Goal: Information Seeking & Learning: Learn about a topic

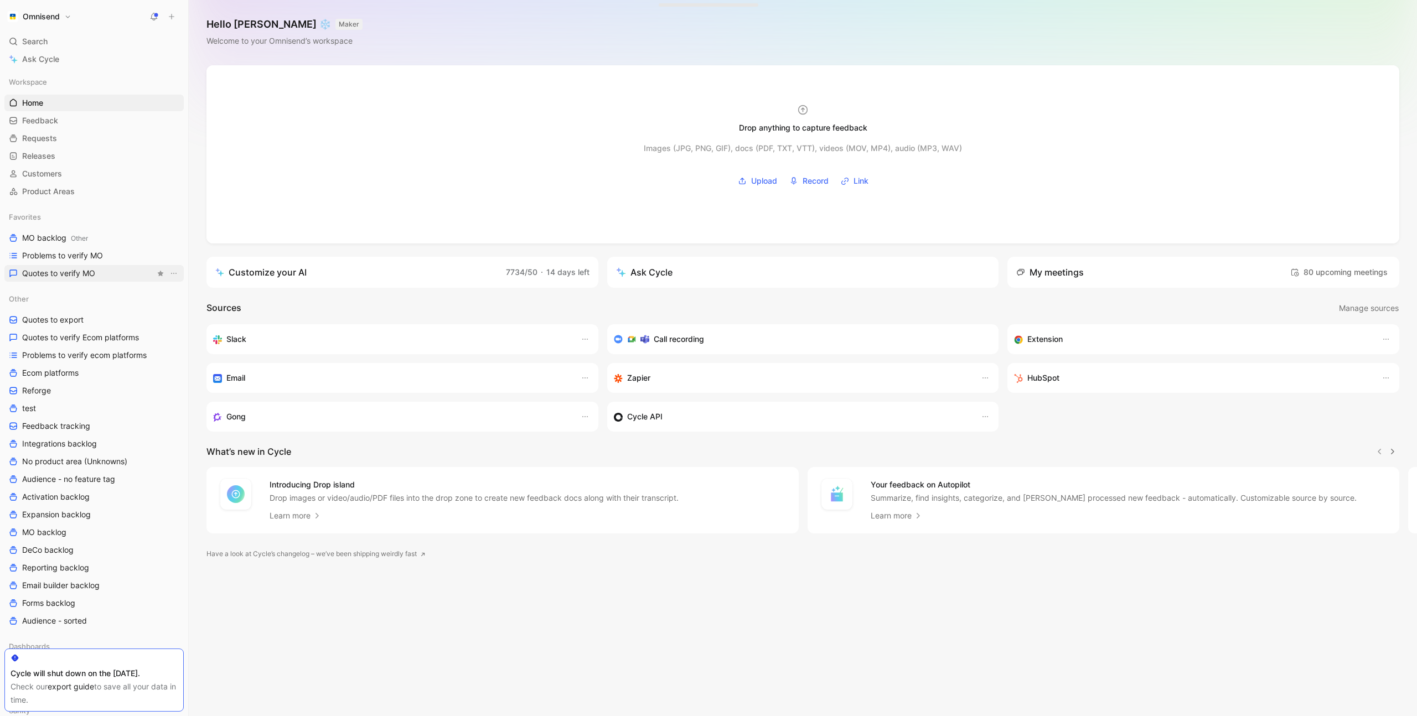
click at [96, 270] on link "Quotes to verify MO" at bounding box center [93, 273] width 179 height 17
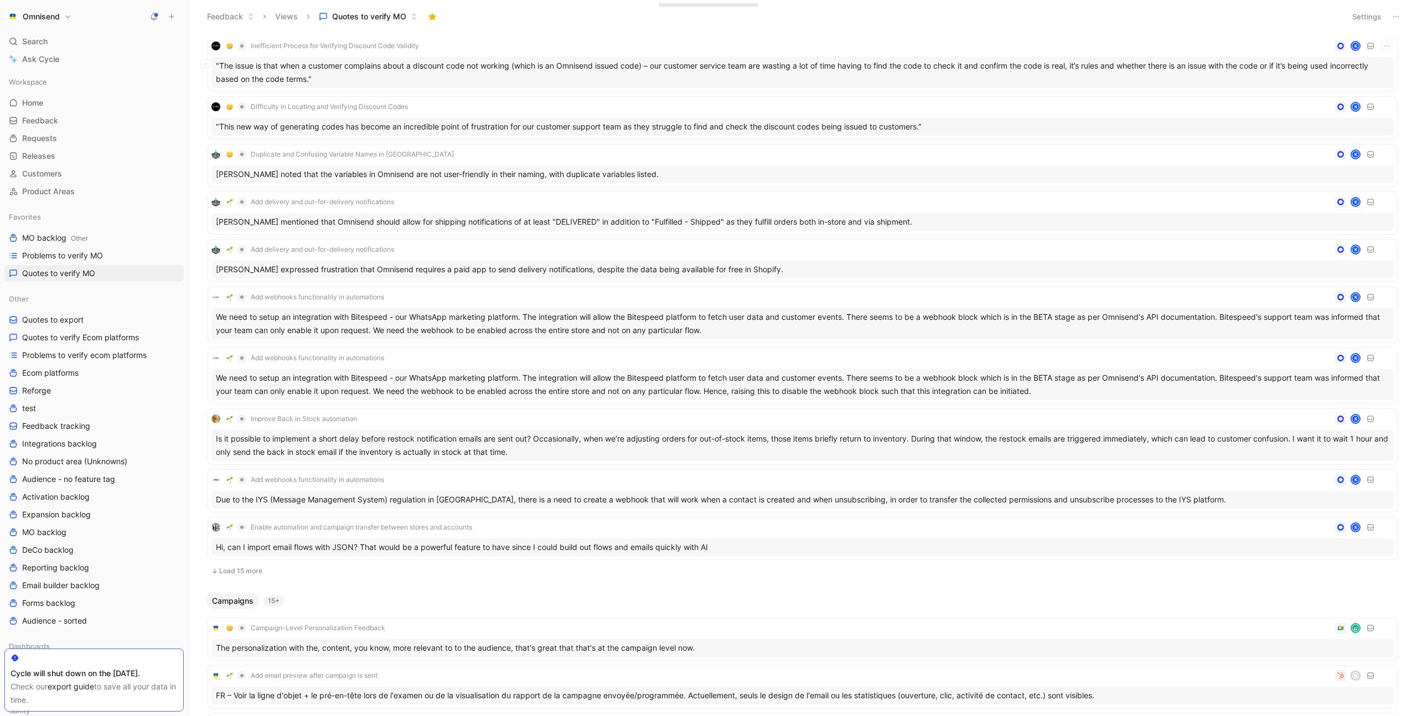
scroll to position [276, 0]
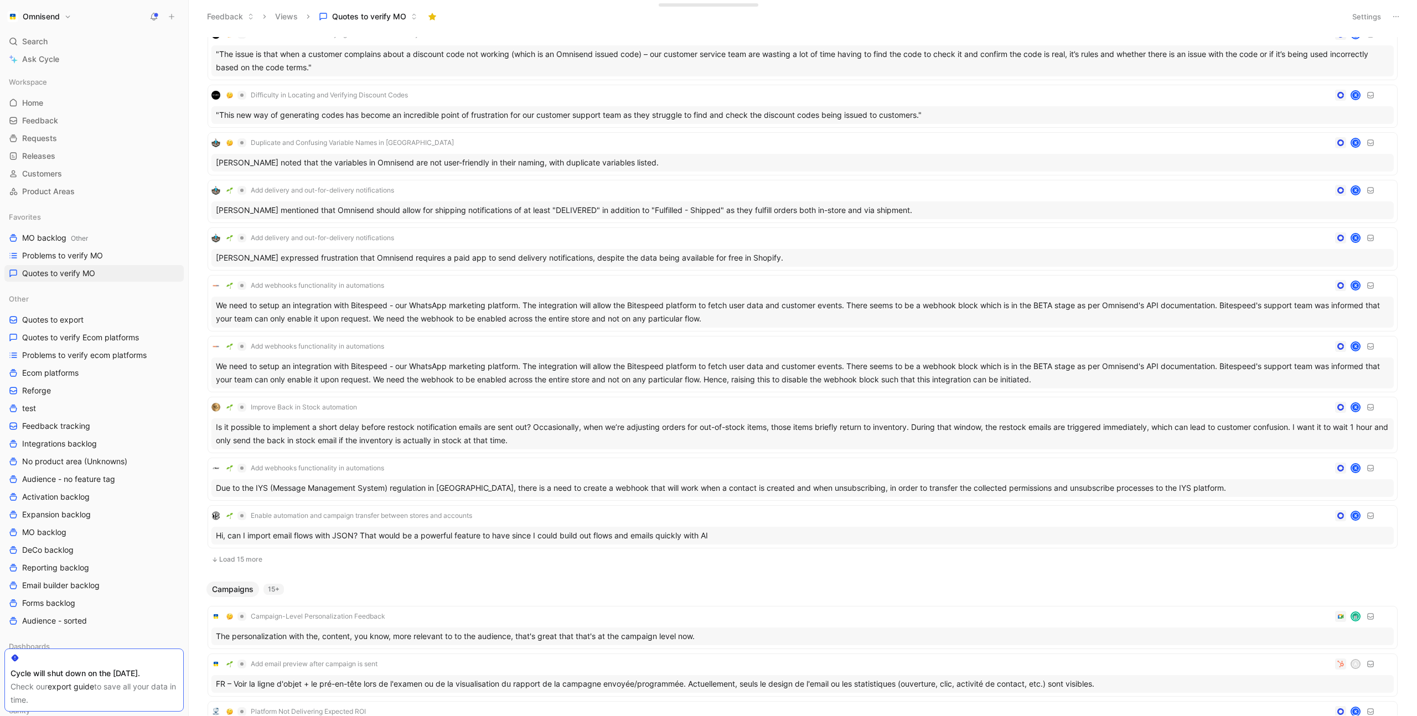
click at [250, 560] on button "Load 15 more" at bounding box center [803, 559] width 1190 height 13
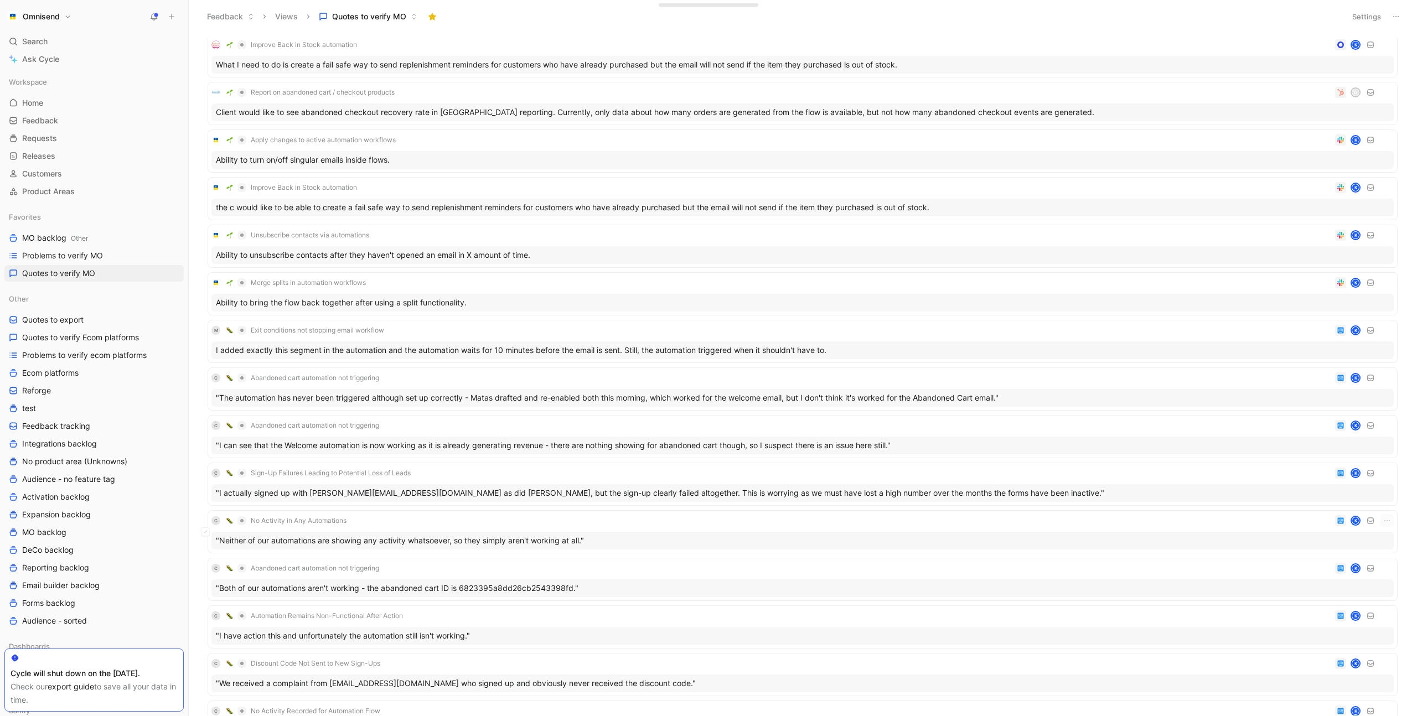
scroll to position [829, 0]
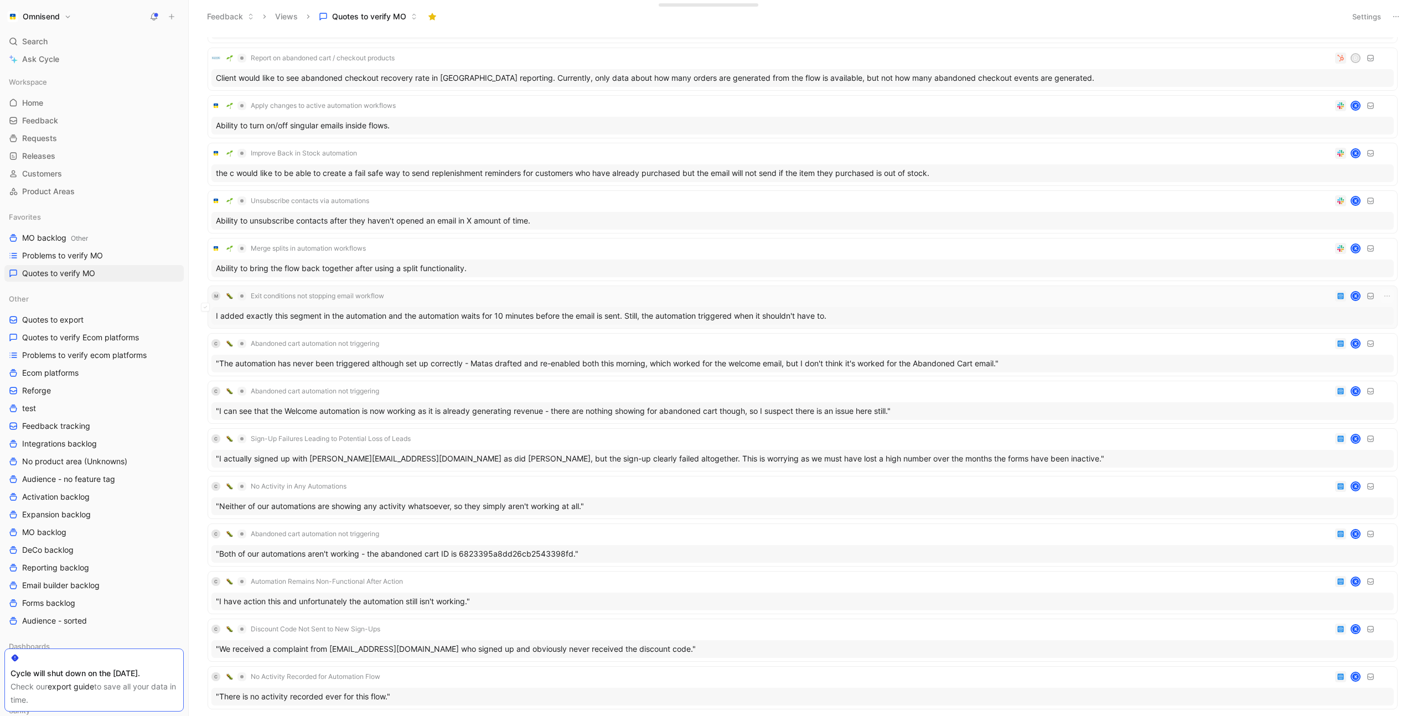
click at [488, 293] on div "M Exit conditions not stopping email workflow K" at bounding box center [802, 295] width 1182 height 13
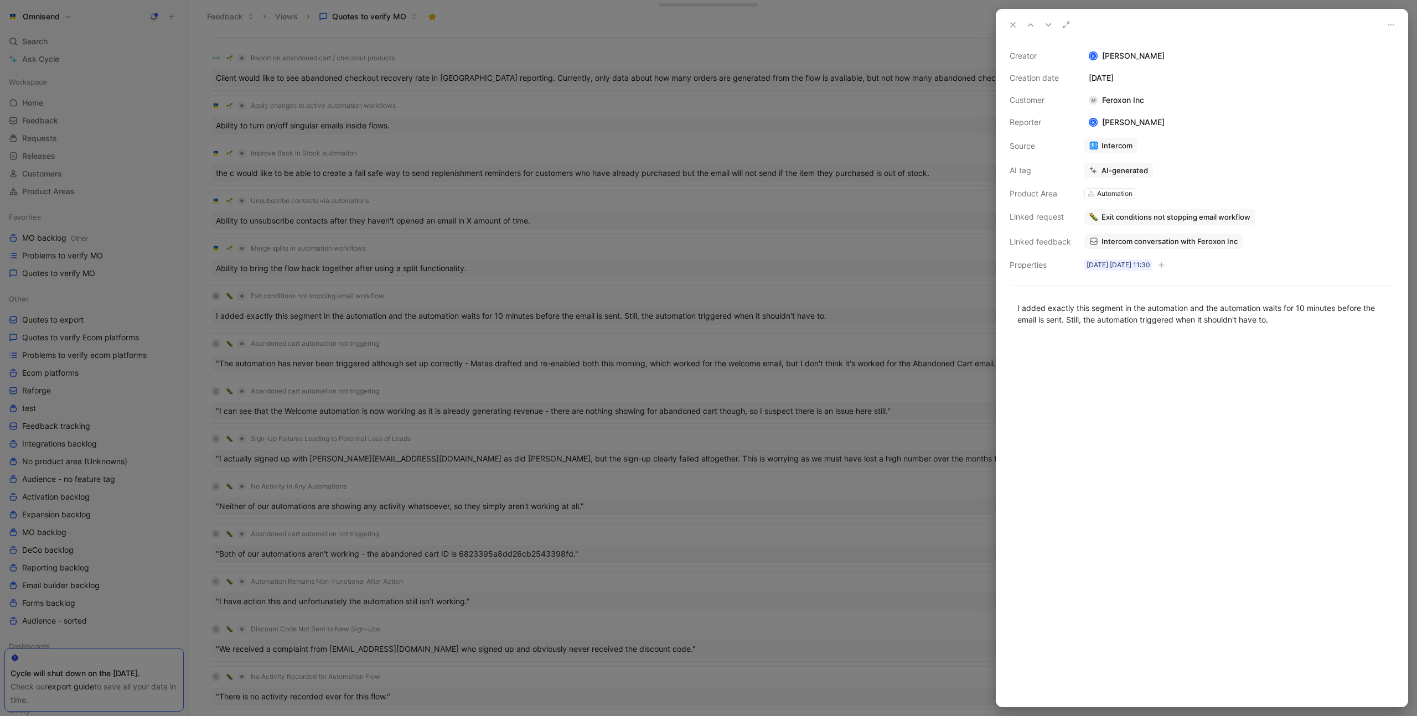
click at [597, 247] on div at bounding box center [708, 358] width 1417 height 716
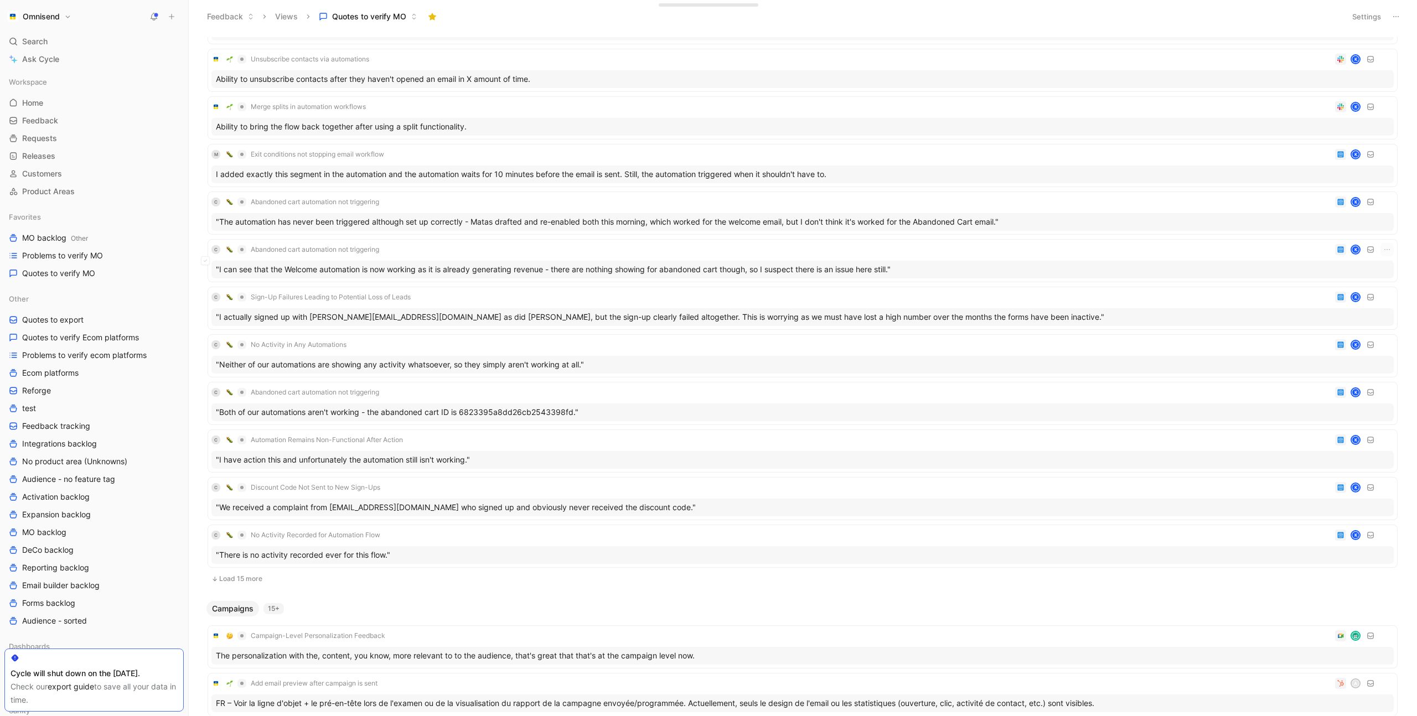
scroll to position [868, 0]
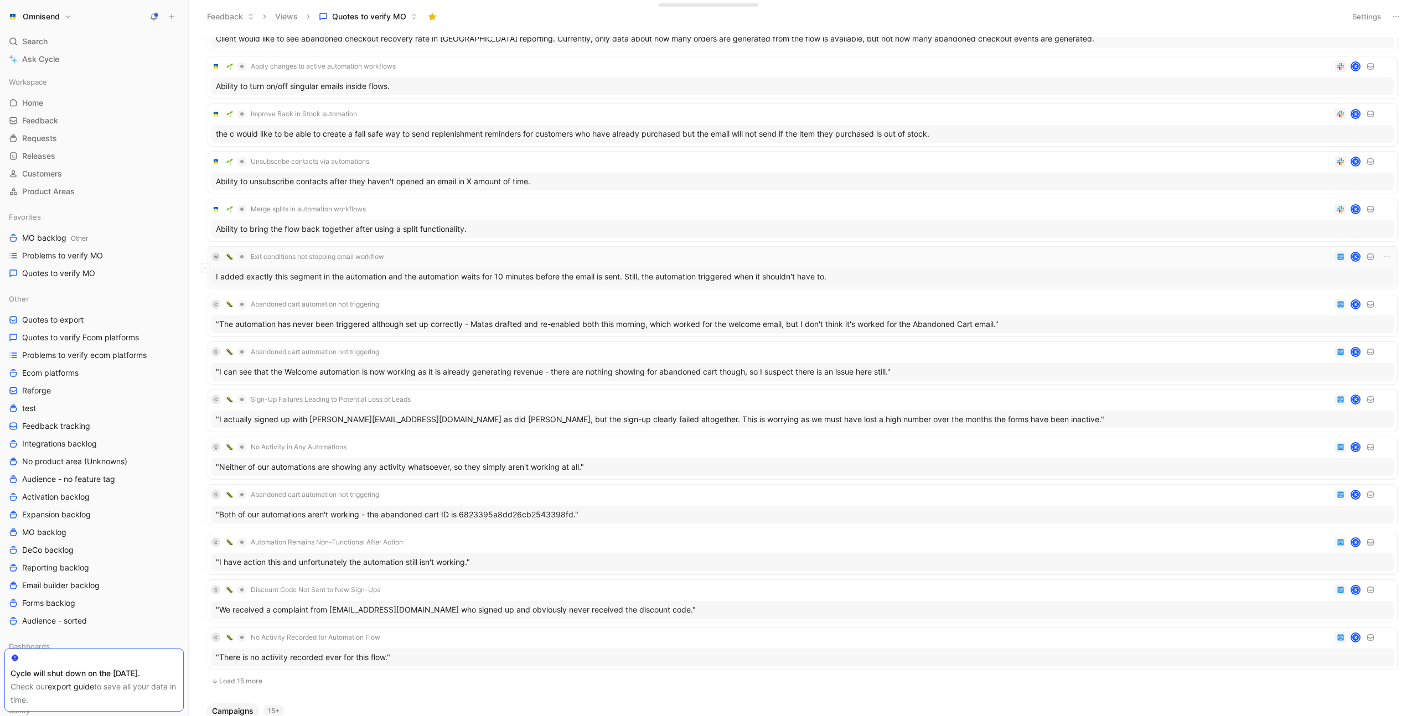
click at [510, 255] on div "M Exit conditions not stopping email workflow K" at bounding box center [802, 256] width 1182 height 13
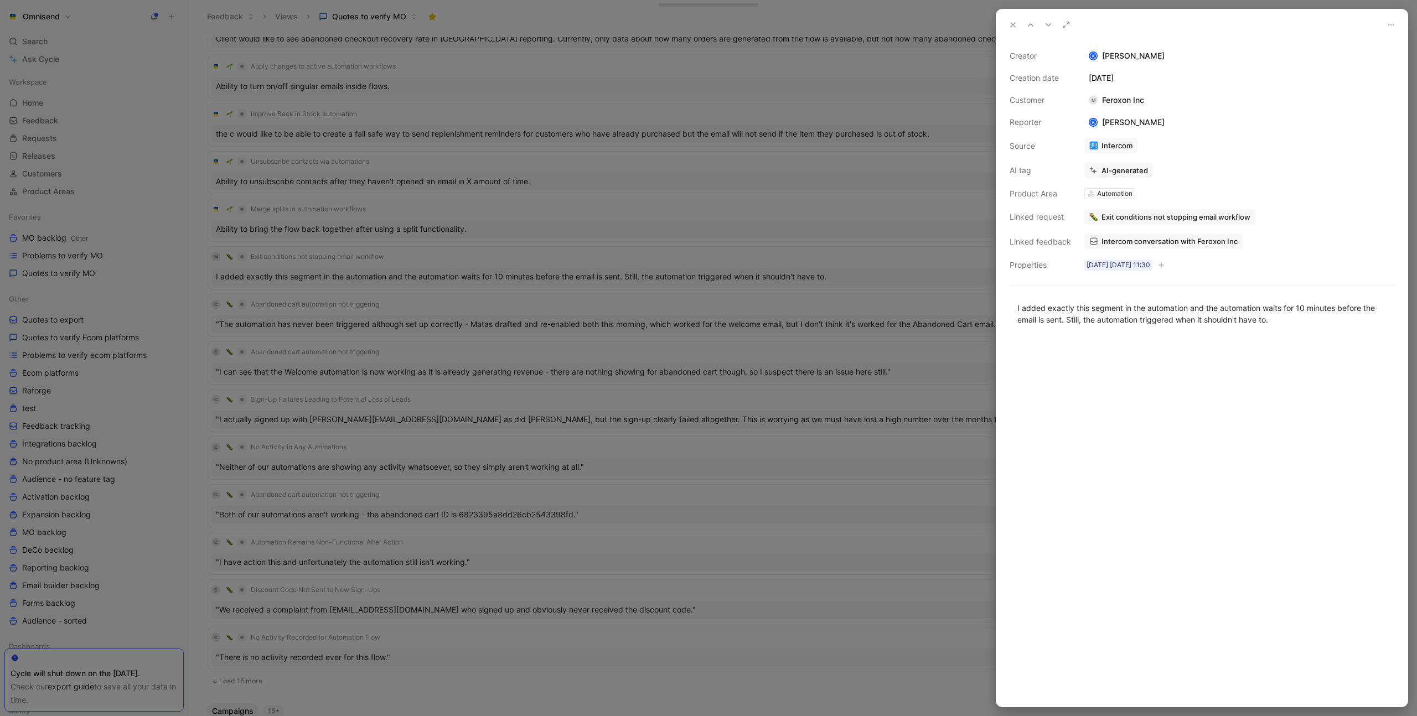
click at [1132, 245] on span "Intercom conversation with Feroxon Inc" at bounding box center [1169, 241] width 136 height 10
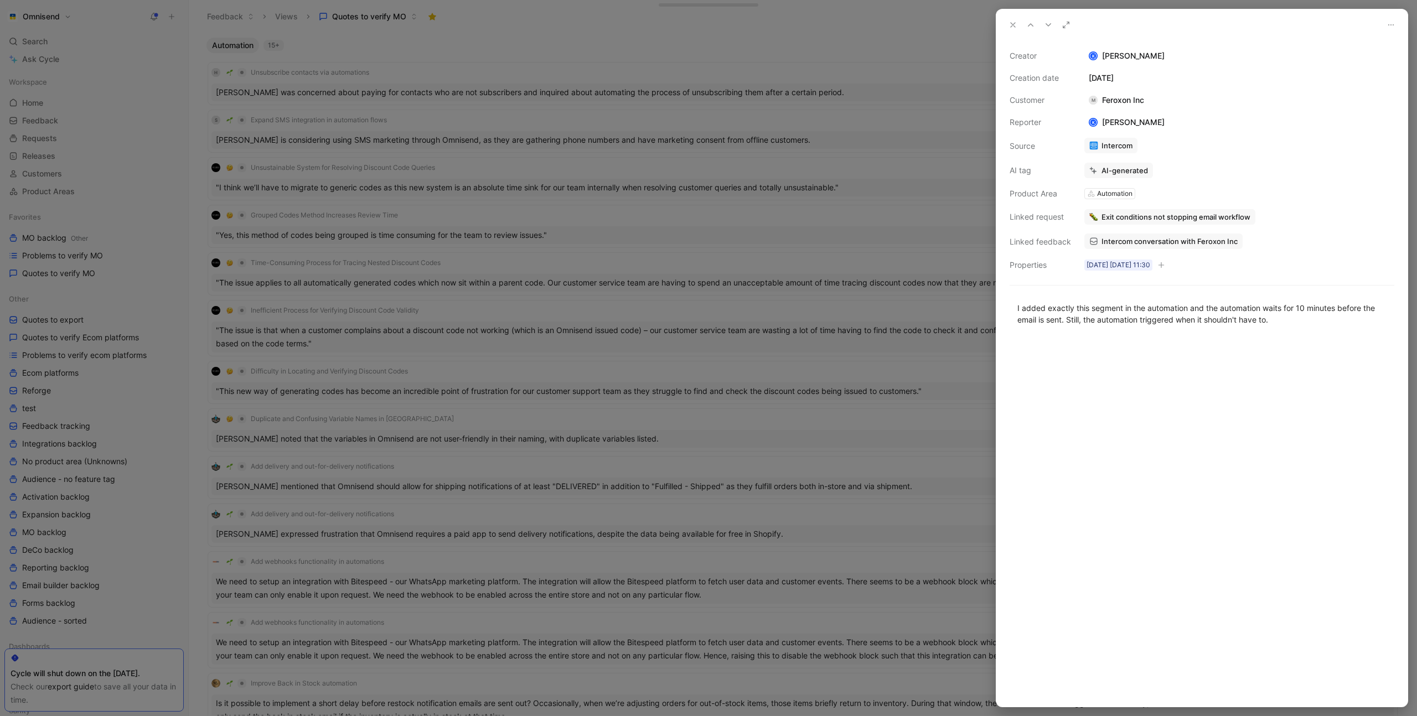
click at [745, 236] on div at bounding box center [708, 358] width 1417 height 716
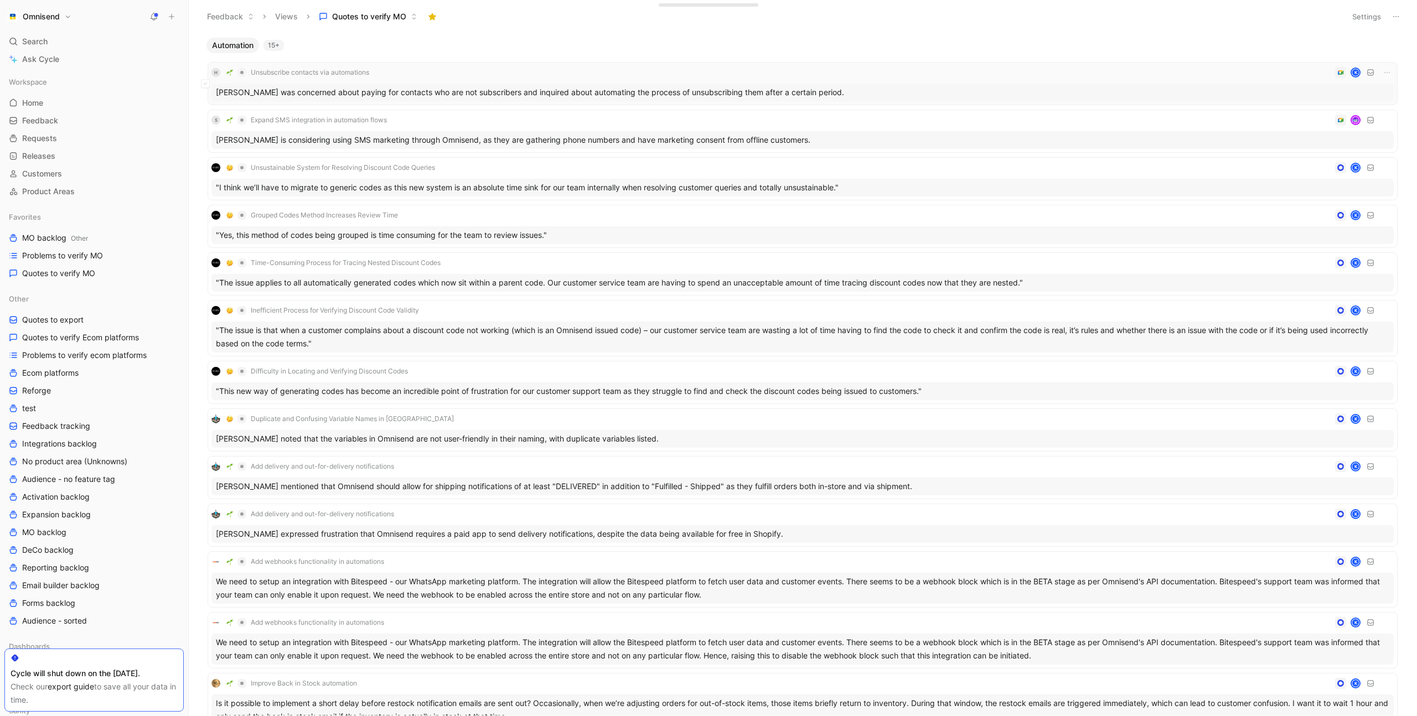
click at [408, 68] on div "H Unsubscribe contacts via automations K" at bounding box center [802, 72] width 1182 height 13
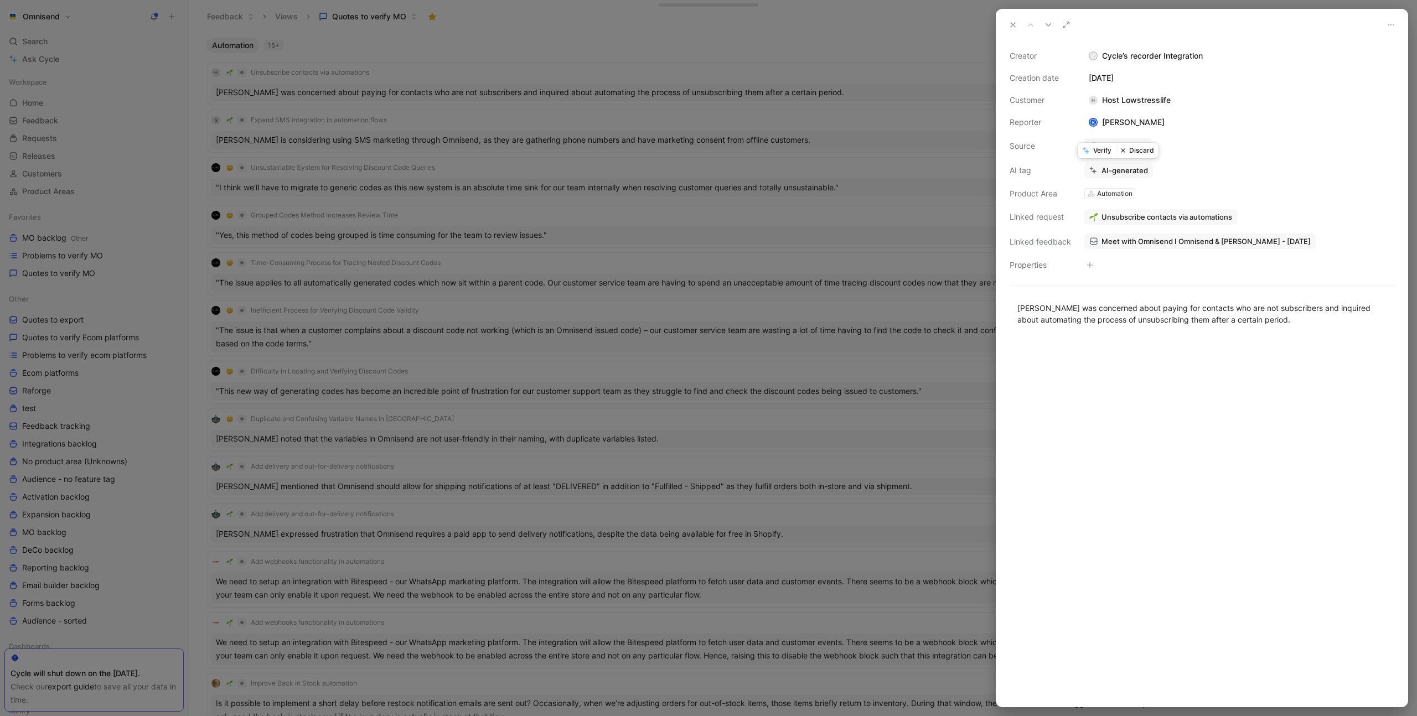
click at [1100, 151] on button "Verify" at bounding box center [1097, 150] width 38 height 15
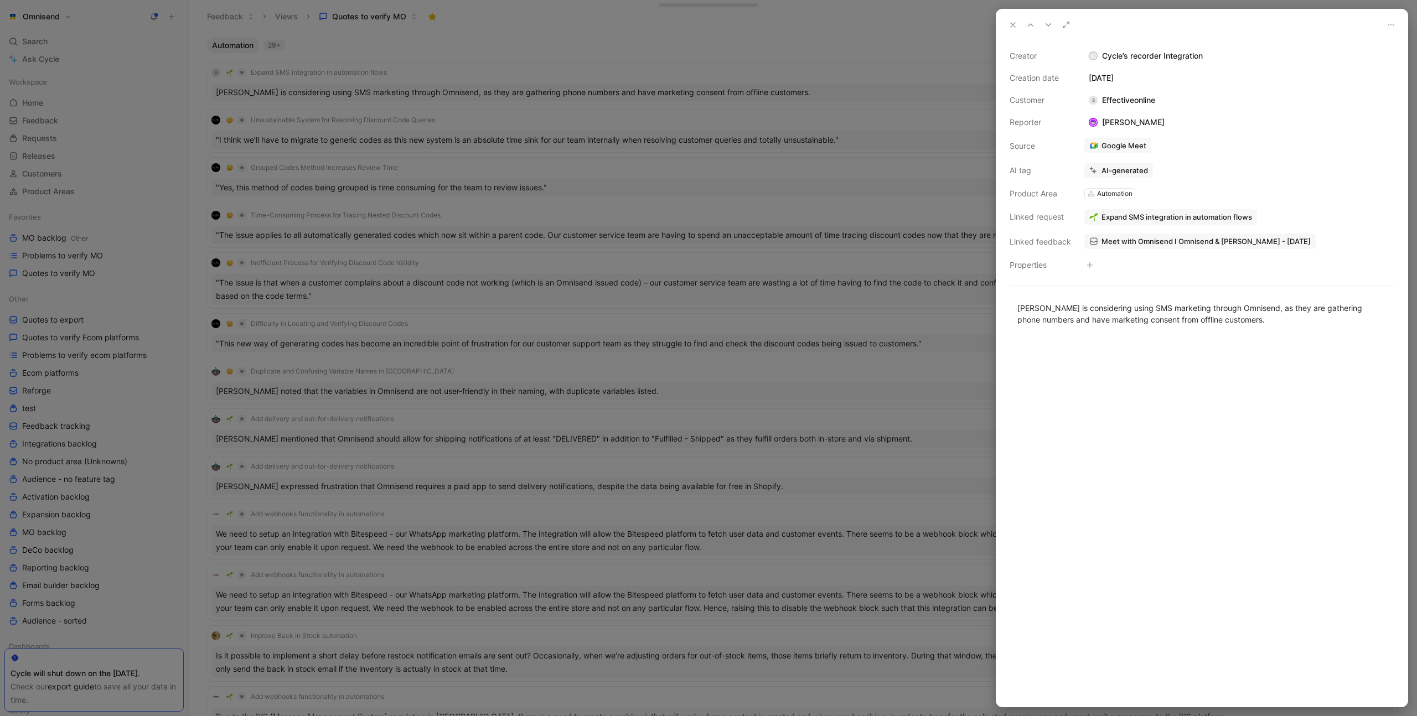
click at [477, 76] on div at bounding box center [708, 358] width 1417 height 716
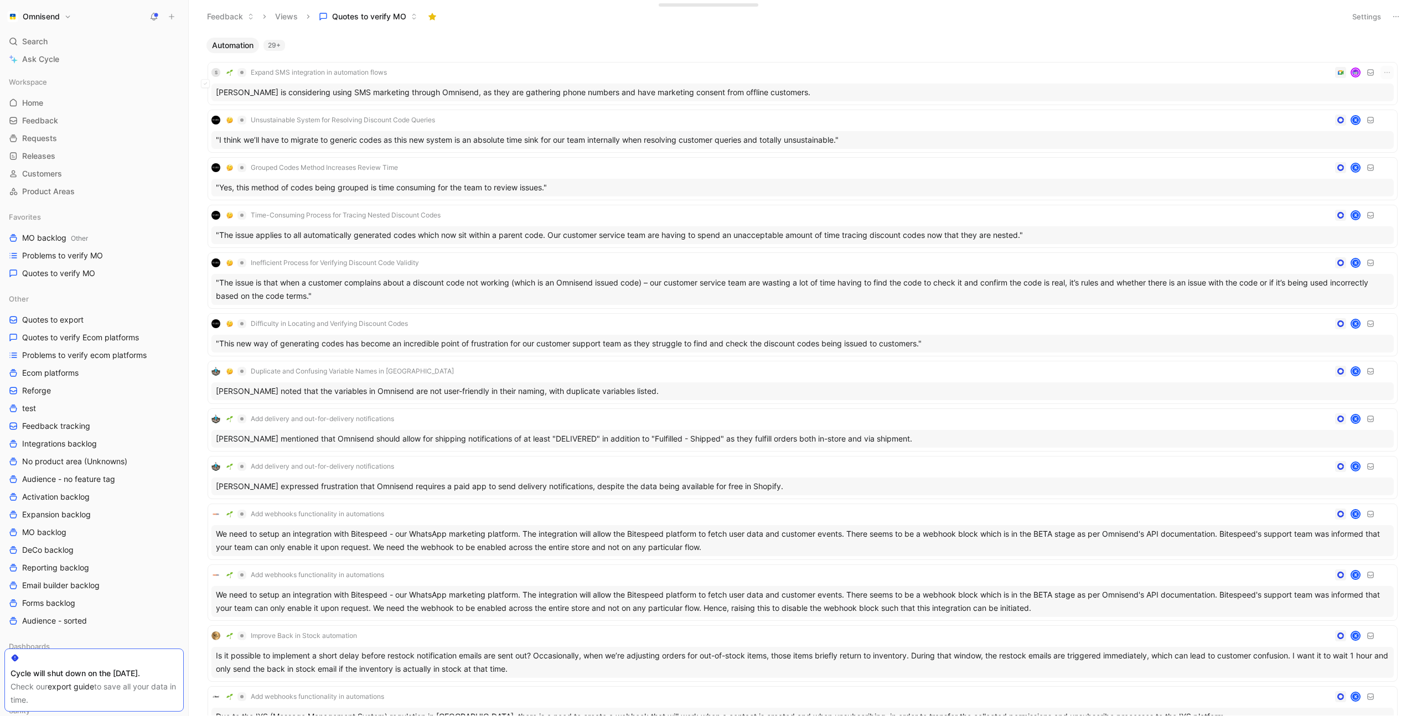
click at [468, 70] on div "S Expand SMS integration in automation flows" at bounding box center [802, 72] width 1182 height 13
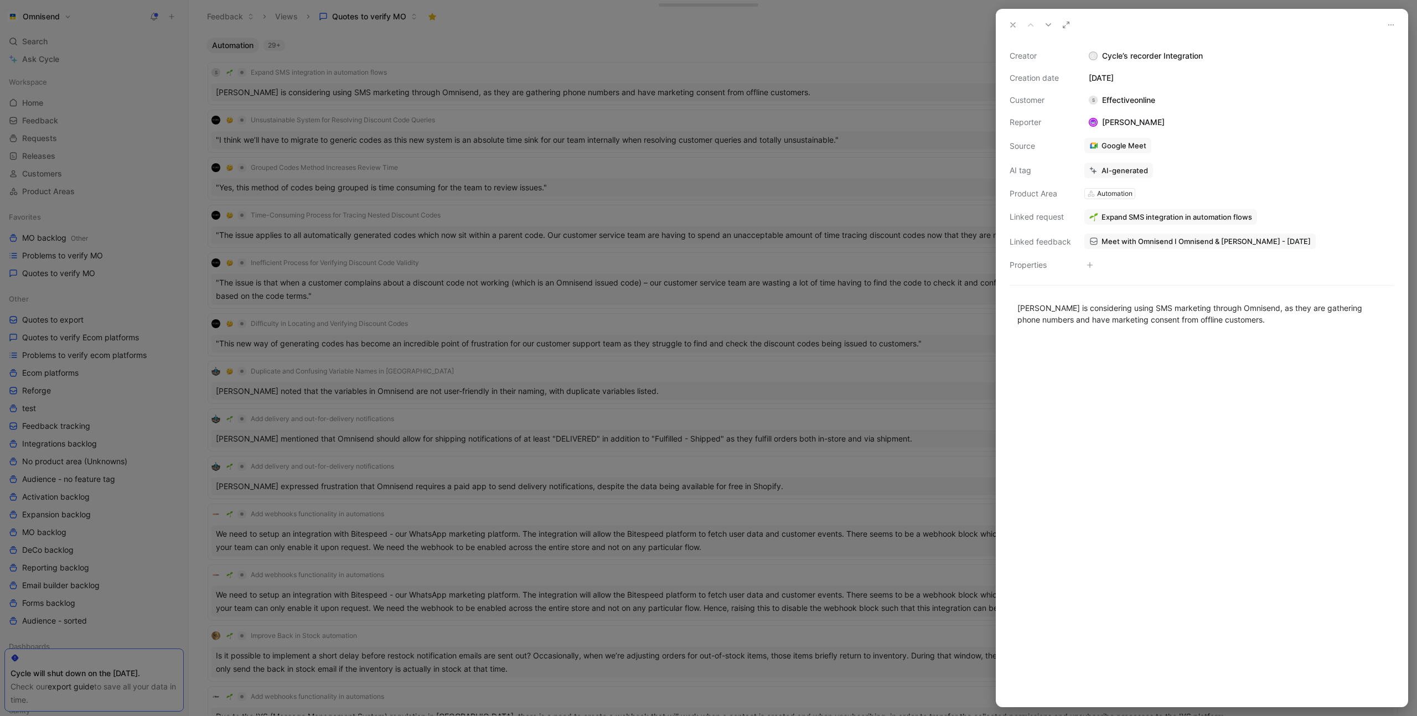
click at [468, 70] on div at bounding box center [708, 358] width 1417 height 716
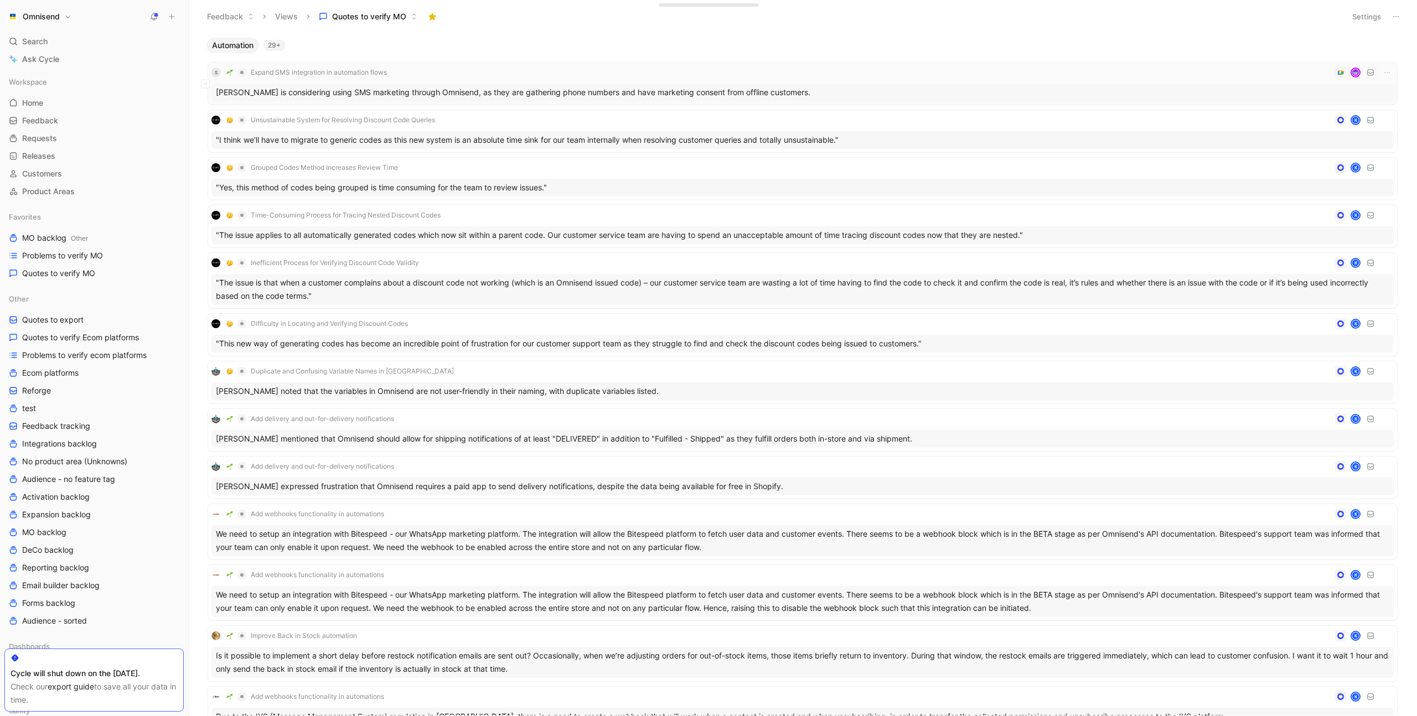
click at [653, 71] on div "S Expand SMS integration in automation flows" at bounding box center [802, 72] width 1182 height 13
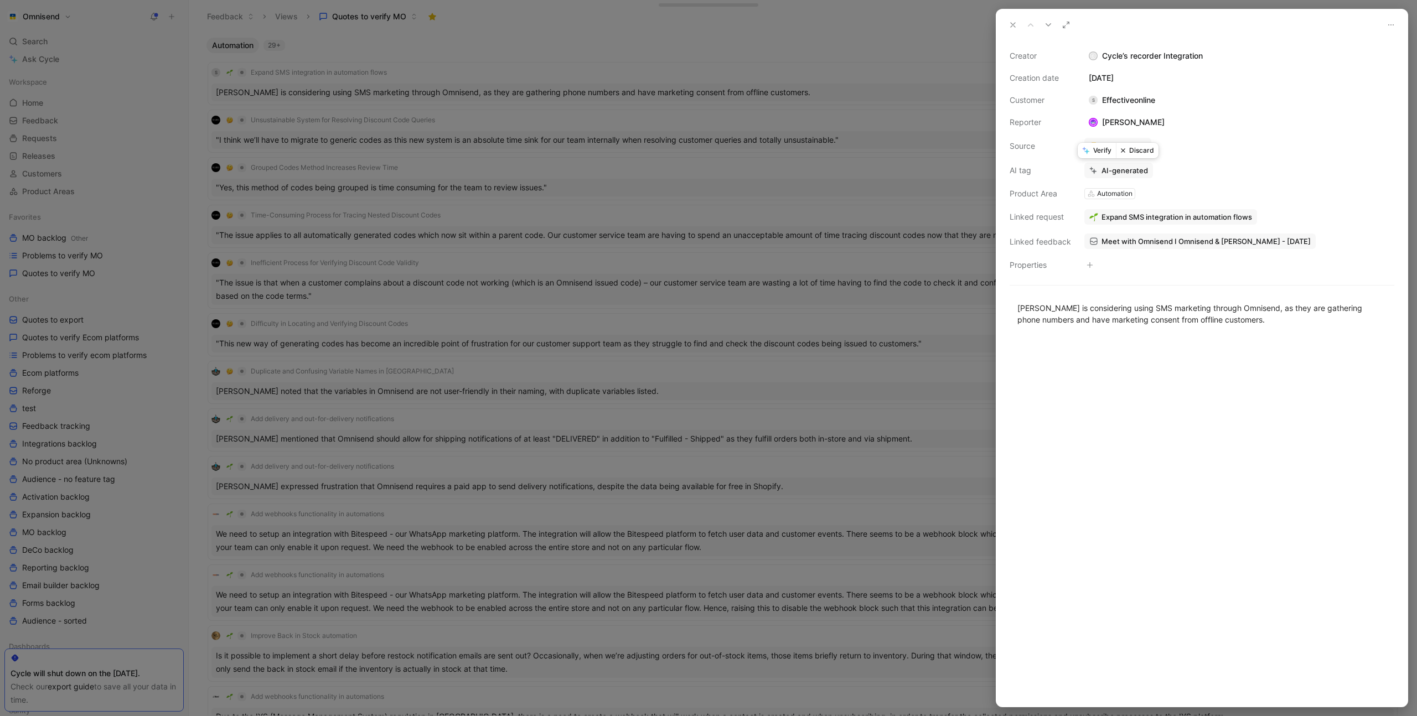
click at [1143, 148] on button "Discard" at bounding box center [1137, 150] width 43 height 15
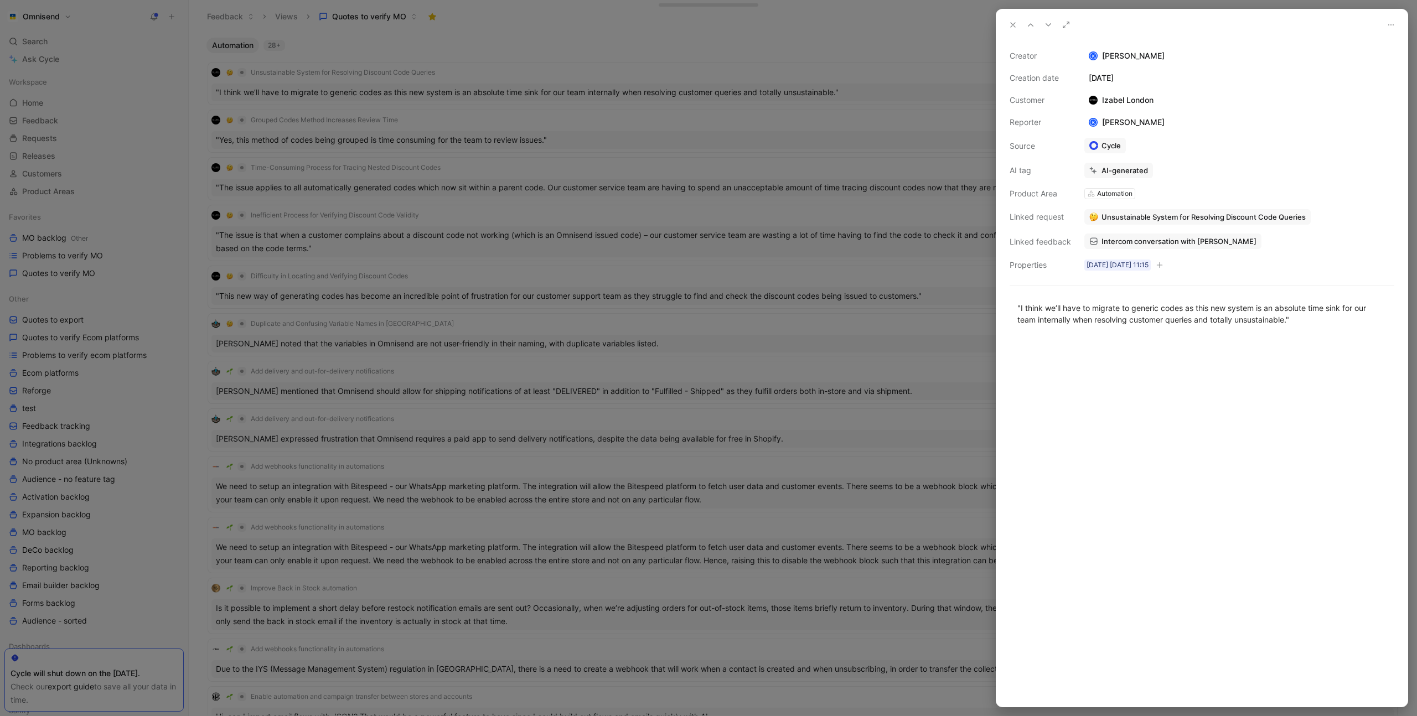
click at [509, 68] on div at bounding box center [708, 358] width 1417 height 716
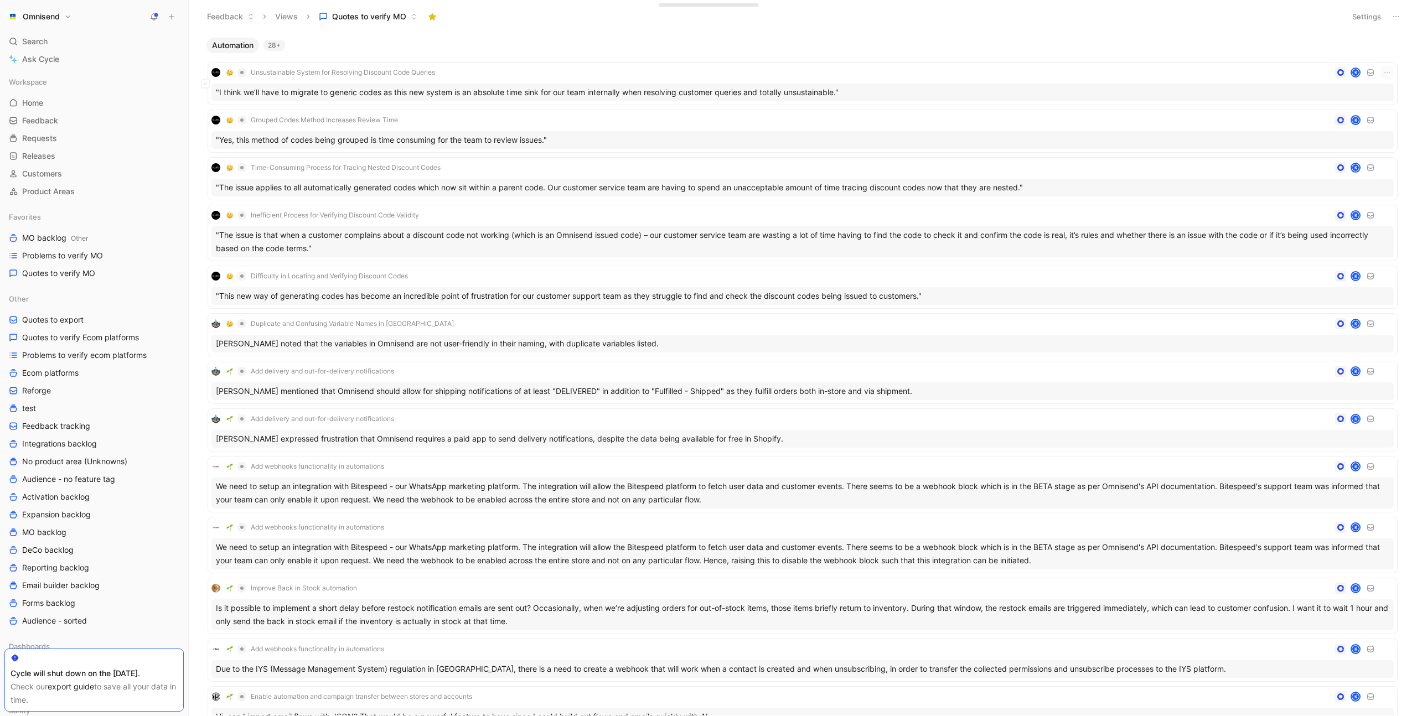
click at [494, 72] on div "Unsustainable System for Resolving Discount Code Queries K" at bounding box center [802, 72] width 1182 height 13
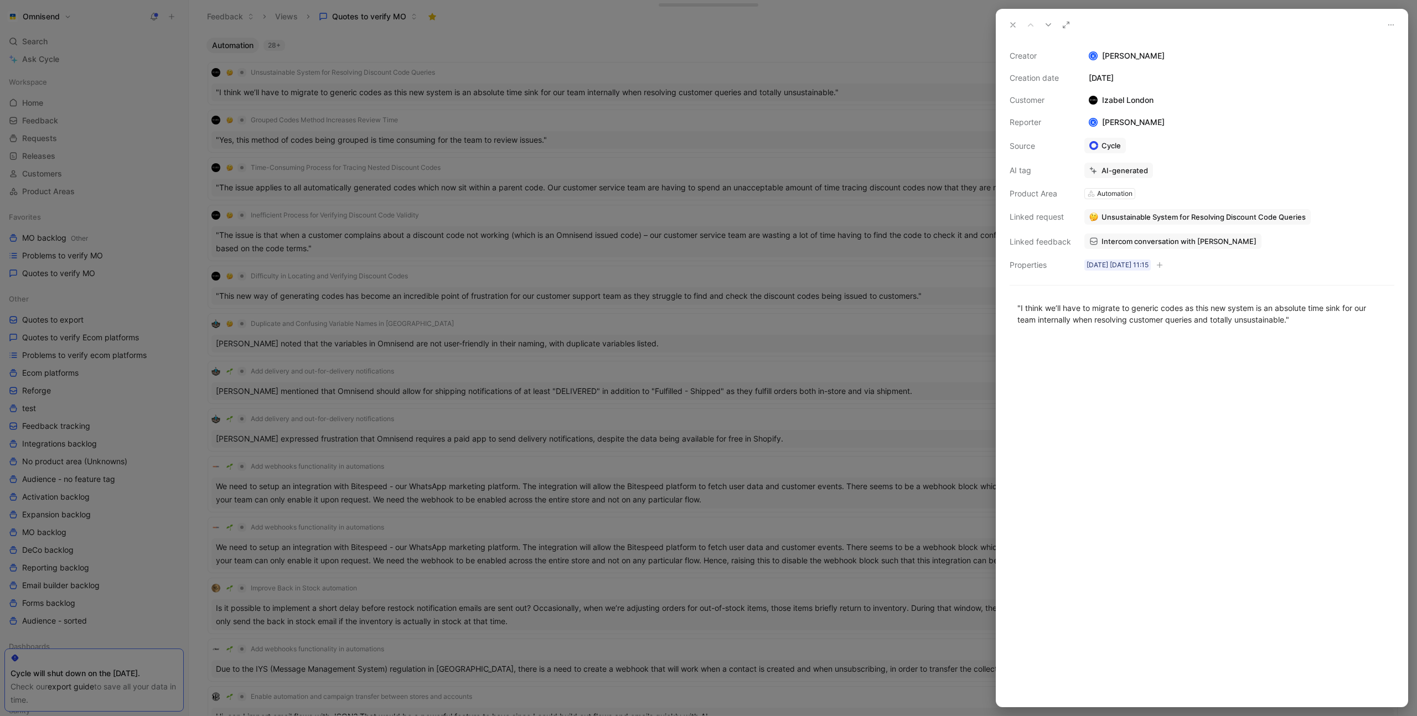
click at [1199, 236] on span "Intercom conversation with Izabel London" at bounding box center [1178, 241] width 155 height 10
click at [1111, 194] on div "Automation" at bounding box center [1114, 193] width 35 height 11
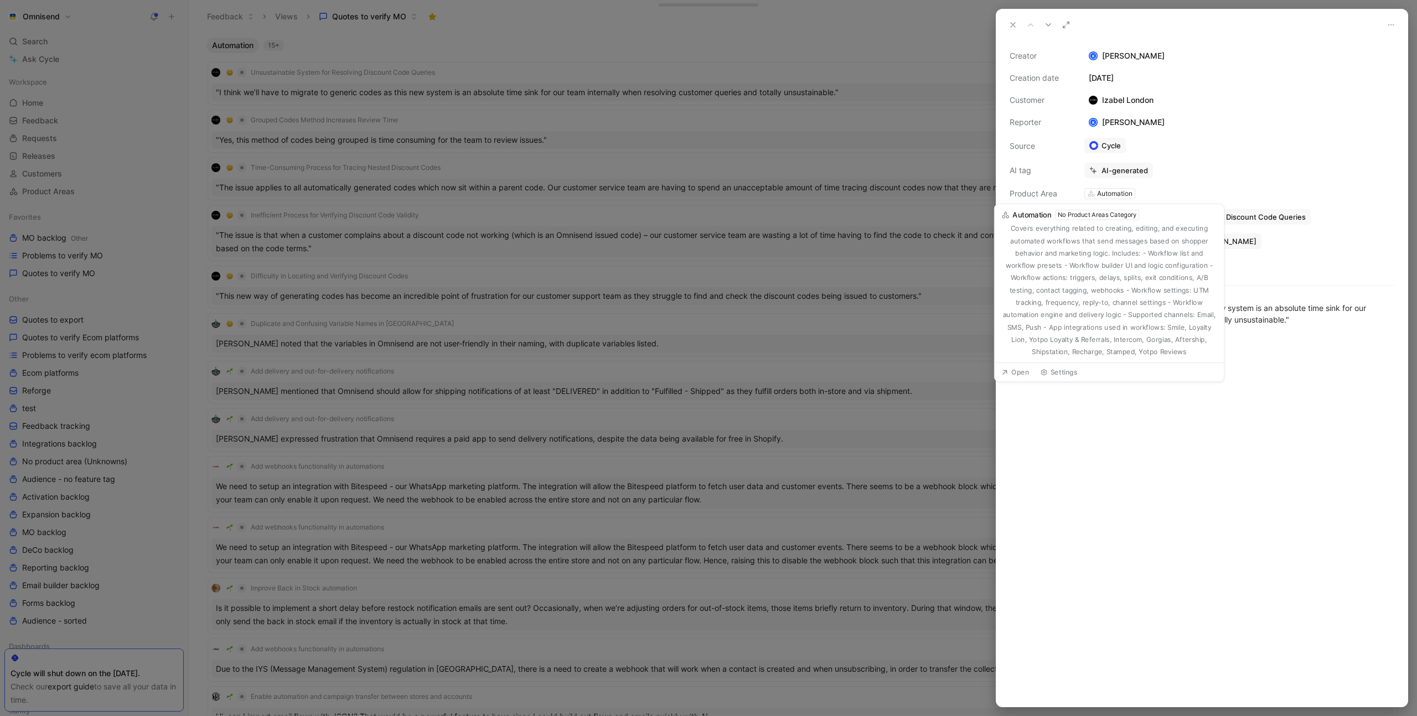
click at [1234, 198] on div "Creator K Kasparas Toliušis Creation date September 22, 2025 Customer Izabel Lo…" at bounding box center [1202, 160] width 385 height 222
click at [1115, 215] on div "No Product Areas Category" at bounding box center [1096, 215] width 85 height 11
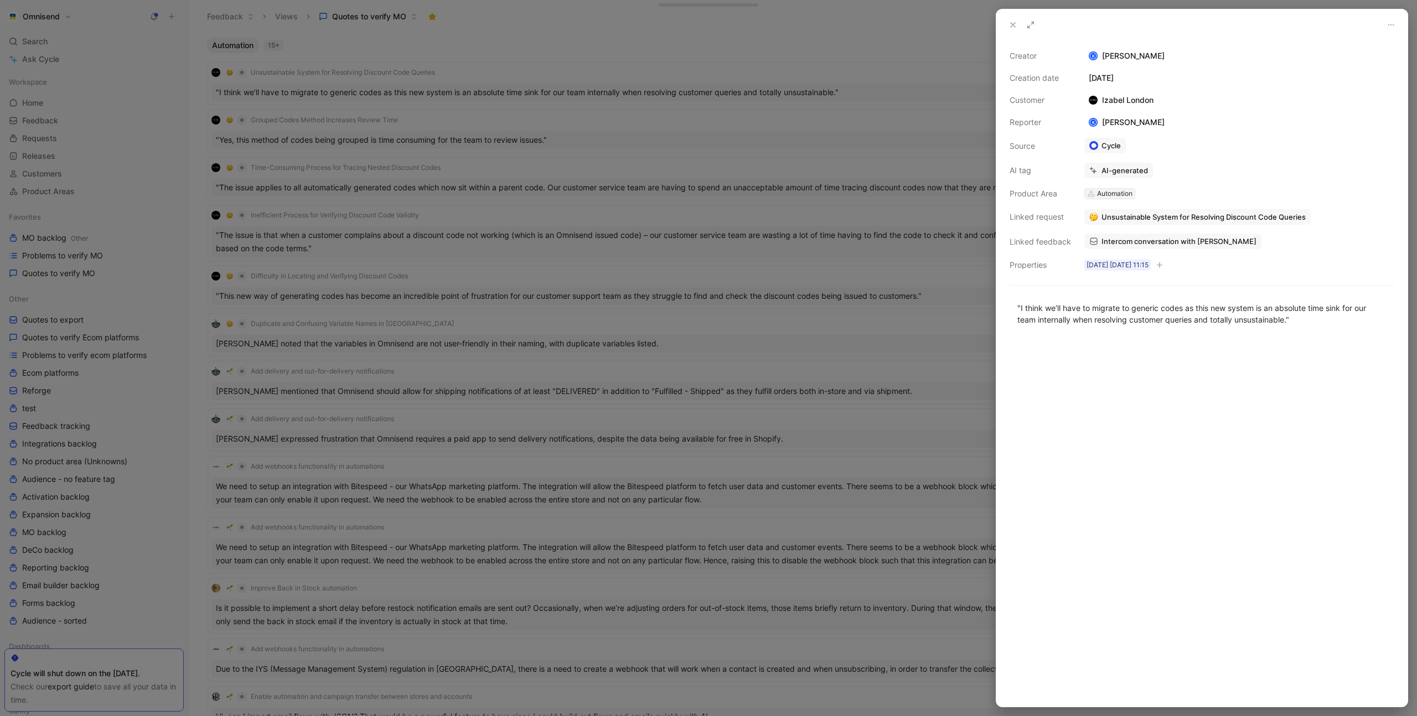
click at [1121, 190] on div "Automation" at bounding box center [1114, 193] width 35 height 11
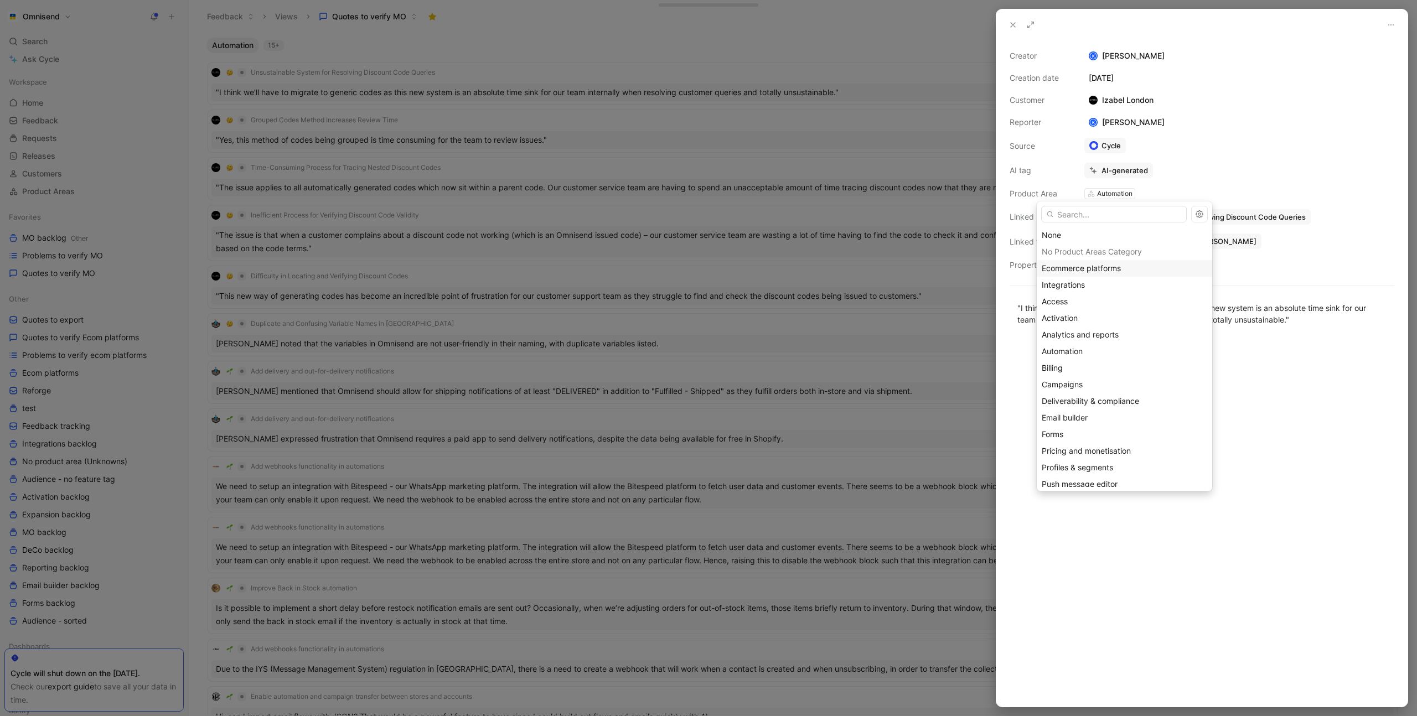
click at [1116, 266] on span "Ecommerce platforms" at bounding box center [1081, 267] width 79 height 9
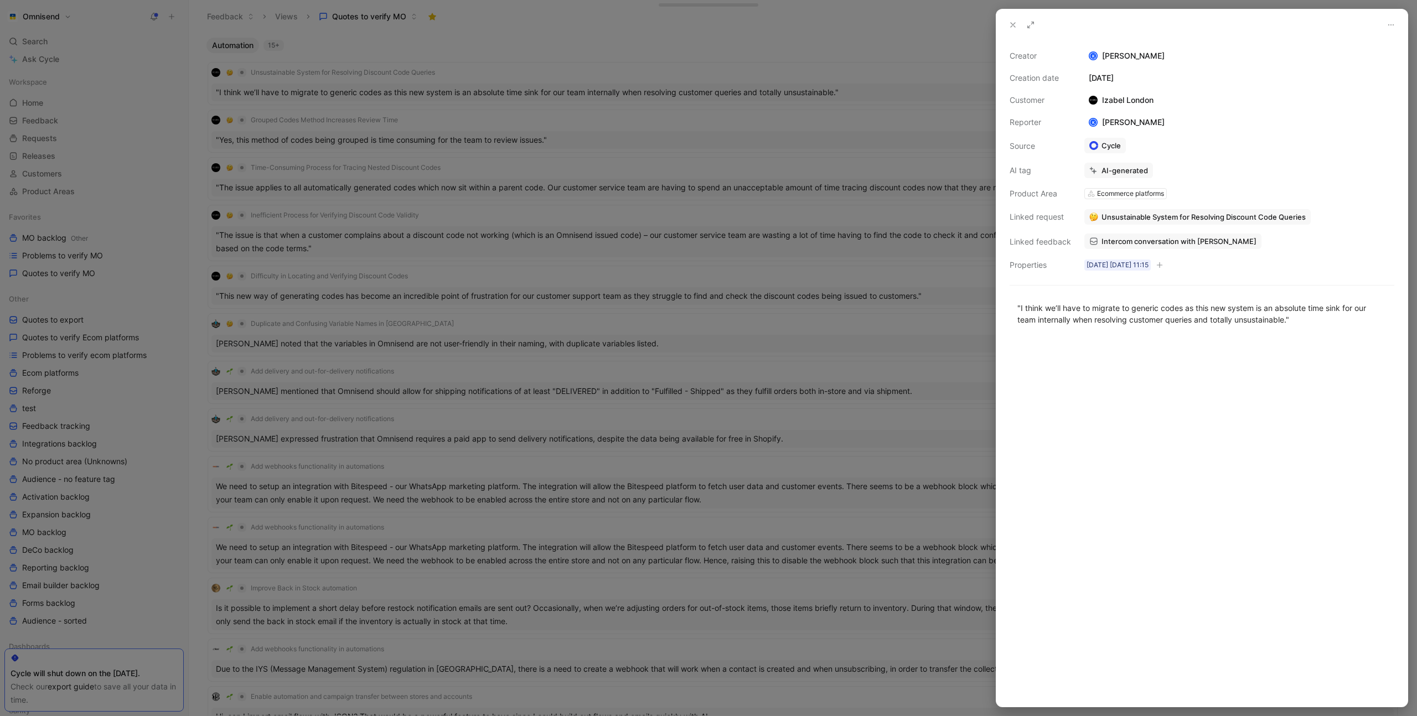
click at [907, 160] on div at bounding box center [708, 358] width 1417 height 716
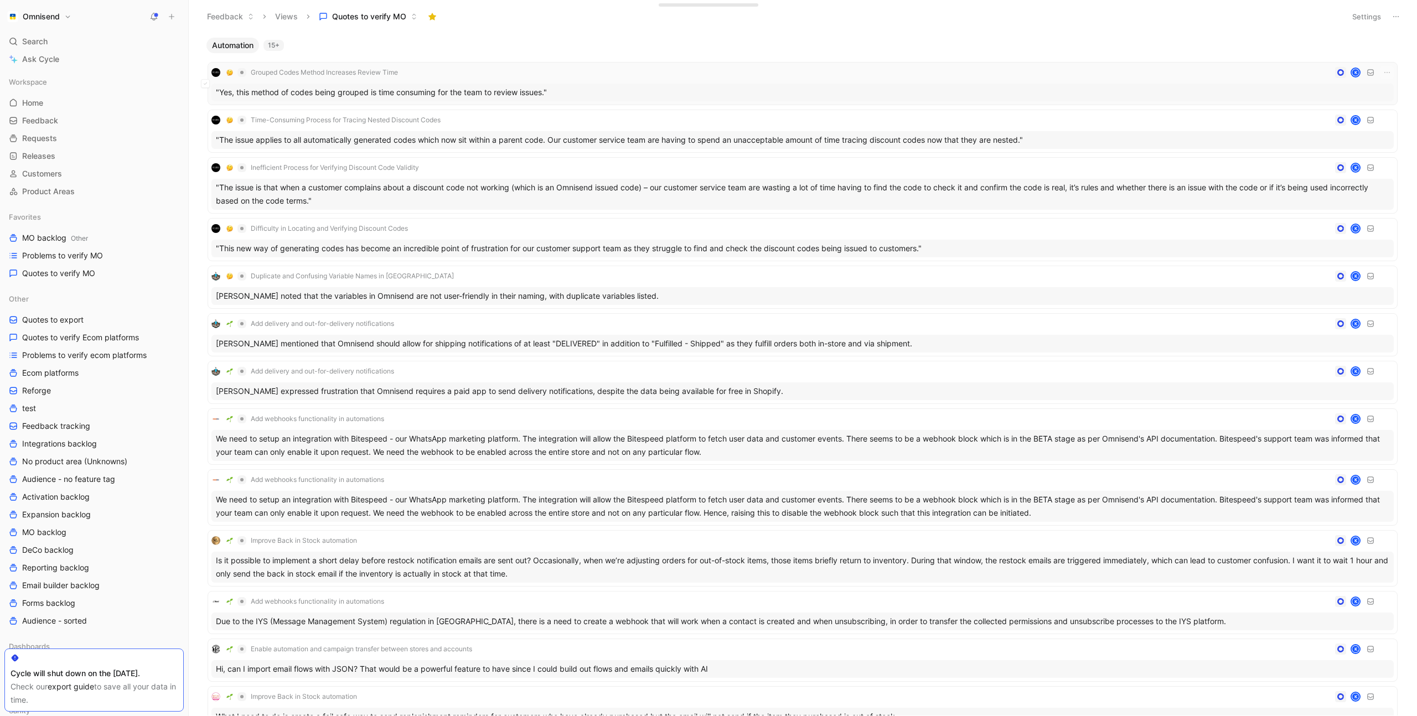
click at [543, 75] on div "Grouped Codes Method Increases Review Time K" at bounding box center [802, 72] width 1182 height 13
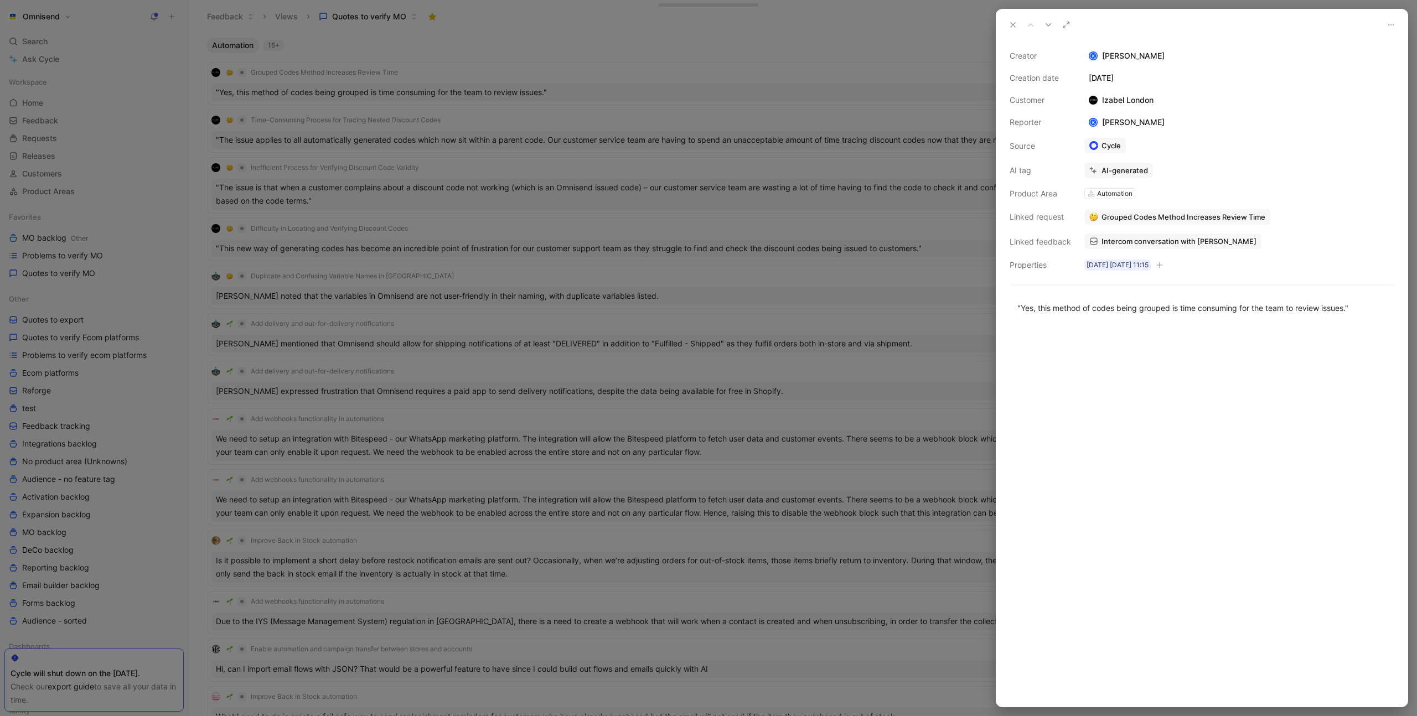
click at [1114, 208] on div "Grouped Codes Method Increases Review Time" at bounding box center [1239, 217] width 312 height 18
click at [1117, 195] on div "Automation" at bounding box center [1114, 193] width 35 height 11
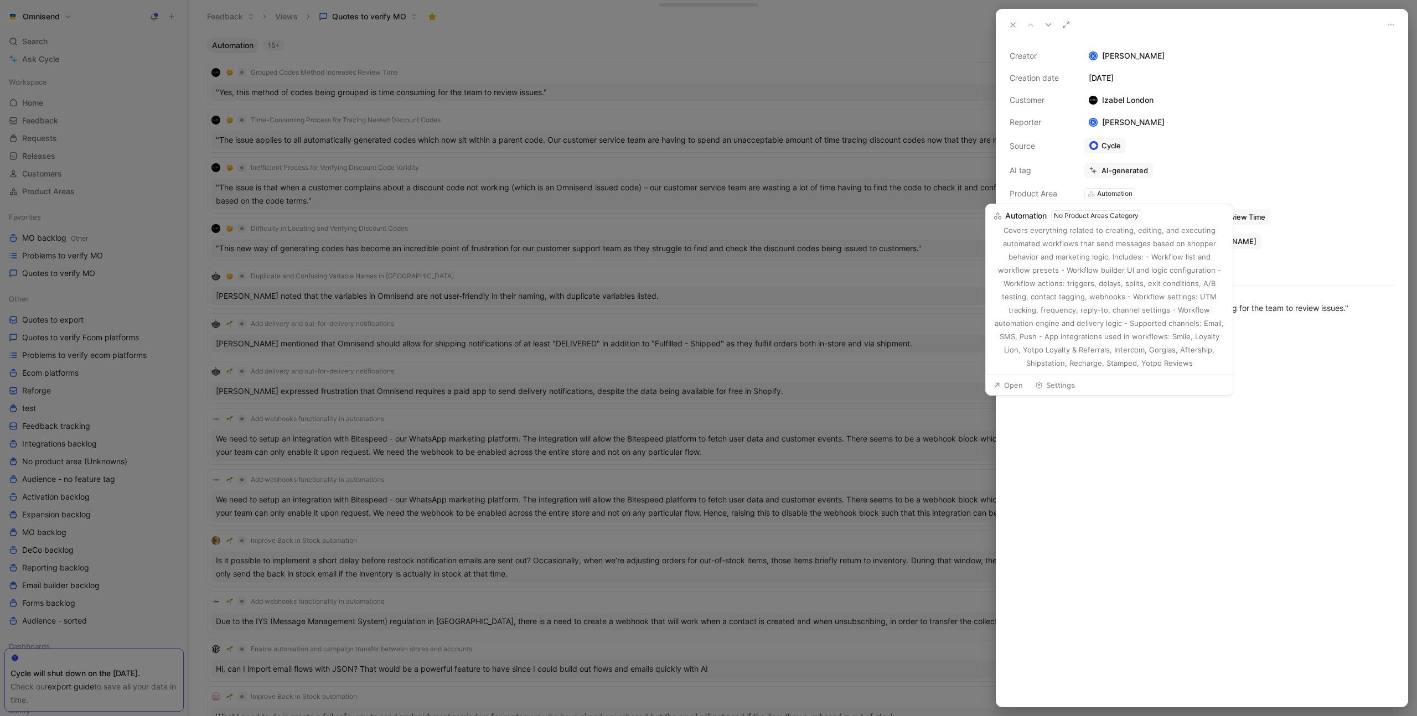
click at [1115, 230] on div "Covers everything related to creating, editing, and executing automated workflo…" at bounding box center [1109, 297] width 232 height 146
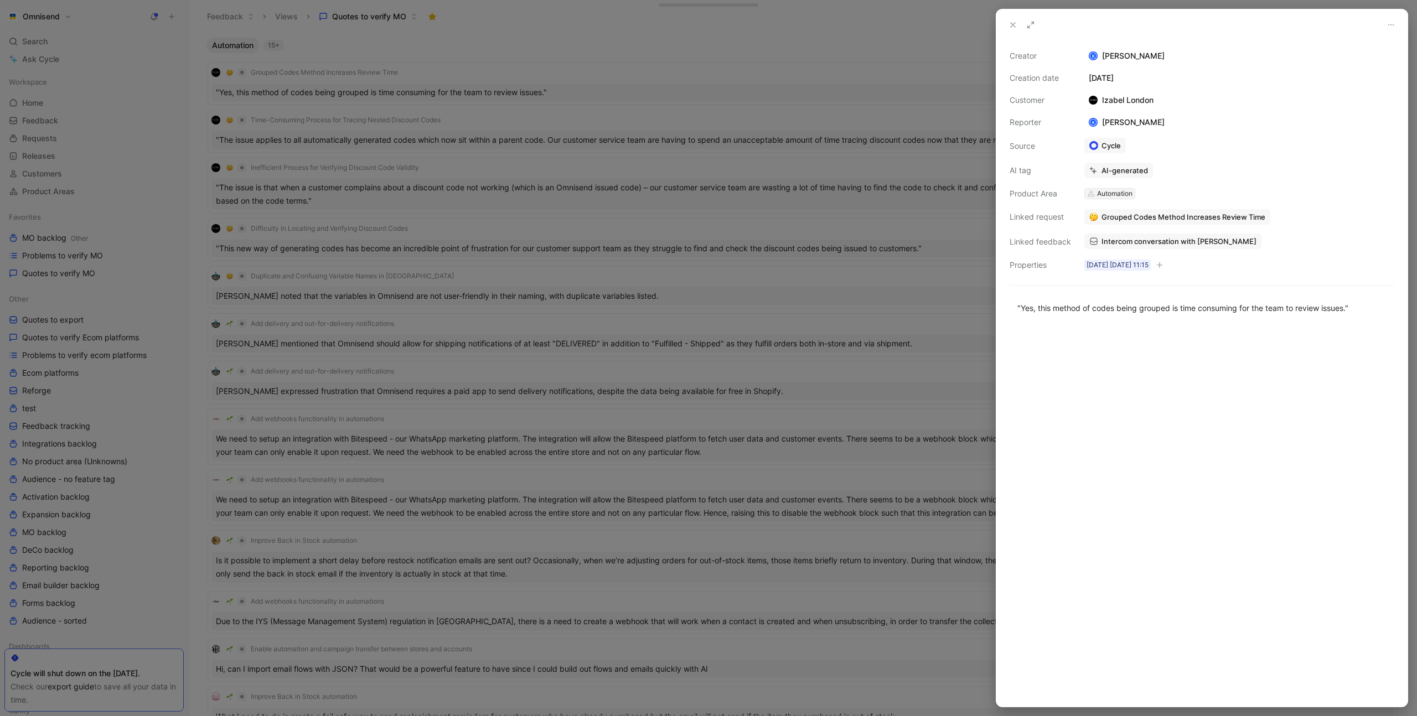
click at [1117, 194] on div "Automation" at bounding box center [1114, 193] width 35 height 11
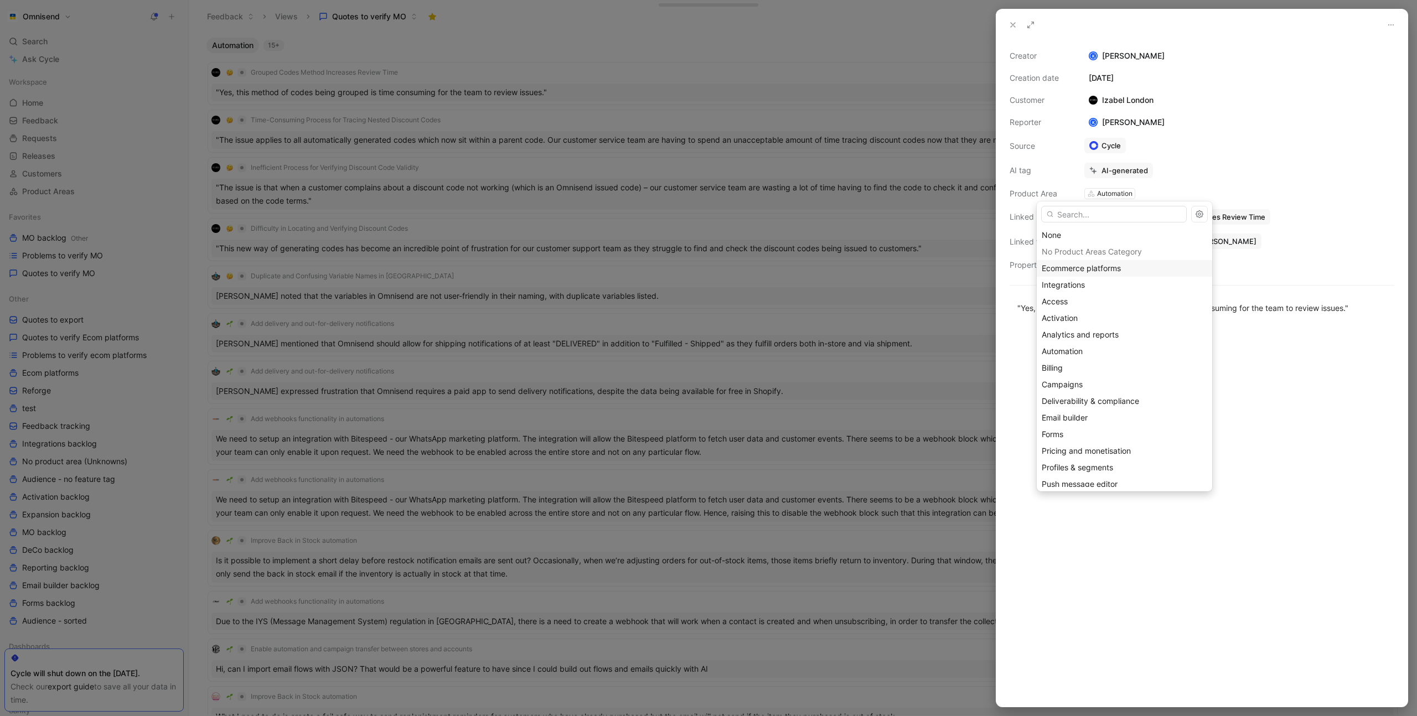
click at [1110, 263] on span "Ecommerce platforms" at bounding box center [1081, 267] width 79 height 9
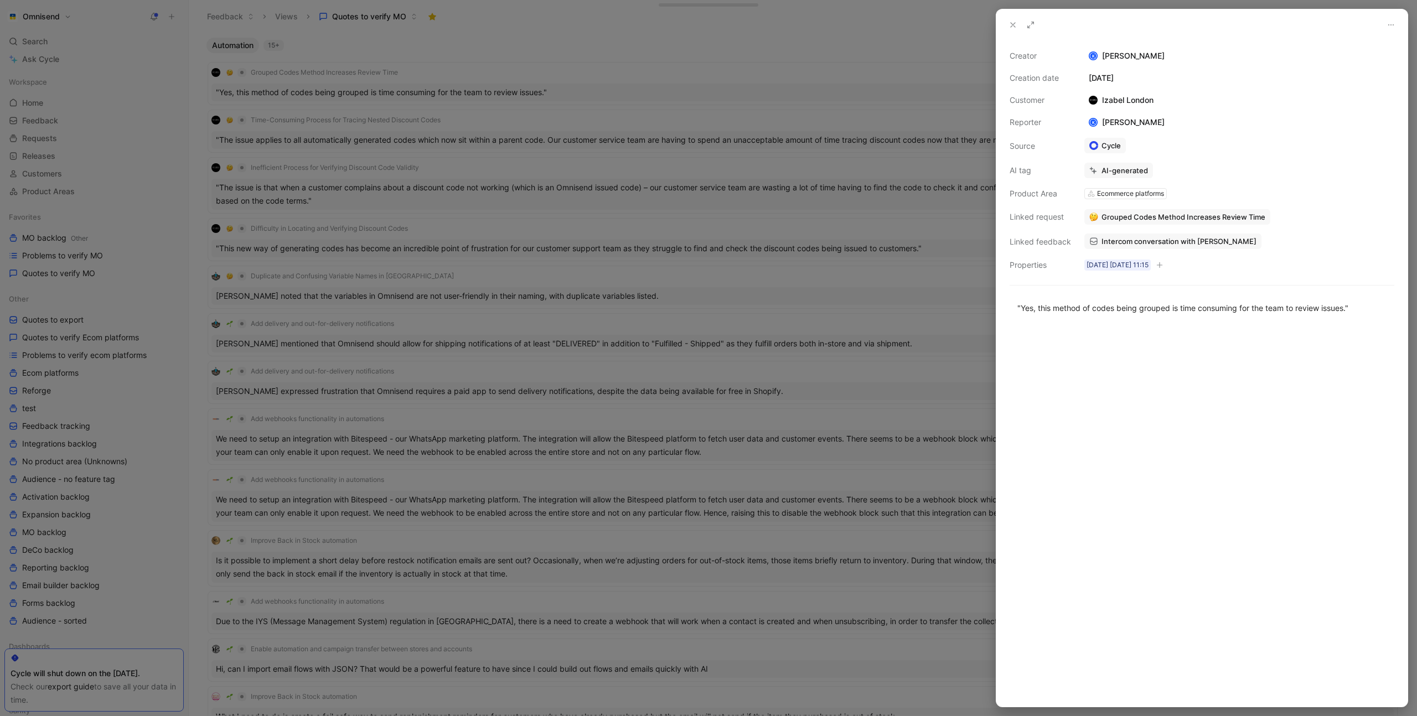
click at [884, 155] on div at bounding box center [708, 358] width 1417 height 716
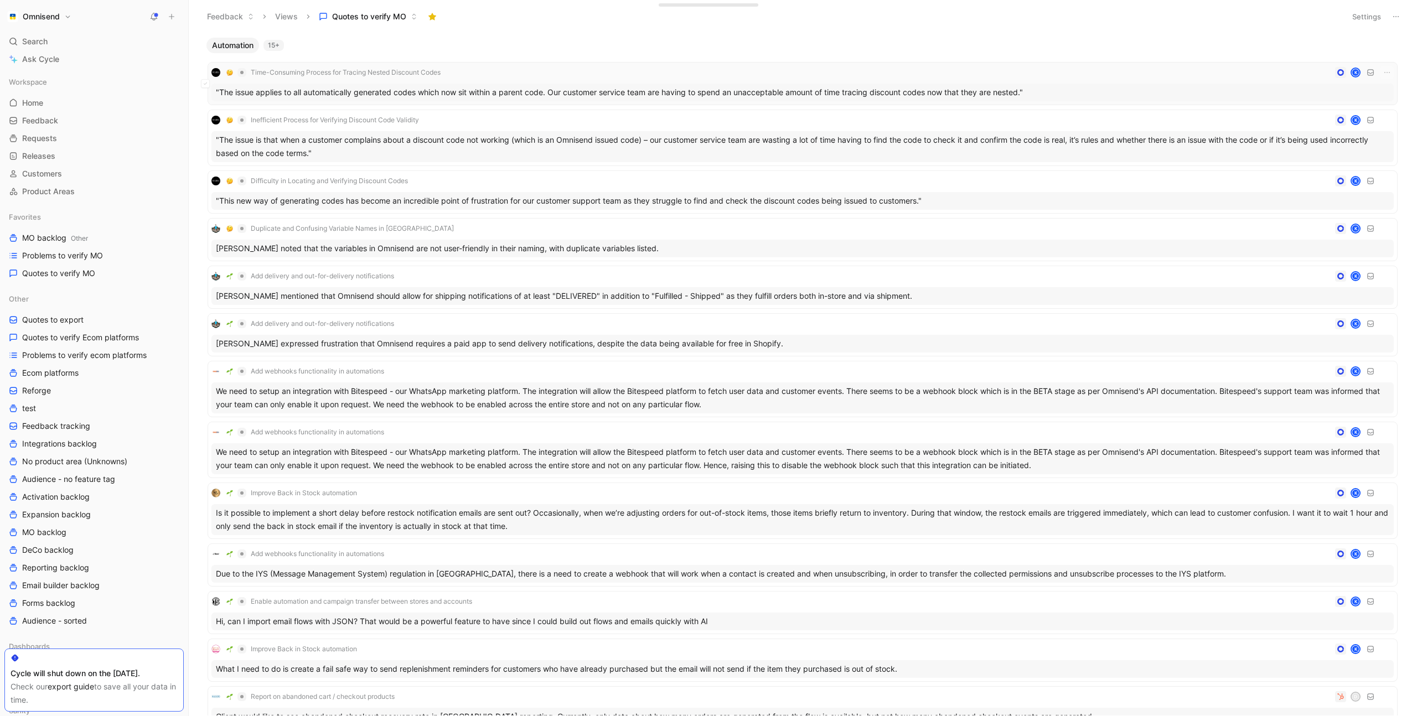
click at [503, 74] on div "Time-Consuming Process for Tracing Nested Discount Codes K" at bounding box center [802, 72] width 1182 height 13
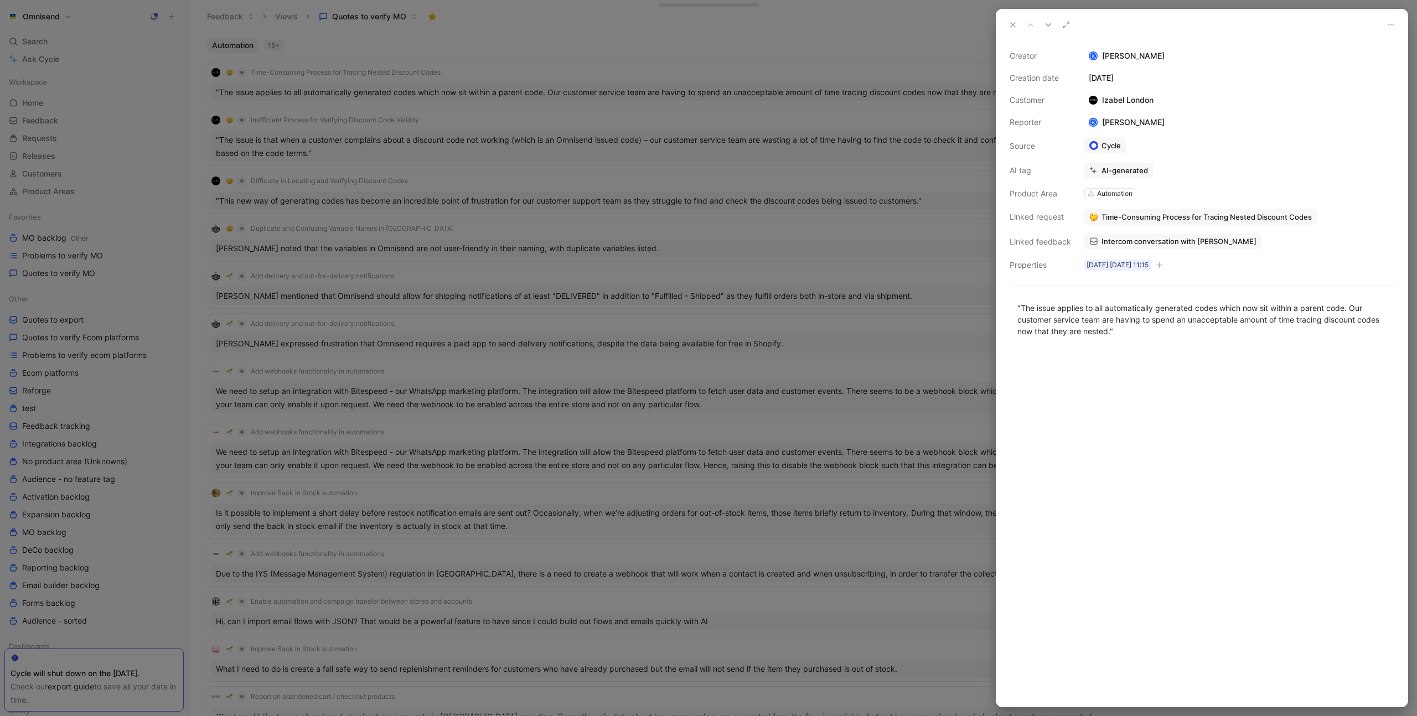
click at [1105, 191] on div "Automation" at bounding box center [1114, 193] width 35 height 11
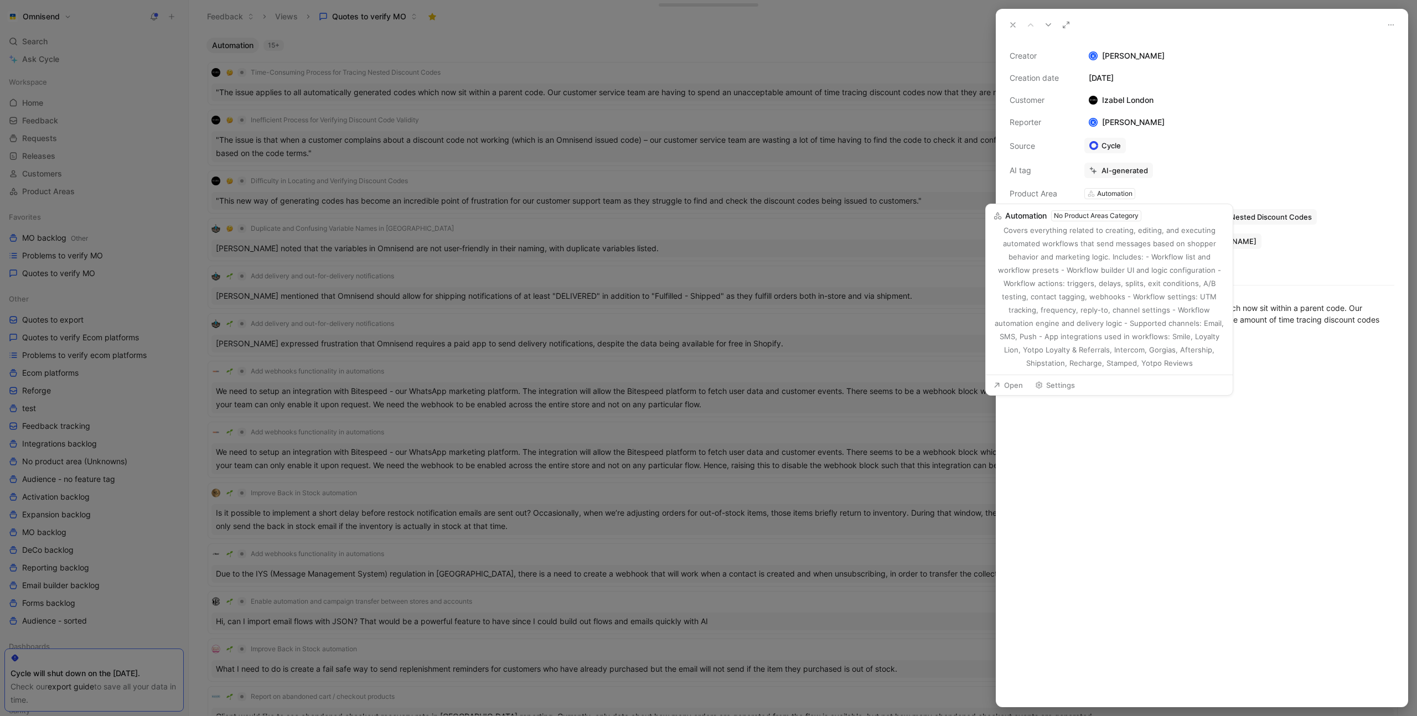
click at [1113, 251] on div "Covers everything related to creating, editing, and executing automated workflo…" at bounding box center [1109, 297] width 232 height 146
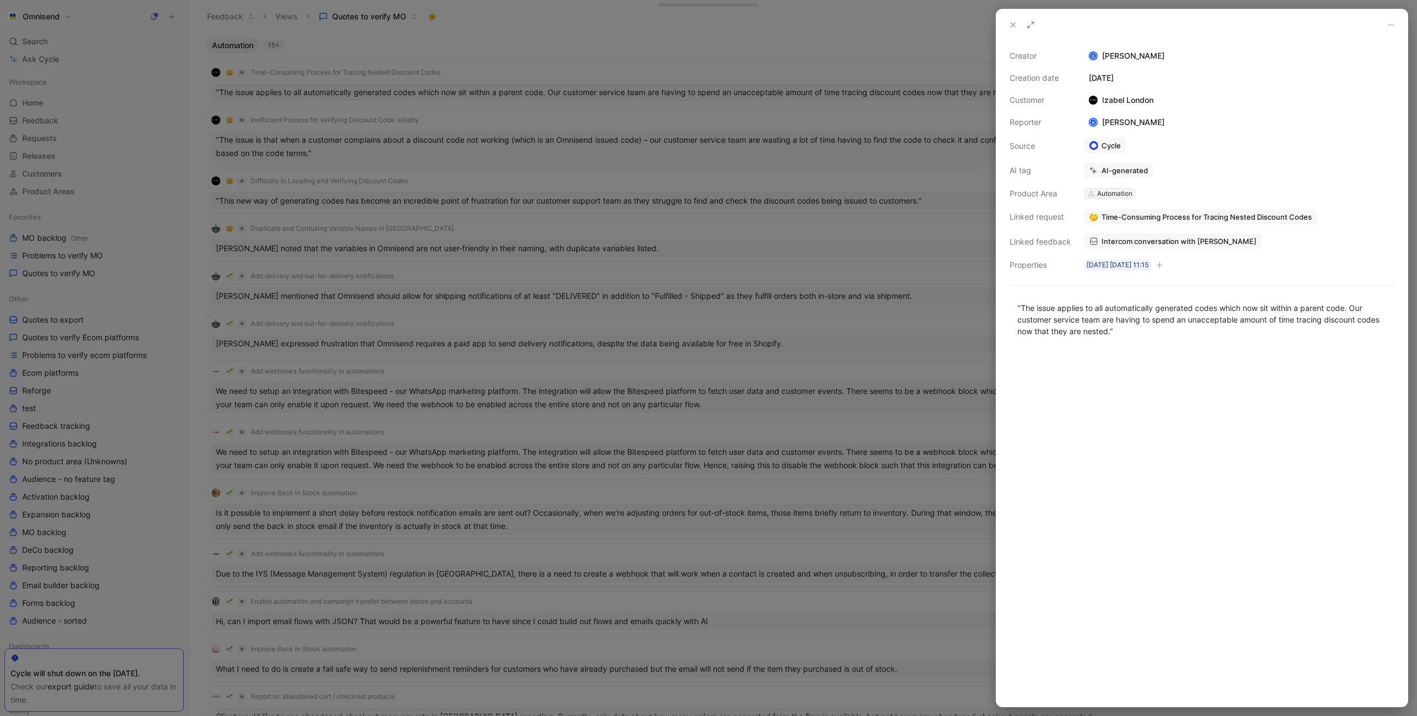
click at [1116, 194] on div "Automation" at bounding box center [1114, 193] width 35 height 11
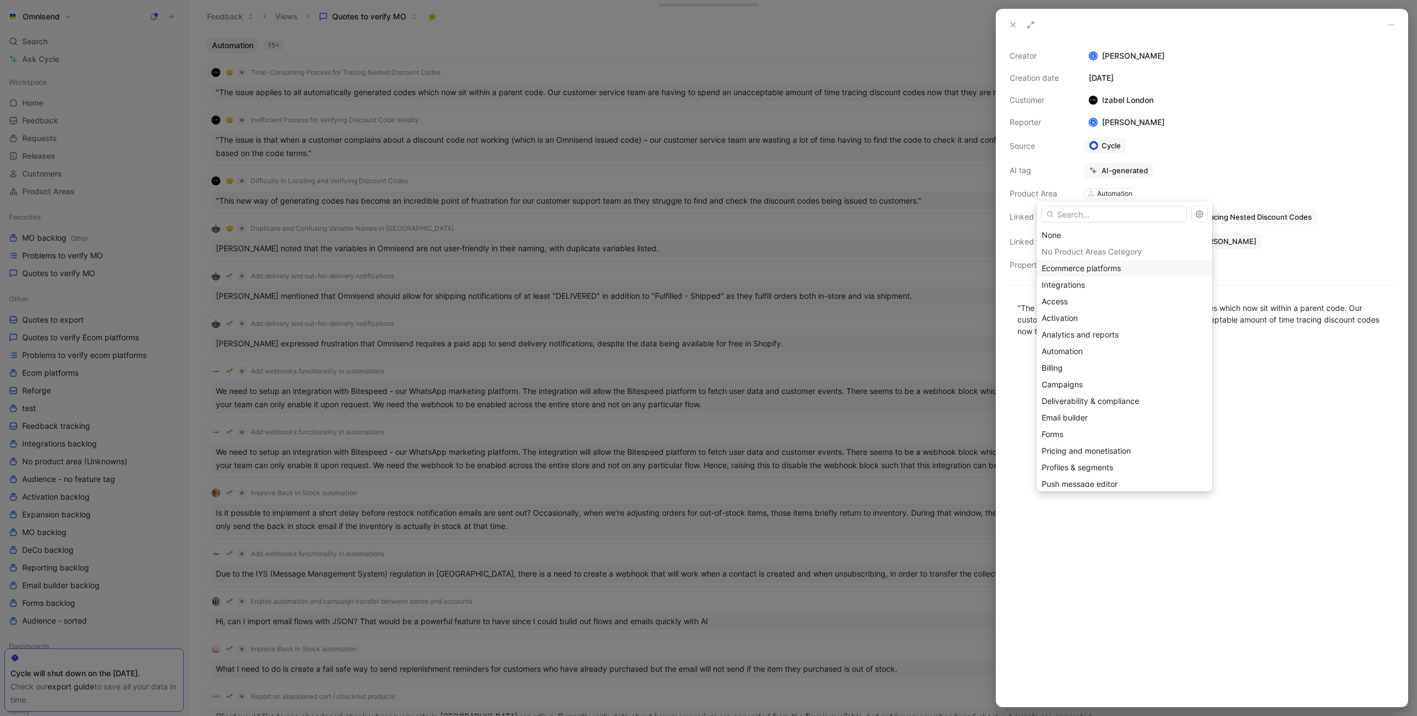
click at [1100, 269] on span "Ecommerce platforms" at bounding box center [1081, 267] width 79 height 9
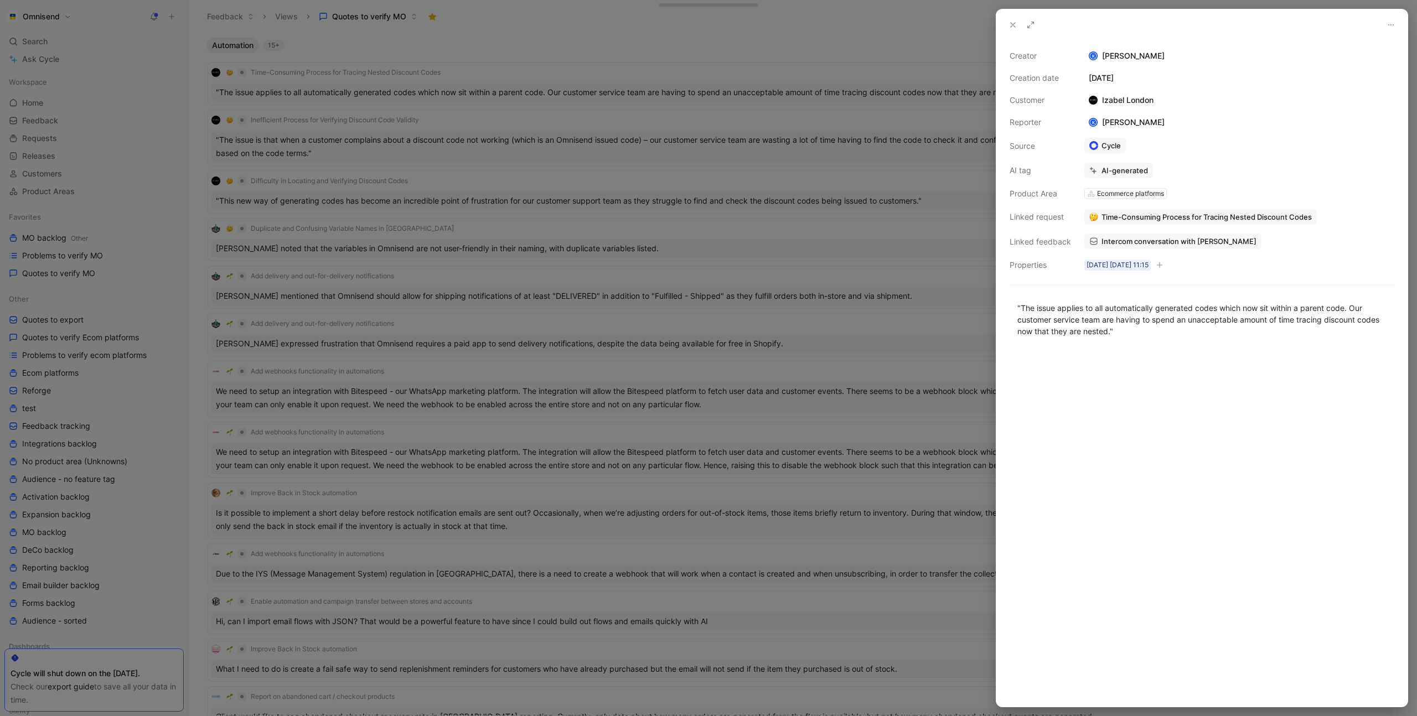
click at [803, 63] on div at bounding box center [708, 358] width 1417 height 716
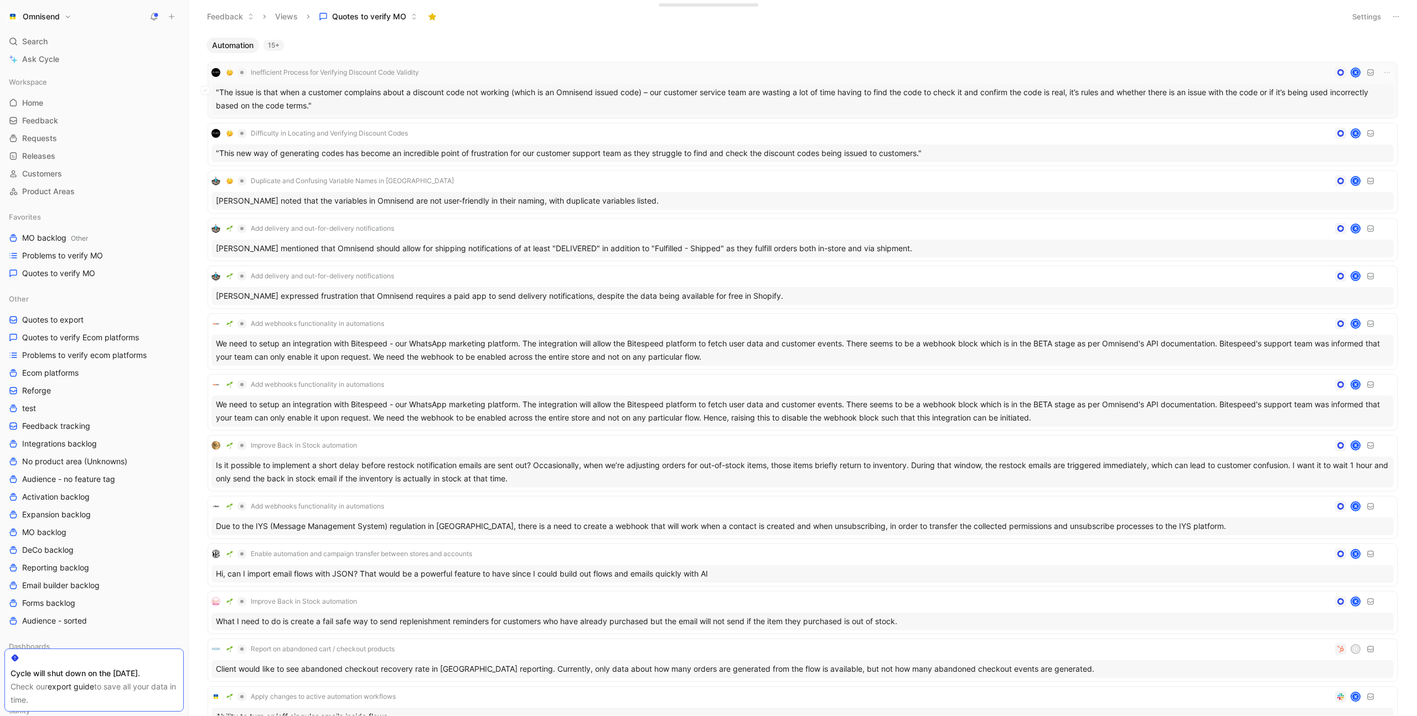
click at [510, 75] on div "Inefficient Process for Verifying Discount Code Validity K" at bounding box center [802, 72] width 1182 height 13
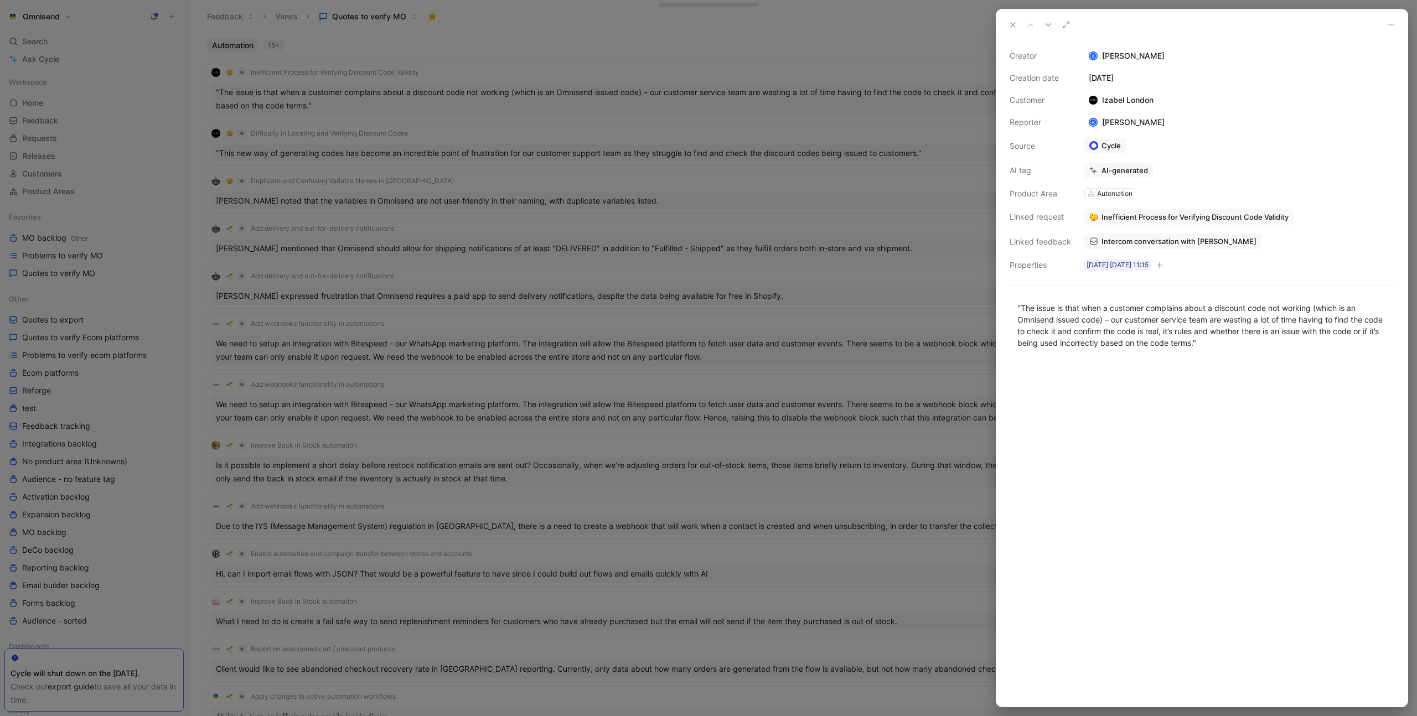
click at [1117, 195] on div "Automation" at bounding box center [1114, 193] width 35 height 11
click at [1116, 192] on div "Automation" at bounding box center [1114, 193] width 35 height 11
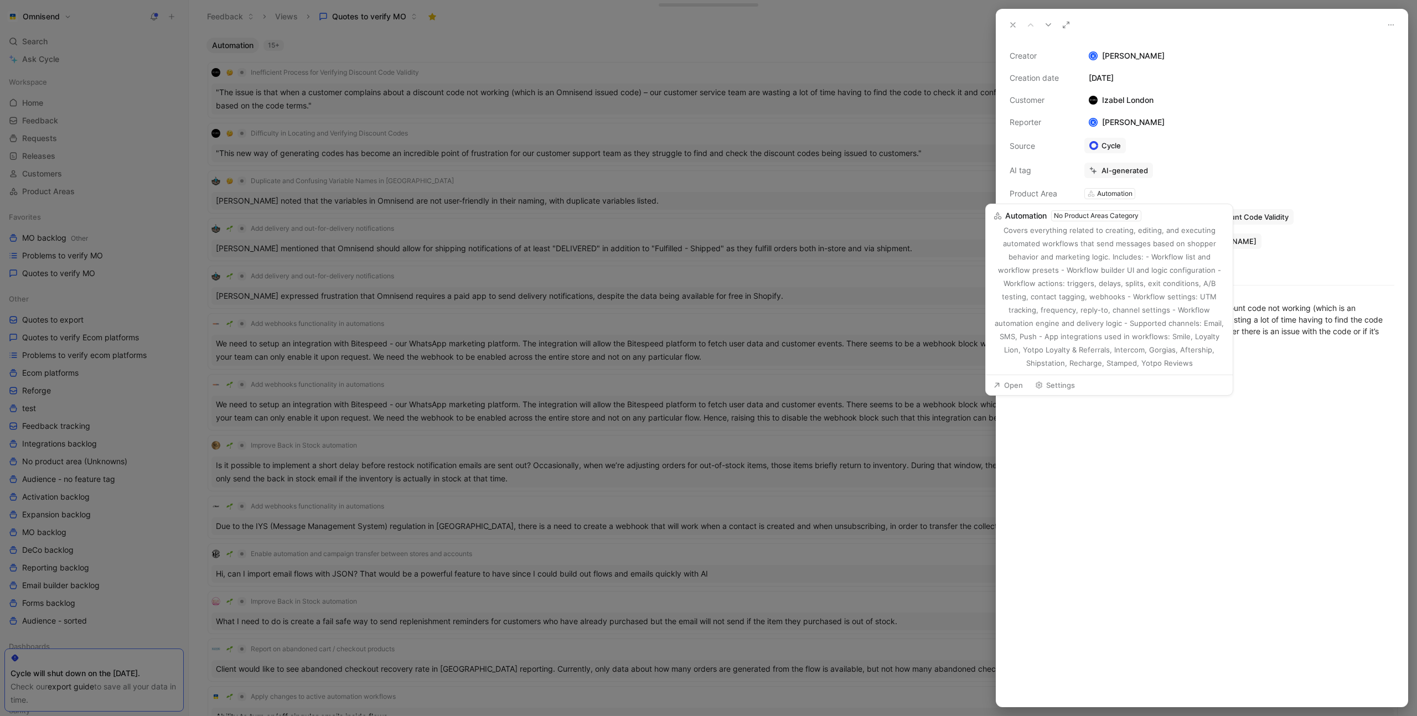
click at [1109, 229] on div "Covers everything related to creating, editing, and executing automated workflo…" at bounding box center [1109, 297] width 232 height 146
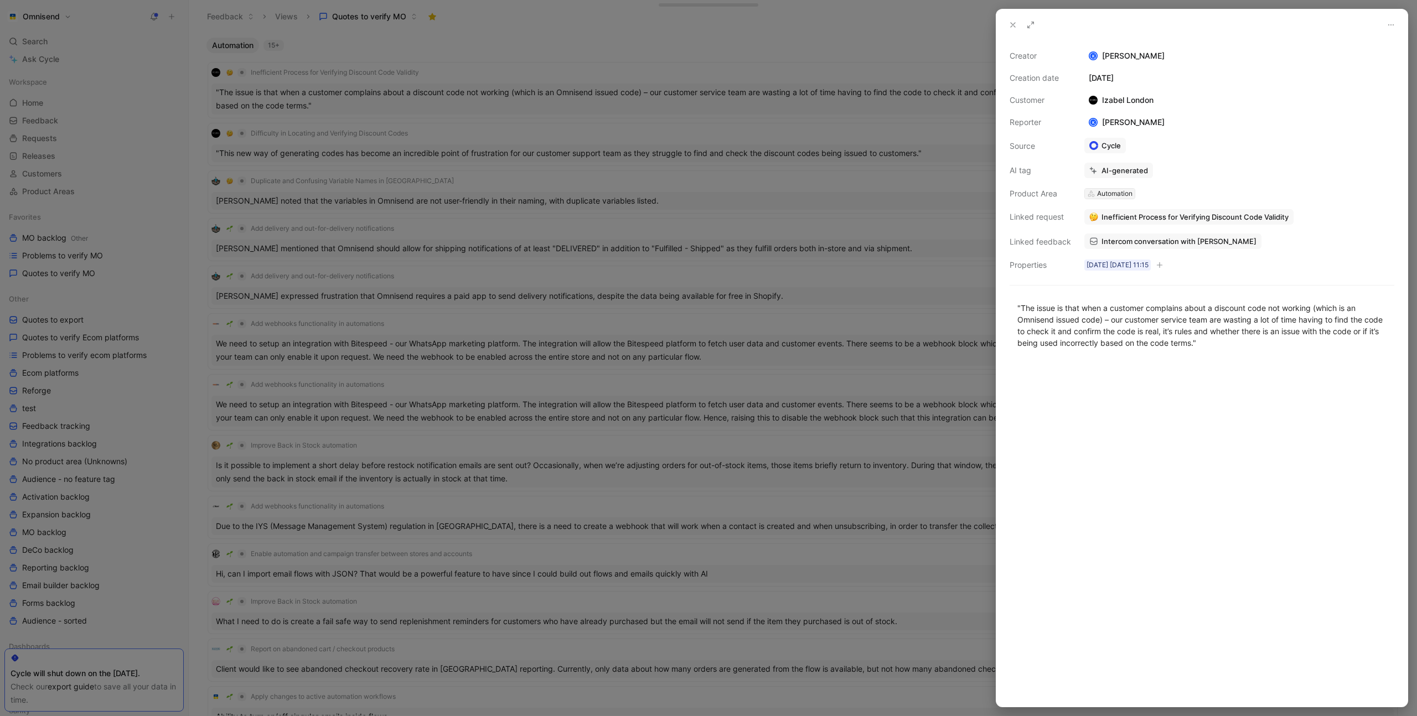
click at [1116, 193] on div "Automation" at bounding box center [1114, 193] width 35 height 11
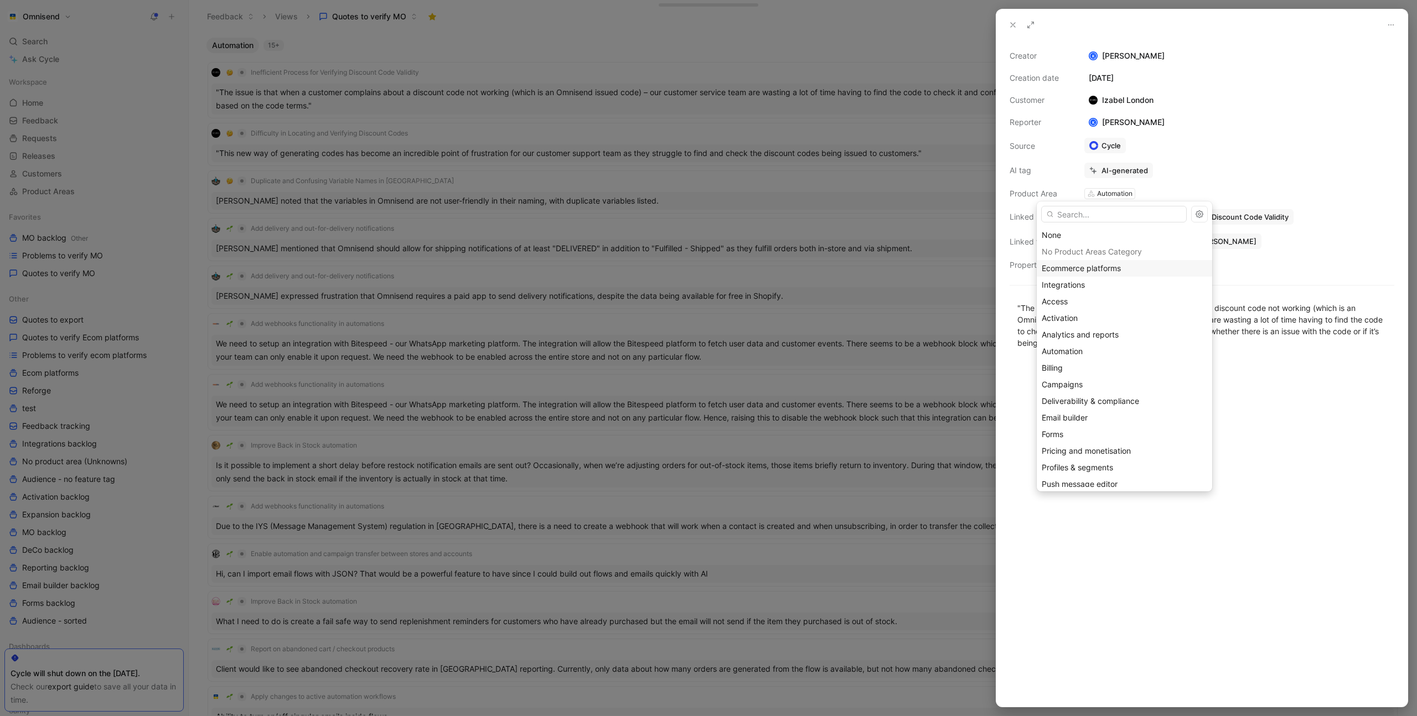
click at [1100, 266] on span "Ecommerce platforms" at bounding box center [1081, 267] width 79 height 9
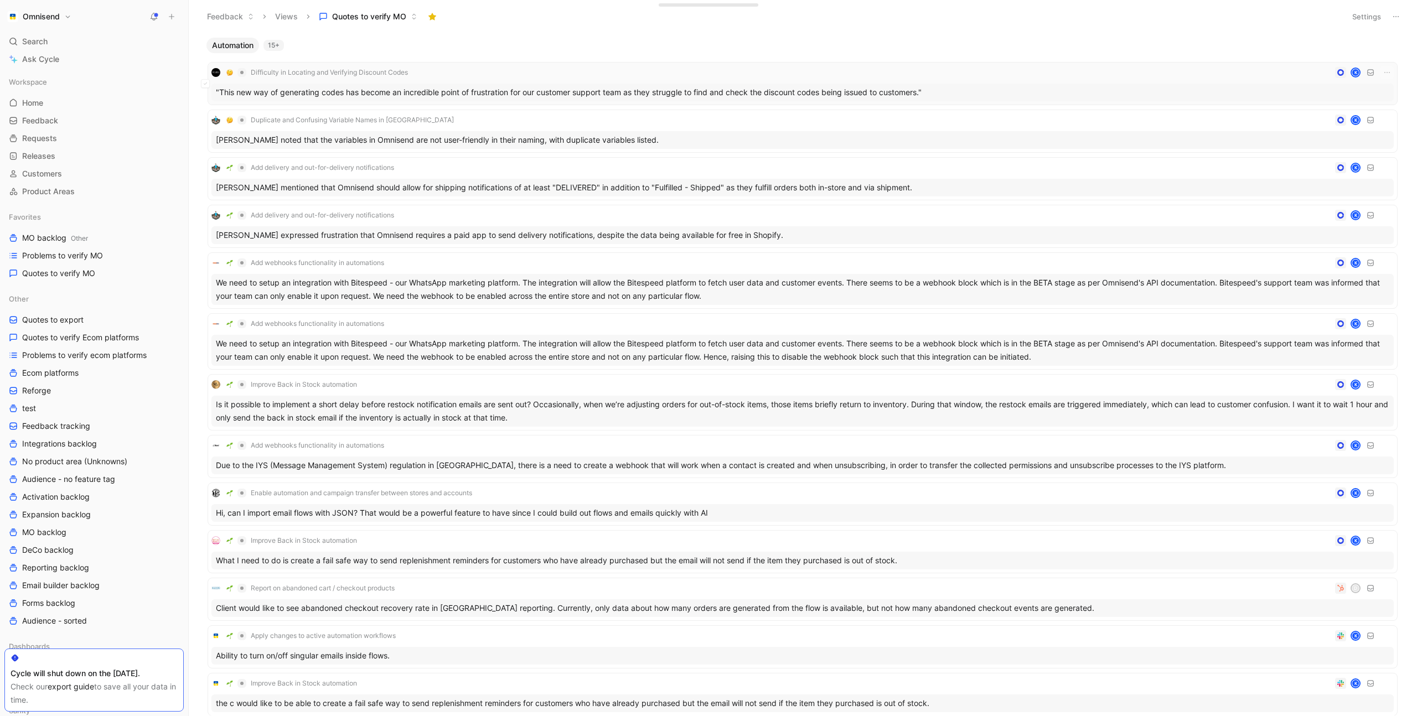
click at [478, 76] on div "Difficulty in Locating and Verifying Discount Codes K" at bounding box center [802, 72] width 1182 height 13
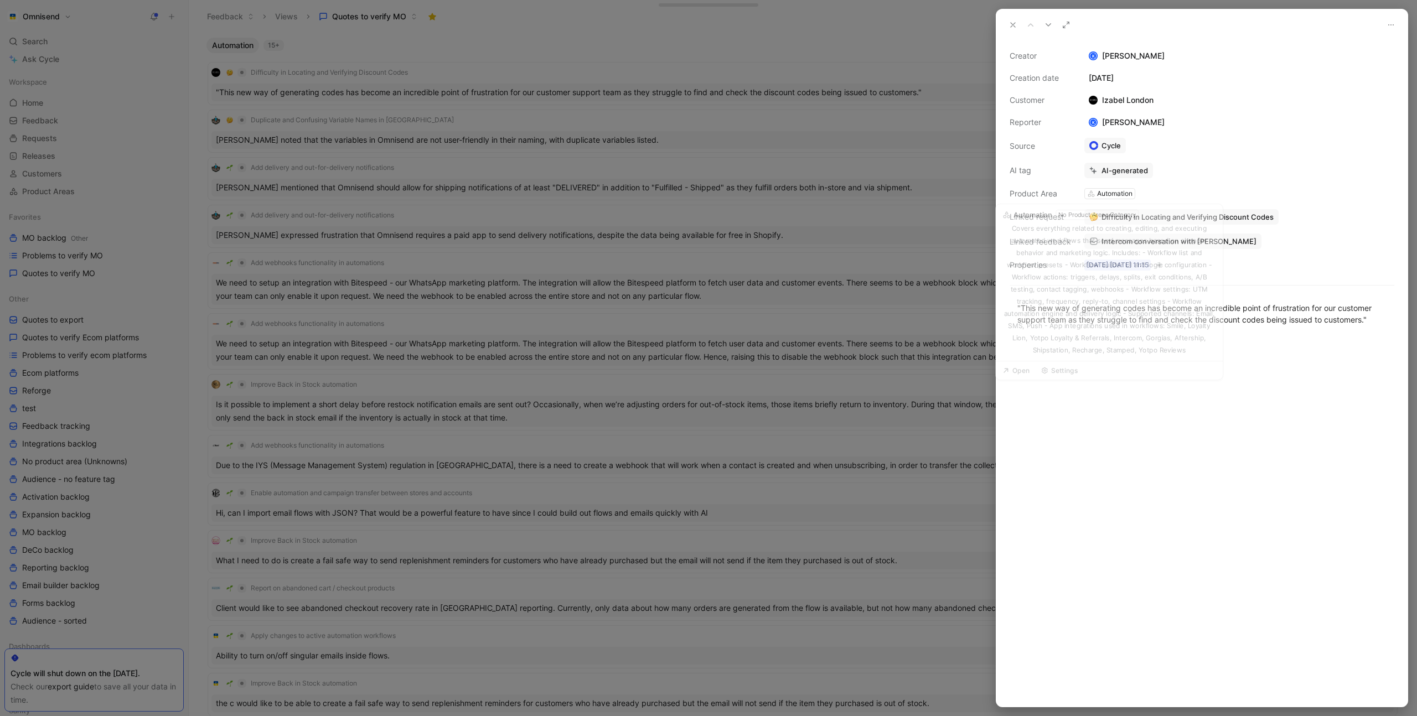
click at [1102, 194] on div "Automation" at bounding box center [1114, 193] width 35 height 11
click at [1104, 194] on div "Automation" at bounding box center [1114, 193] width 35 height 11
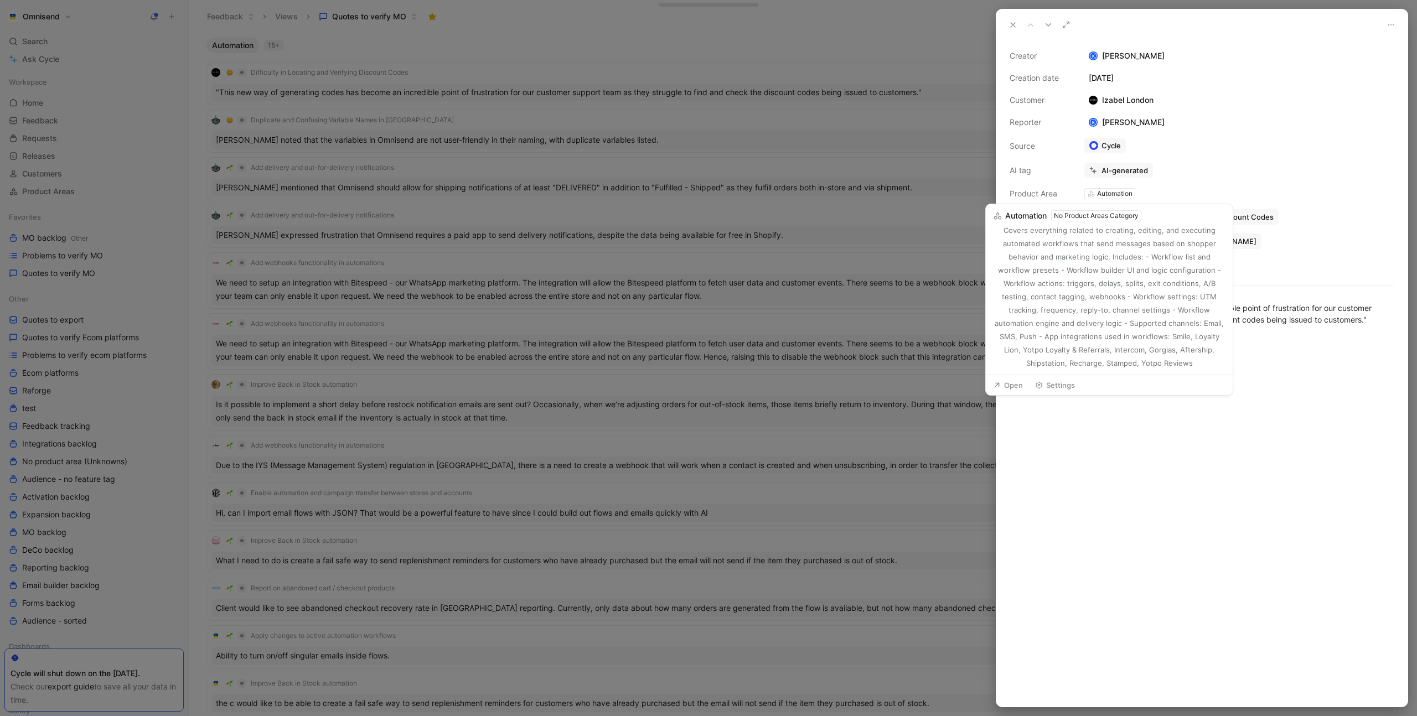
click at [1108, 235] on div "Covers everything related to creating, editing, and executing automated workflo…" at bounding box center [1109, 297] width 232 height 146
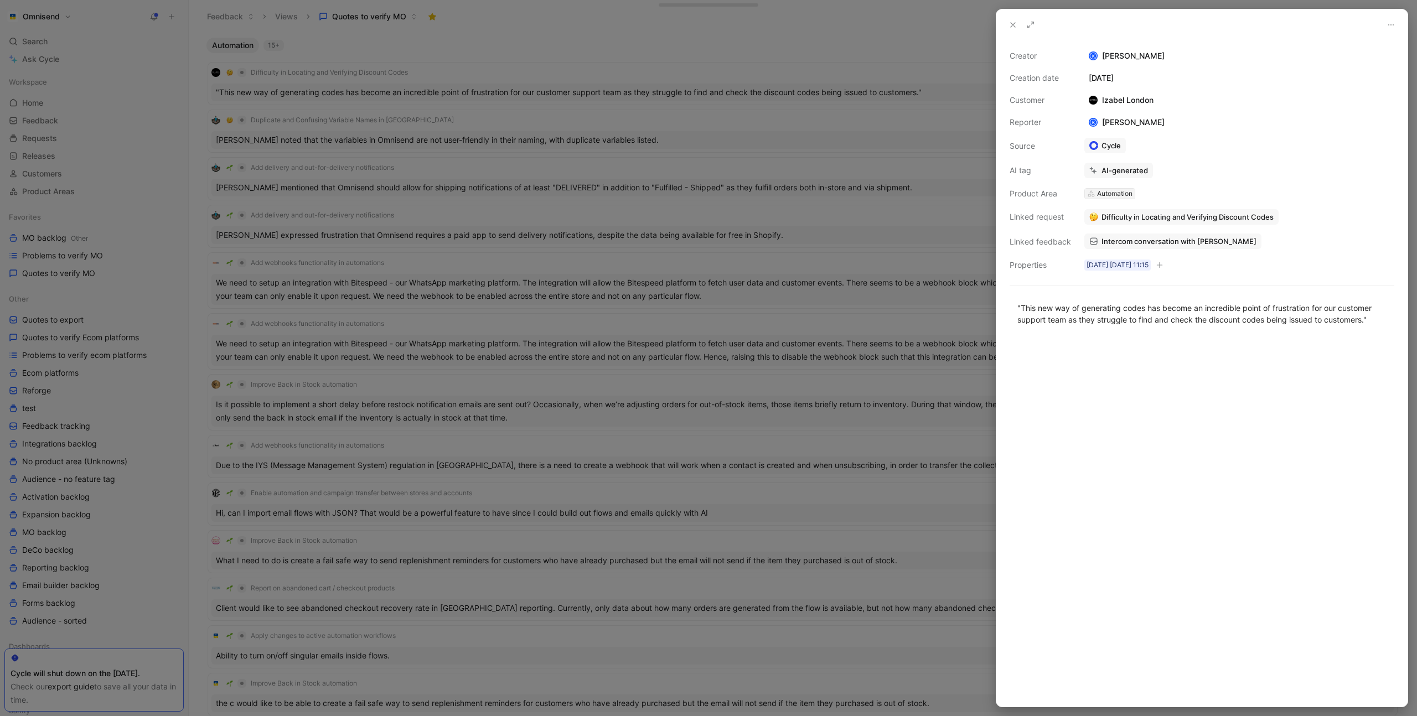
click at [1103, 195] on div "Automation" at bounding box center [1114, 193] width 35 height 11
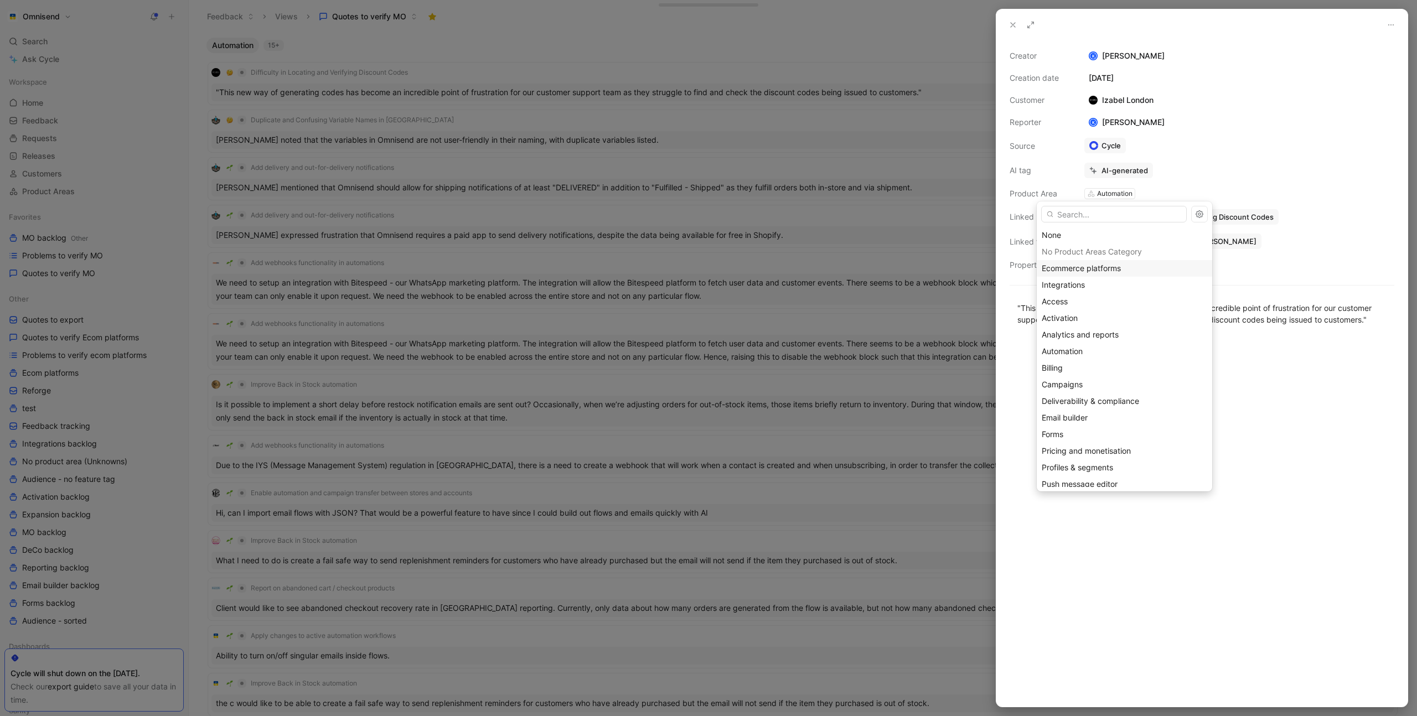
click at [1099, 262] on div "Ecommerce platforms" at bounding box center [1124, 268] width 165 height 13
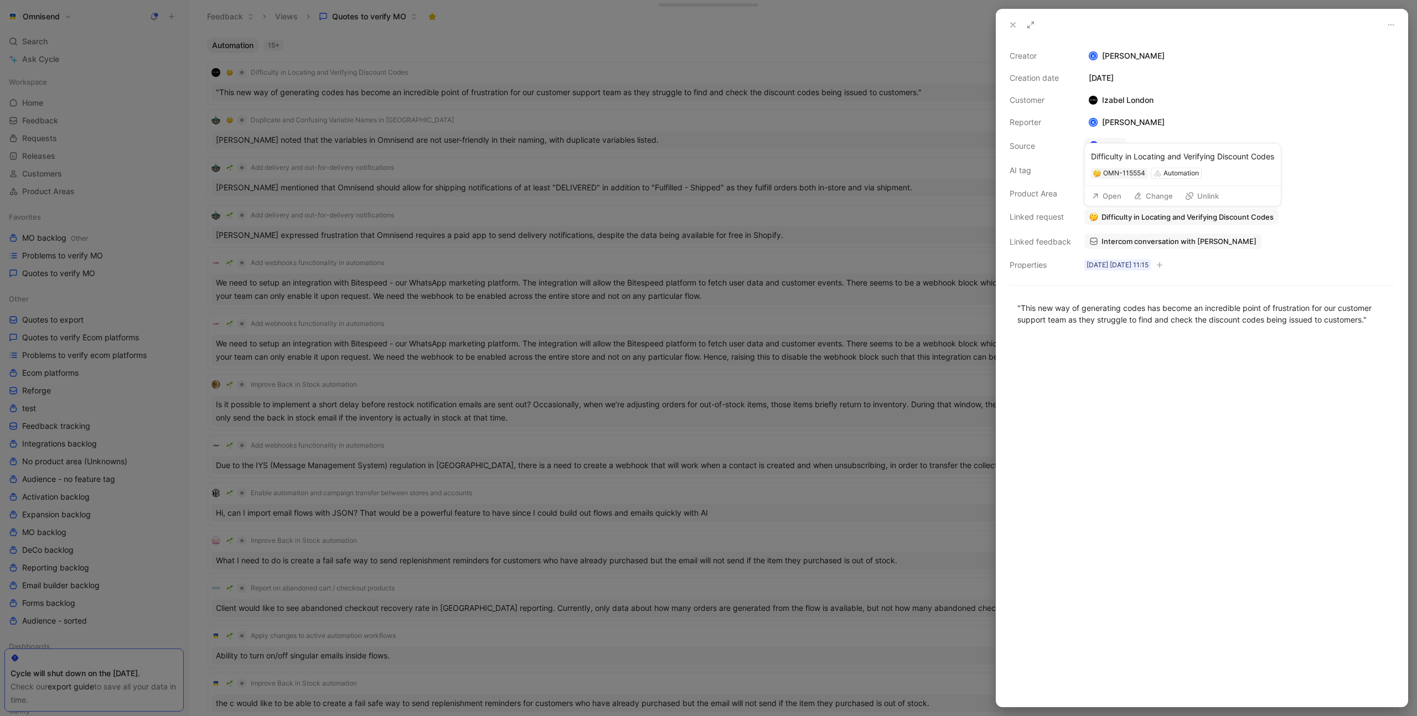
click at [1143, 219] on span "Difficulty in Locating and Verifying Discount Codes" at bounding box center [1187, 217] width 172 height 10
click at [768, 184] on div at bounding box center [708, 358] width 1417 height 716
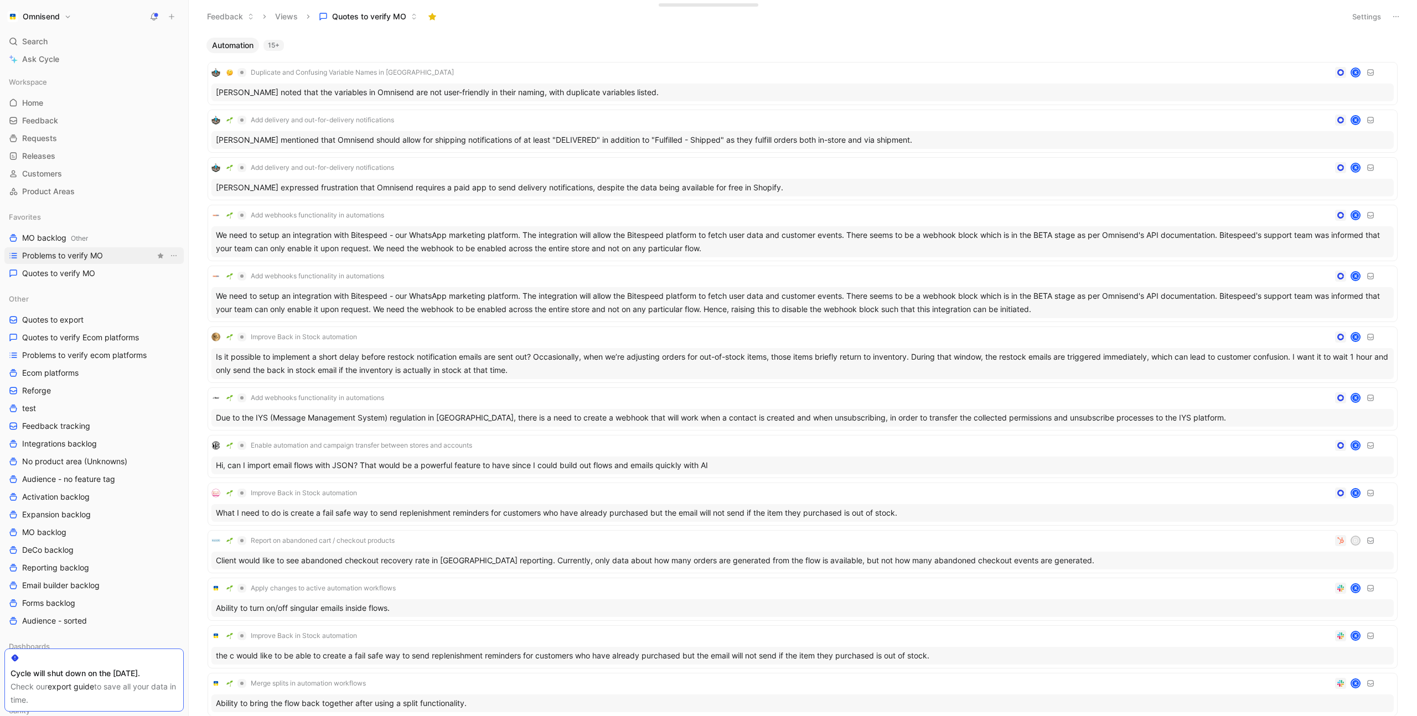
click at [116, 259] on link "Problems to verify MO" at bounding box center [93, 255] width 179 height 17
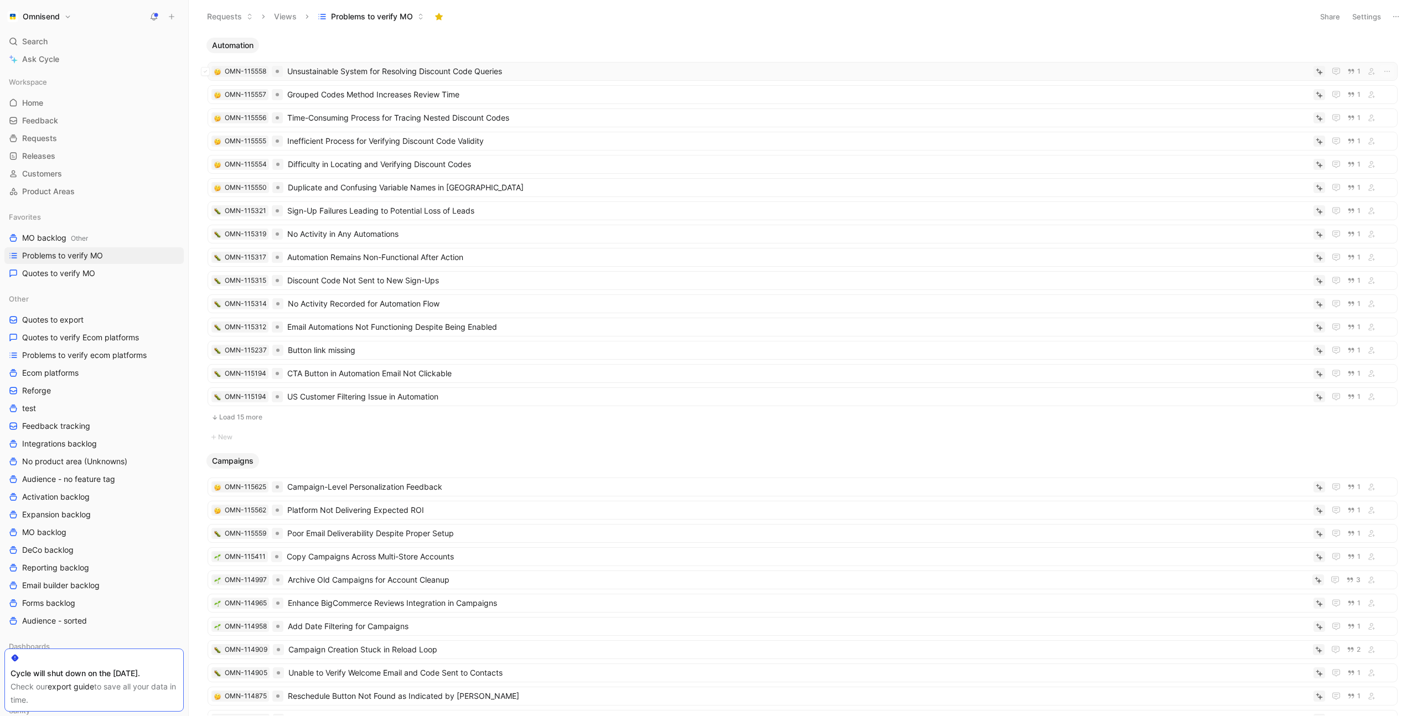
click at [470, 72] on span "Unsustainable System for Resolving Discount Code Queries" at bounding box center [798, 71] width 1022 height 13
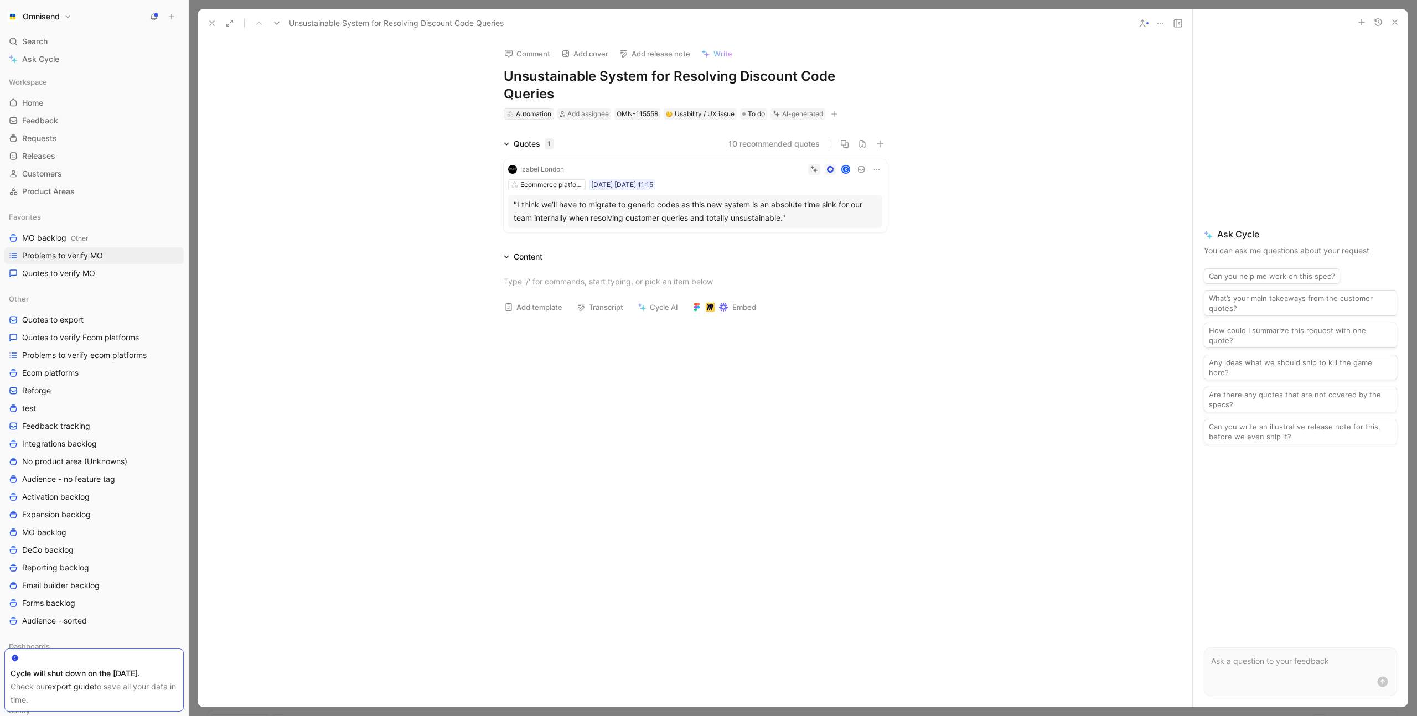
click at [533, 108] on div "Automation" at bounding box center [533, 113] width 35 height 11
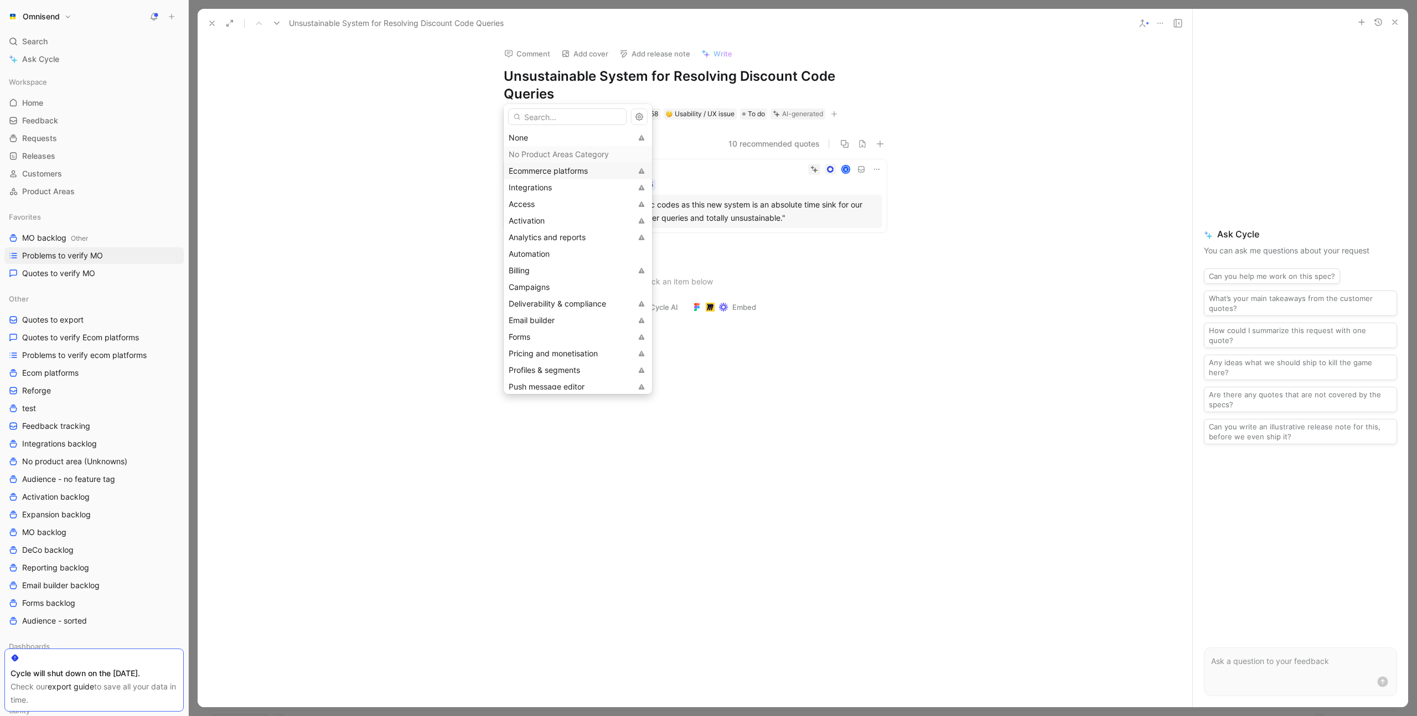
click at [562, 165] on div "Ecommerce platforms" at bounding box center [570, 170] width 123 height 13
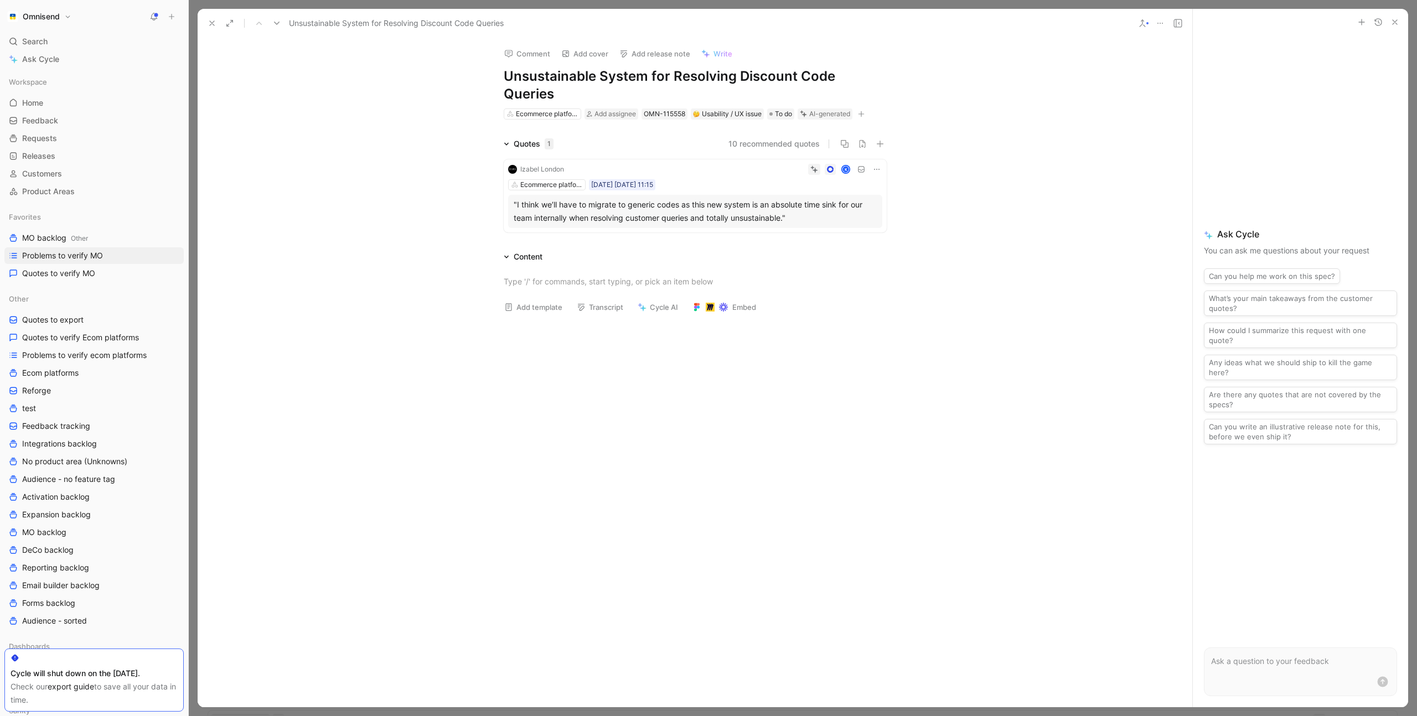
click at [457, 117] on div "Comment Add cover Add release note Write Unsustainable System for Resolving Dis…" at bounding box center [695, 372] width 995 height 669
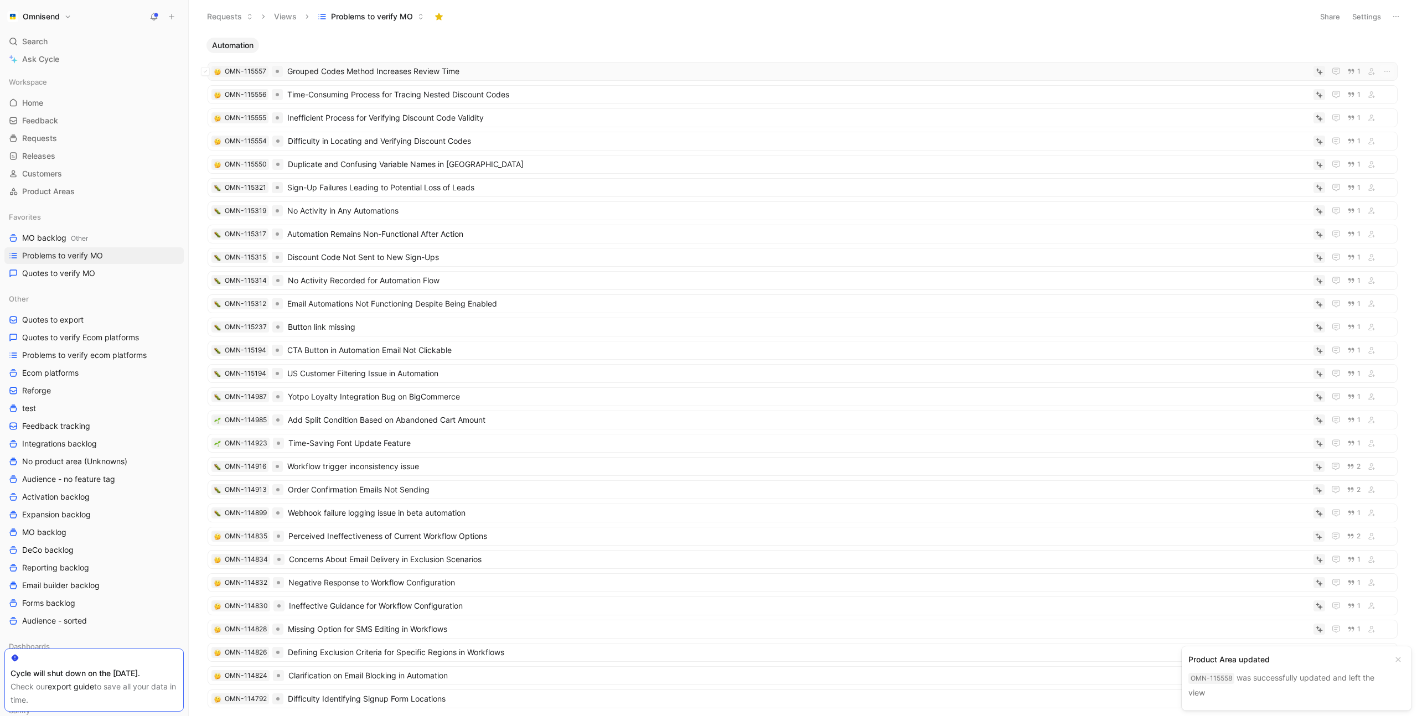
click at [415, 73] on span "Grouped Codes Method Increases Review Time" at bounding box center [798, 71] width 1022 height 13
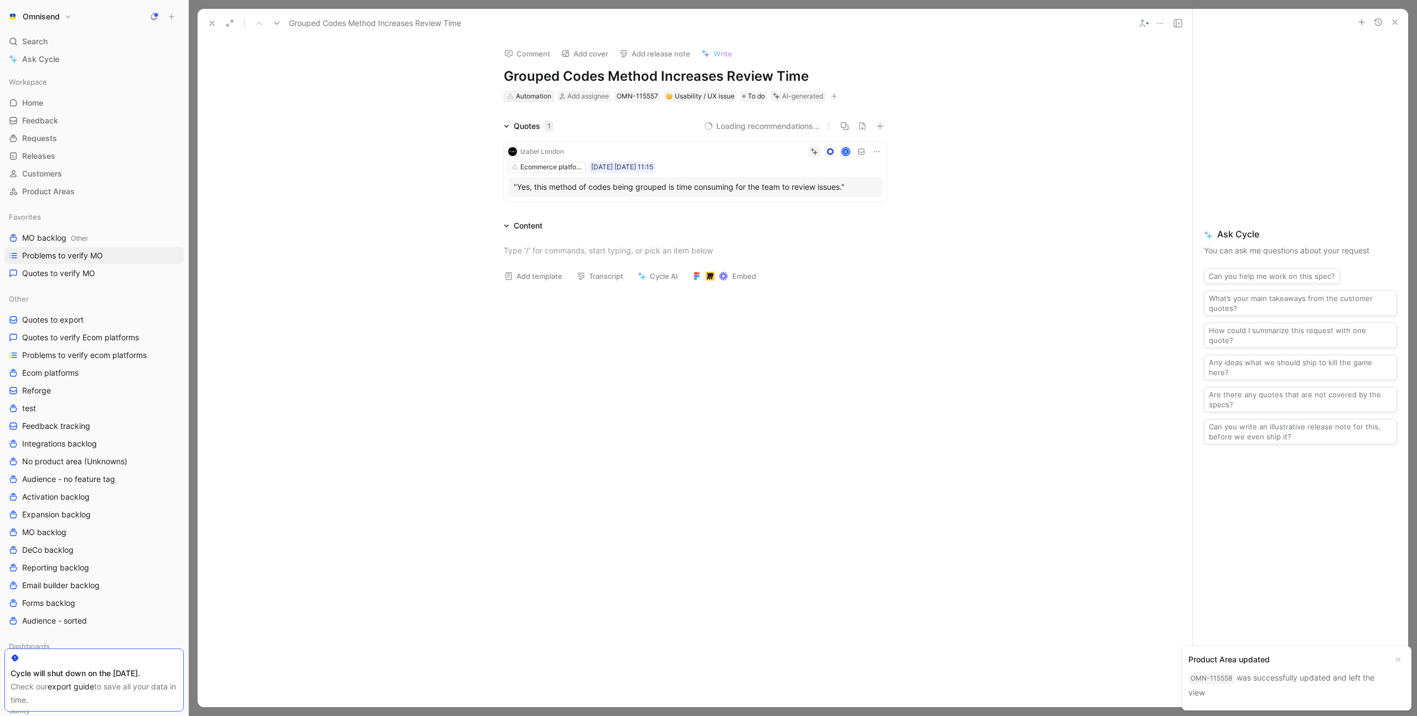
click at [532, 96] on div "Automation" at bounding box center [533, 96] width 35 height 11
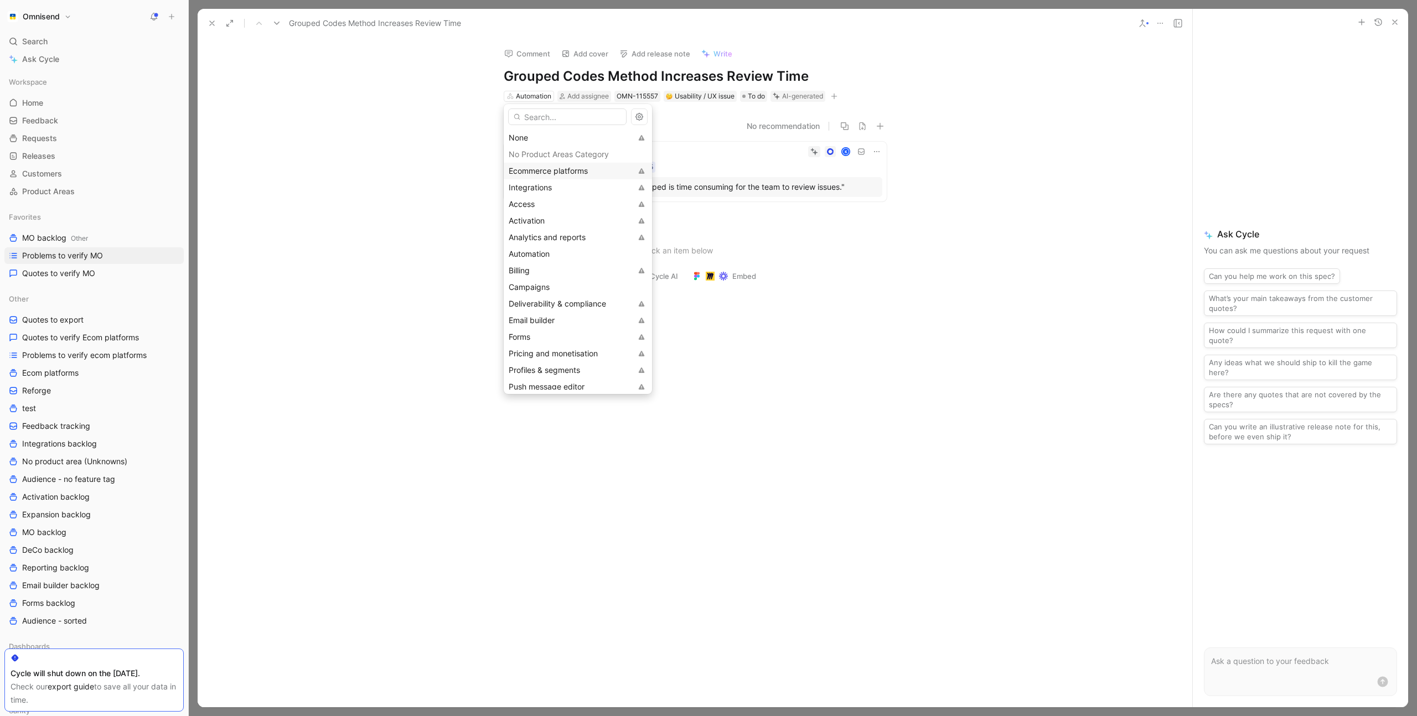
drag, startPoint x: 565, startPoint y: 171, endPoint x: 539, endPoint y: 163, distance: 27.1
click at [565, 171] on span "Ecommerce platforms" at bounding box center [548, 170] width 79 height 9
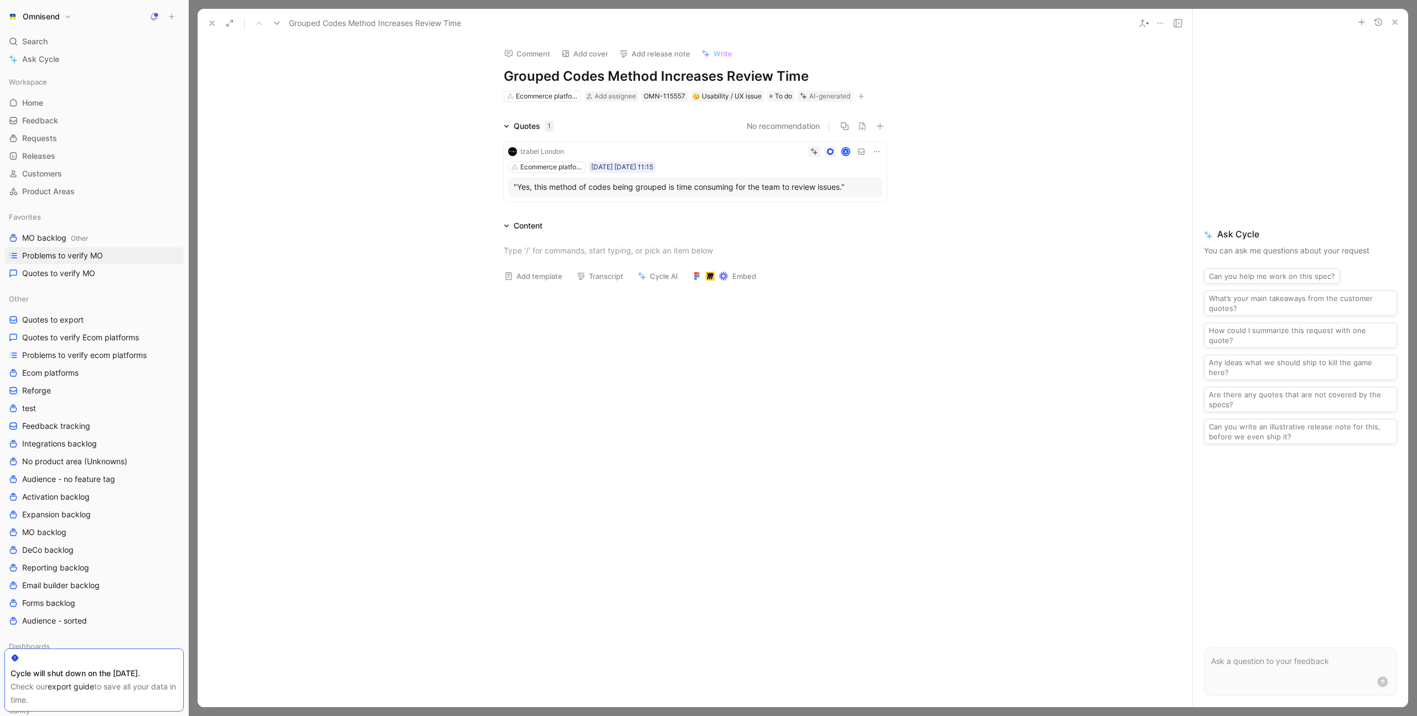
click at [435, 126] on div "Quotes 1 No recommendation Izabel London K Ecommerce platforms [DATE] [DATE] 11…" at bounding box center [695, 163] width 995 height 86
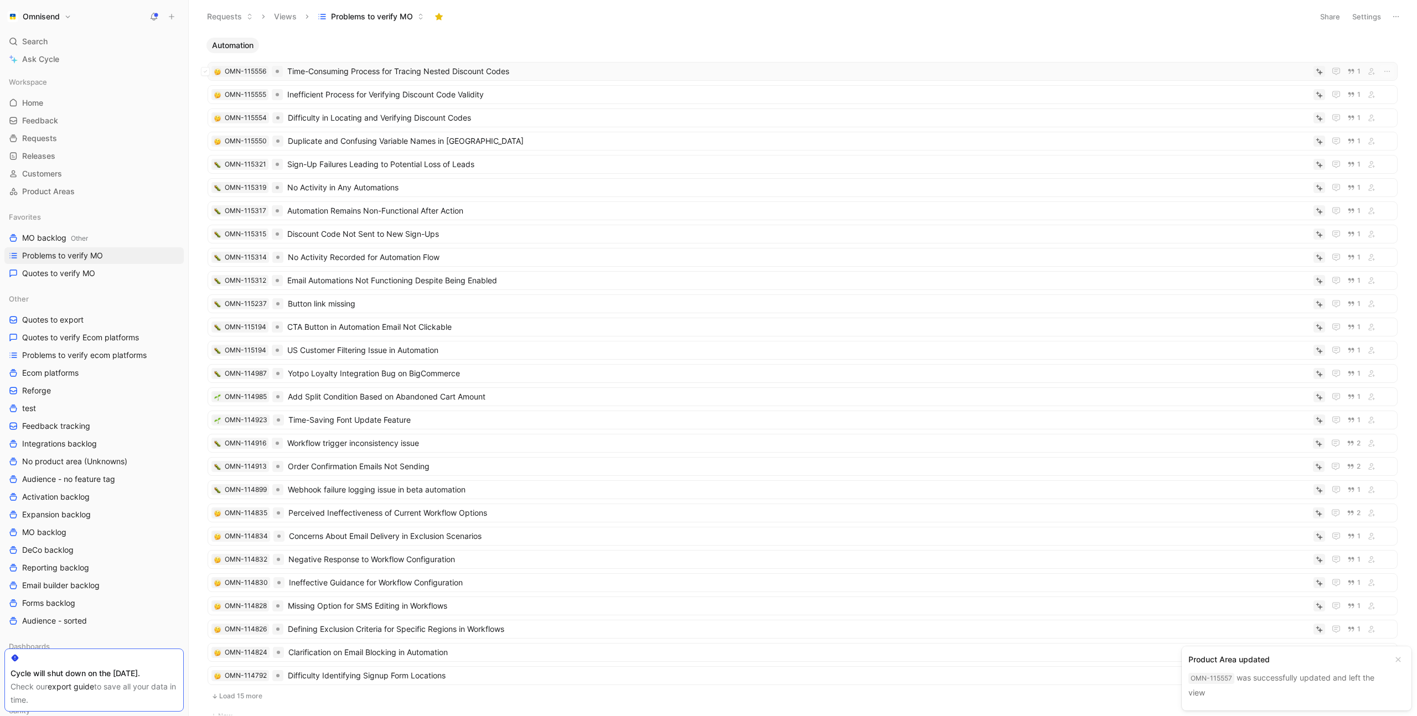
click at [412, 71] on span "Time-Consuming Process for Tracing Nested Discount Codes" at bounding box center [798, 71] width 1022 height 13
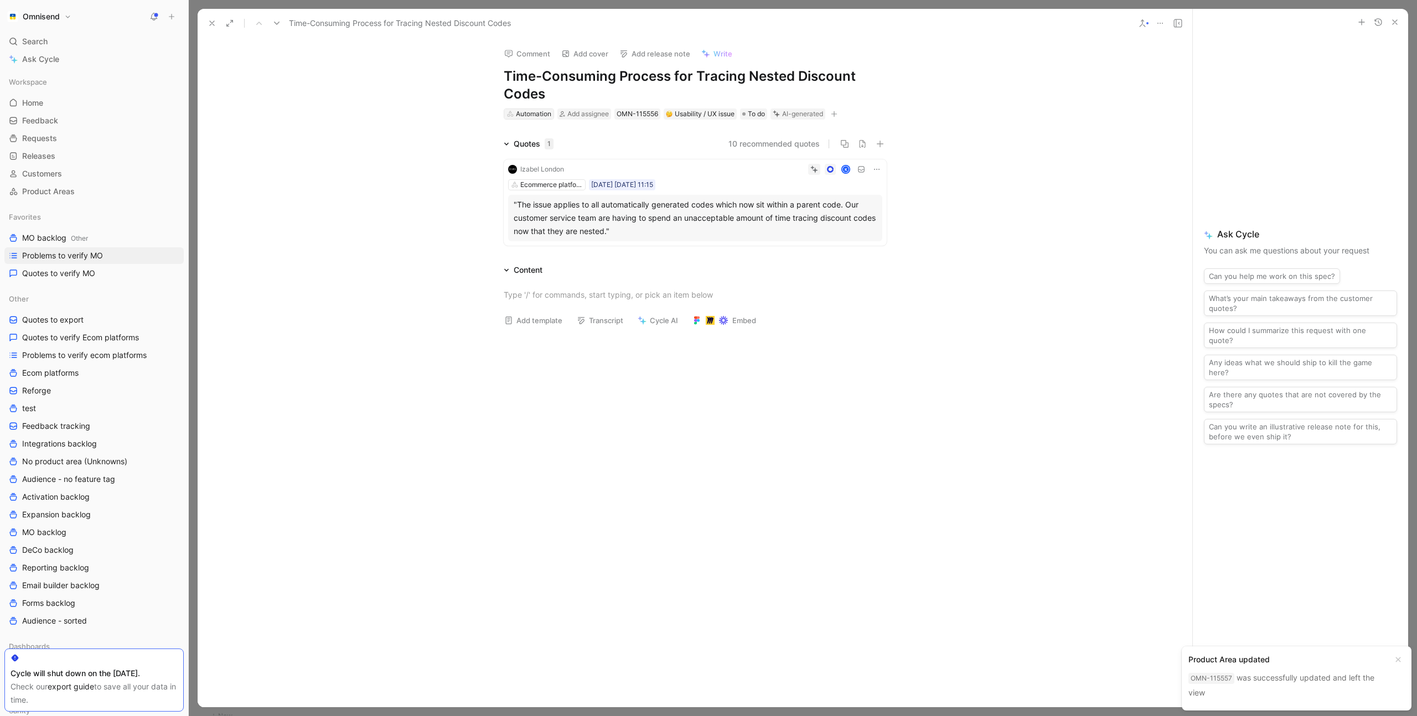
click at [536, 113] on div "Automation" at bounding box center [533, 113] width 35 height 11
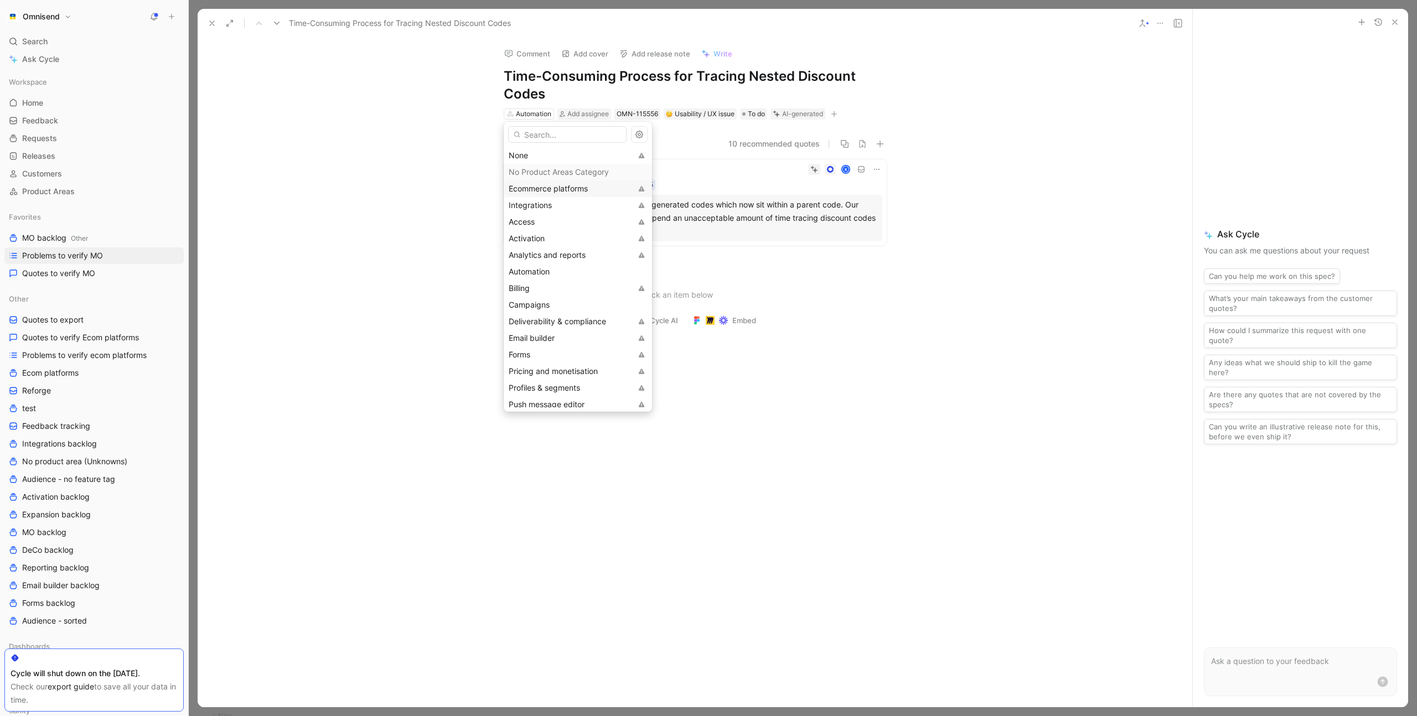
click at [556, 187] on span "Ecommerce platforms" at bounding box center [548, 188] width 79 height 9
click at [437, 131] on div "Comment Add cover Add release note Write Time-Consuming Process for Tracing Nes…" at bounding box center [695, 372] width 995 height 669
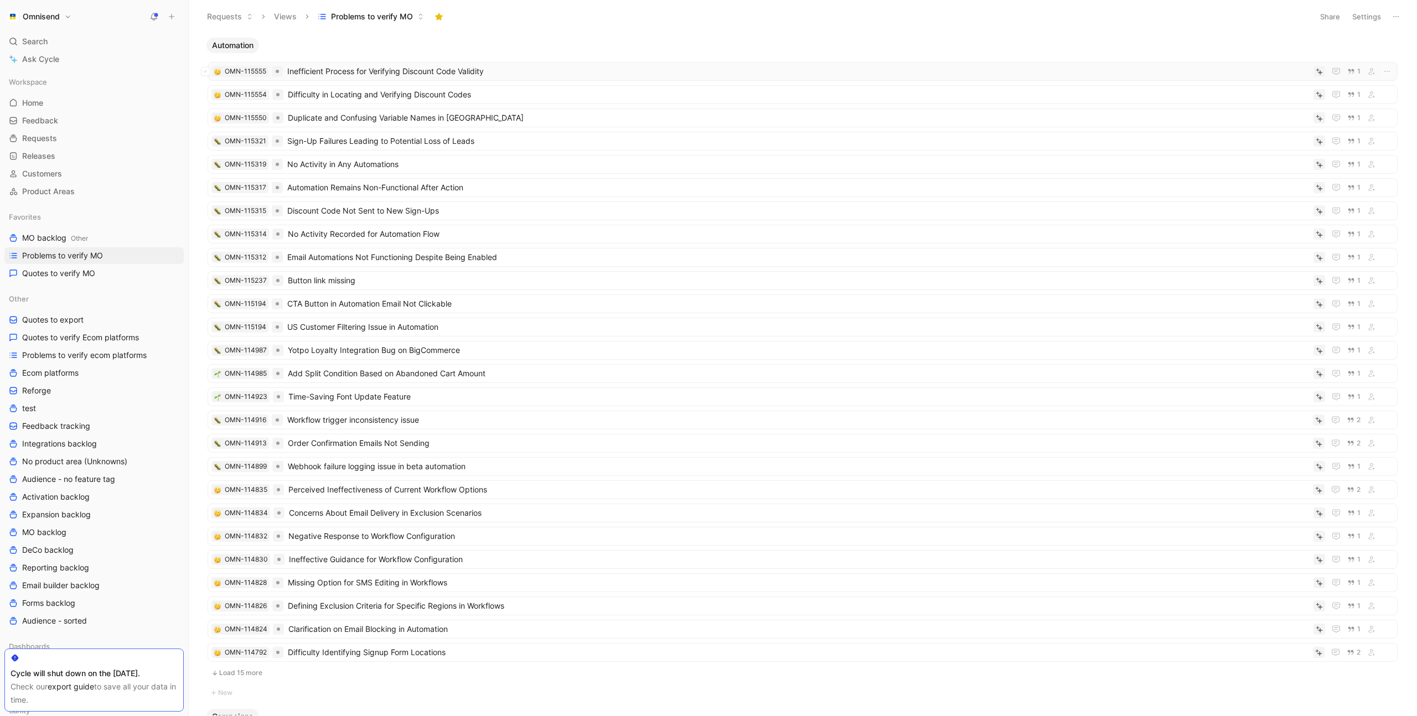
click at [431, 70] on span "Inefficient Process for Verifying Discount Code Validity" at bounding box center [798, 71] width 1022 height 13
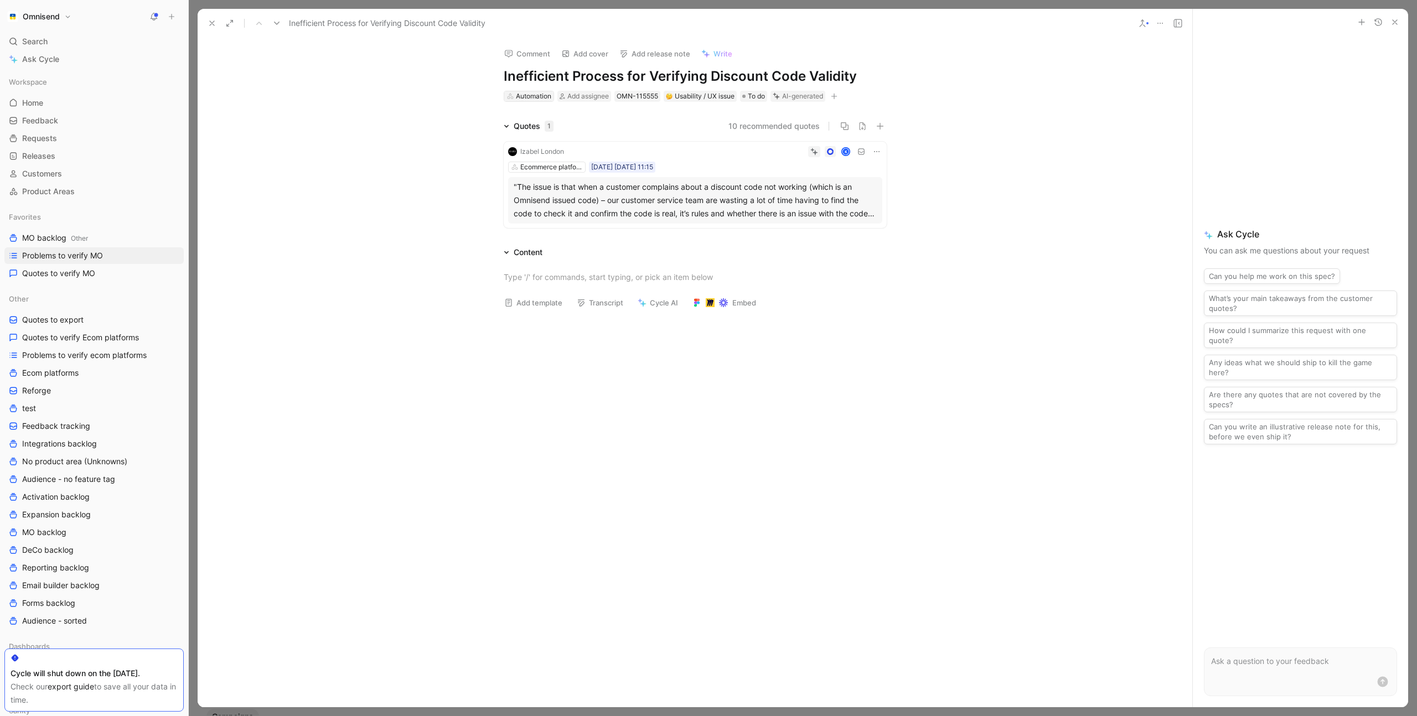
click at [533, 95] on div "Automation" at bounding box center [533, 96] width 35 height 11
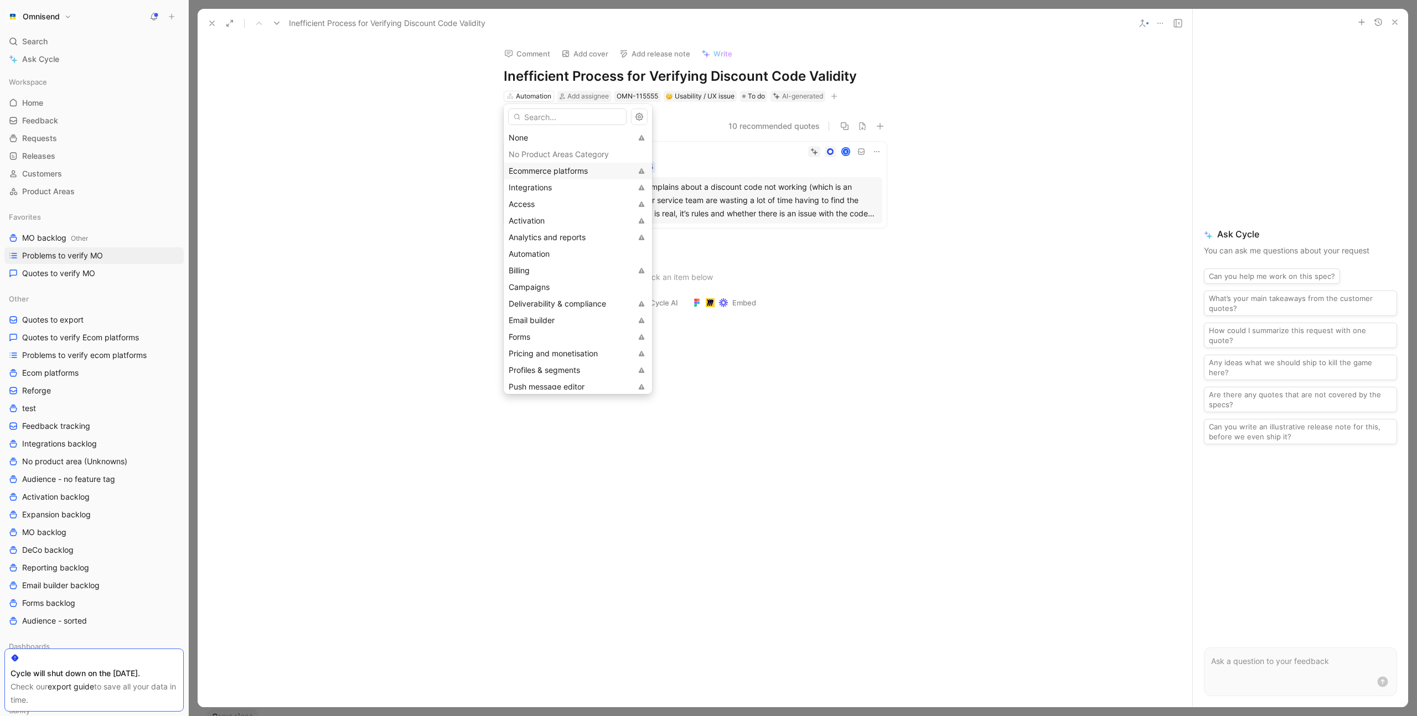
click at [545, 173] on span "Ecommerce platforms" at bounding box center [548, 170] width 79 height 9
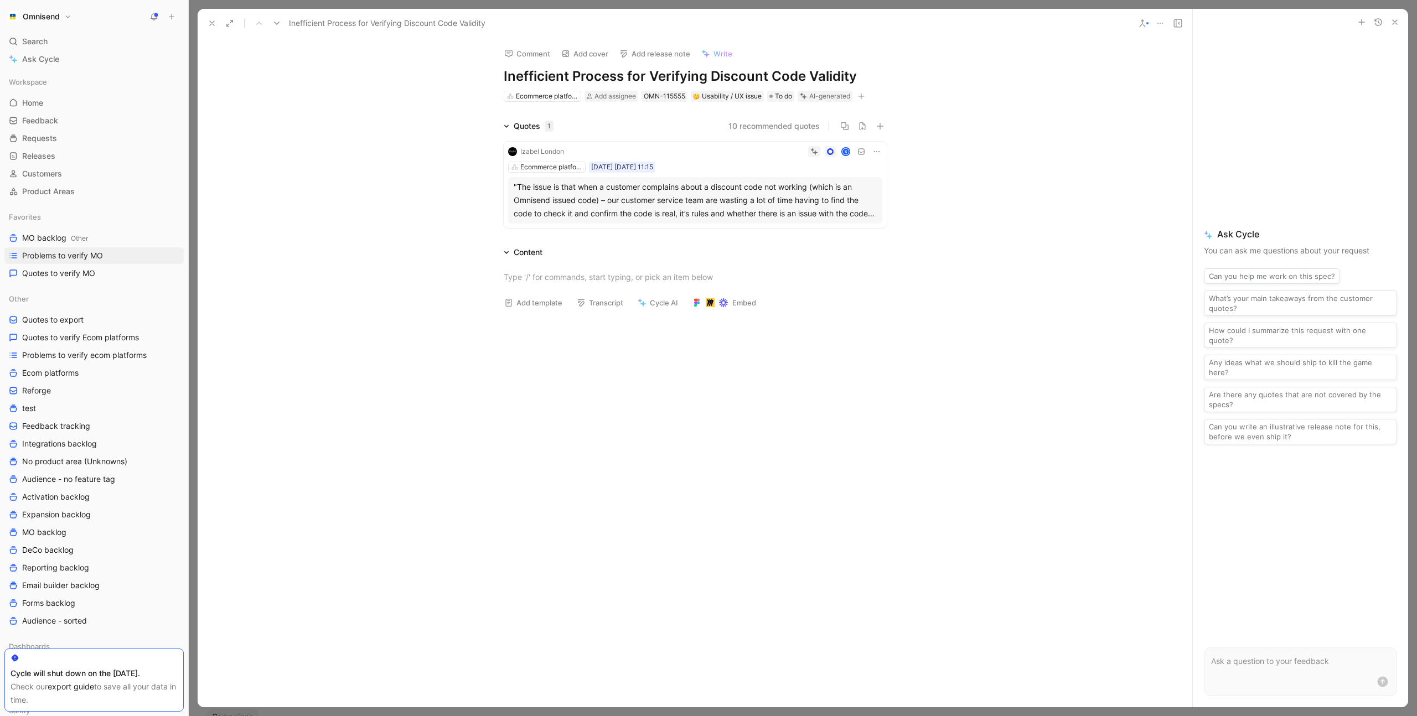
click at [444, 132] on div "Quotes 1 10 recommended quotes Izabel London K Ecommerce platforms [DATE] [DATE…" at bounding box center [695, 176] width 995 height 113
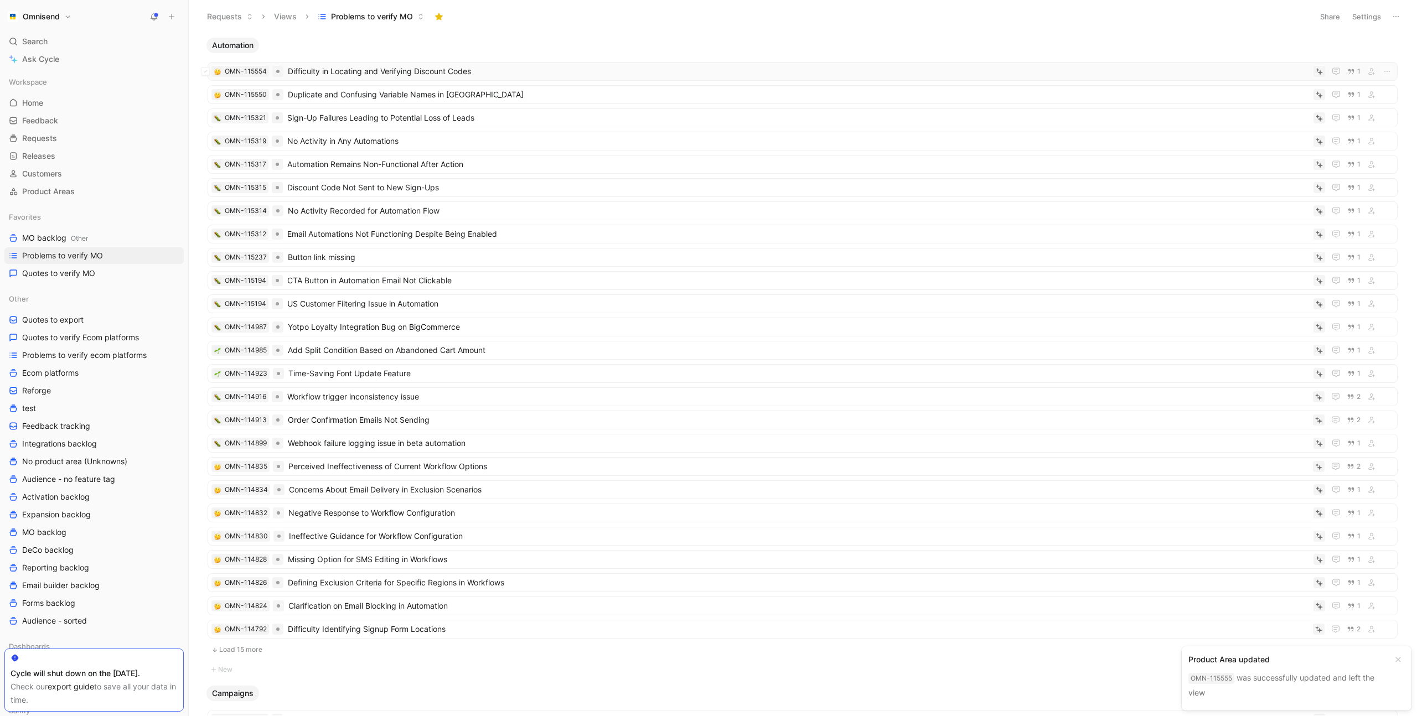
click at [447, 72] on span "Difficulty in Locating and Verifying Discount Codes" at bounding box center [798, 71] width 1021 height 13
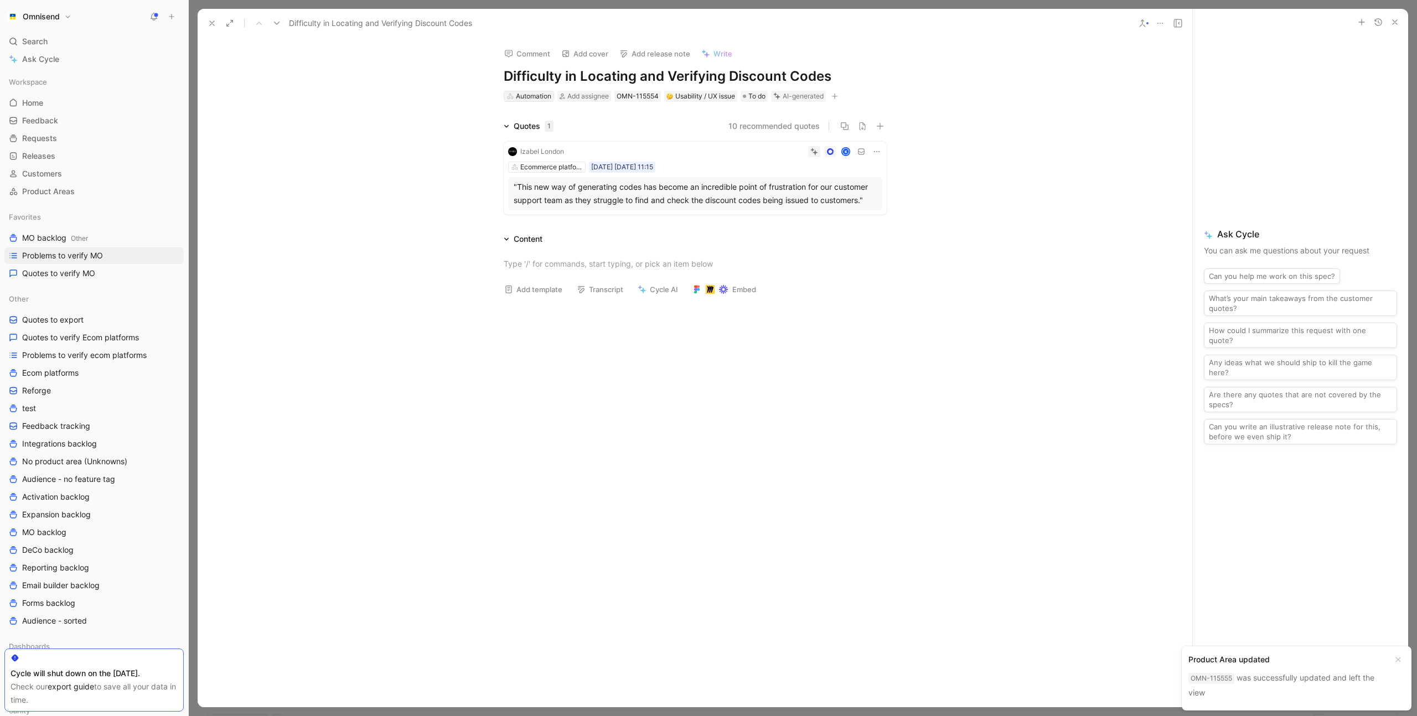
click at [529, 97] on div "Automation" at bounding box center [533, 96] width 35 height 11
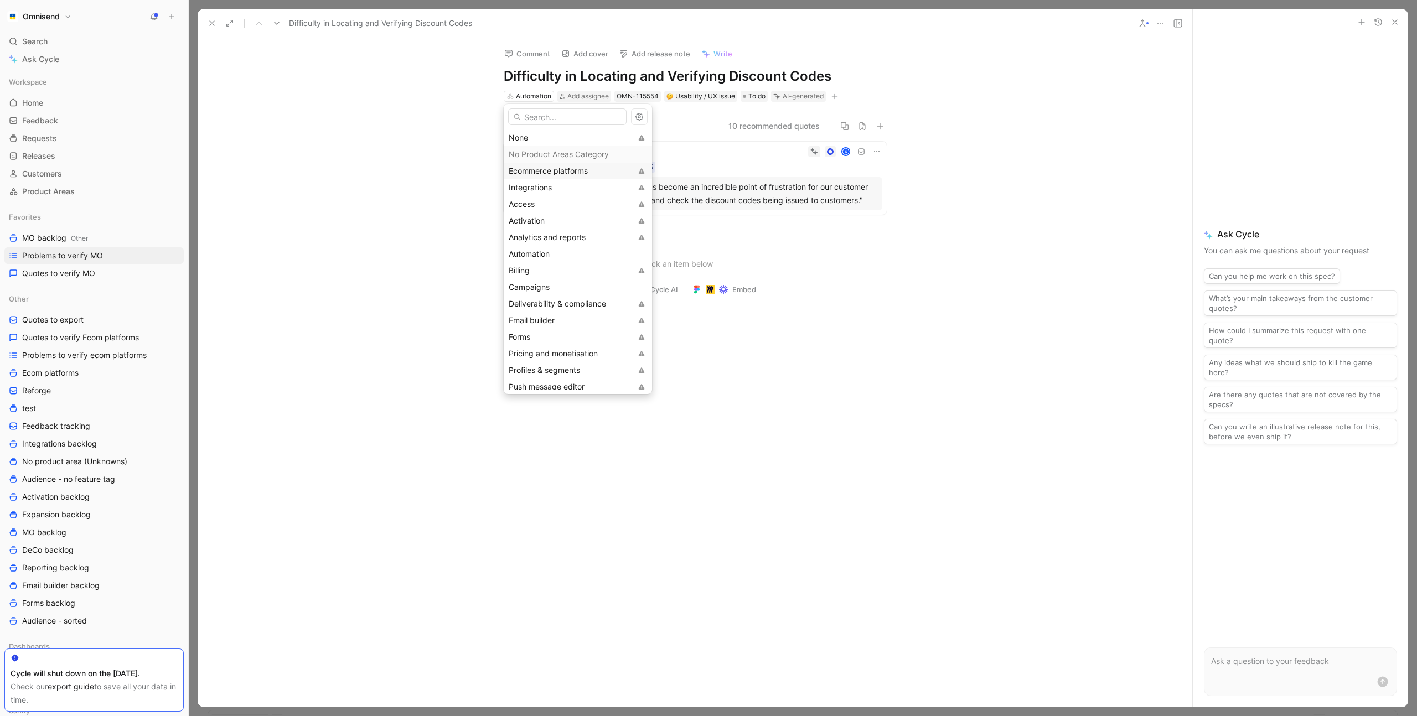
click at [552, 170] on span "Ecommerce platforms" at bounding box center [548, 170] width 79 height 9
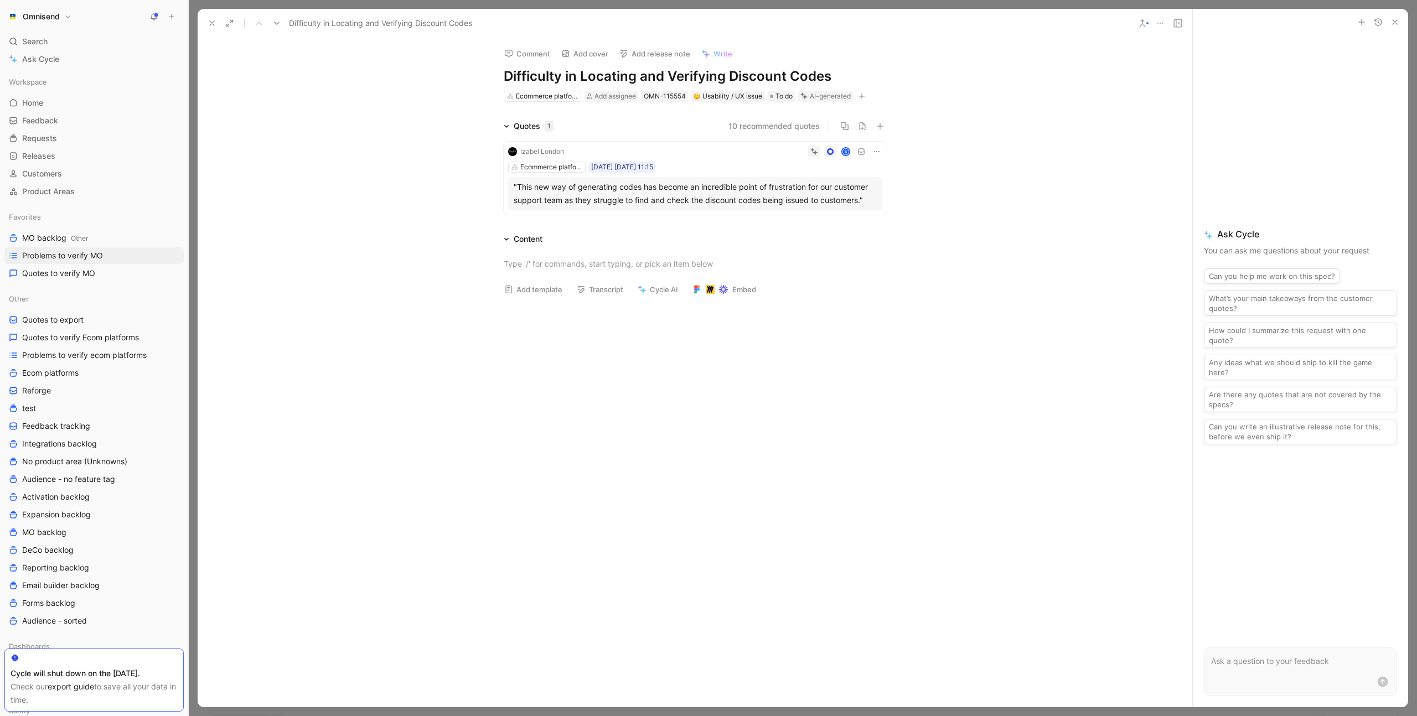
click at [443, 131] on div "Quotes 1 10 recommended quotes Izabel London K Ecommerce platforms [DATE] [DATE…" at bounding box center [695, 170] width 995 height 100
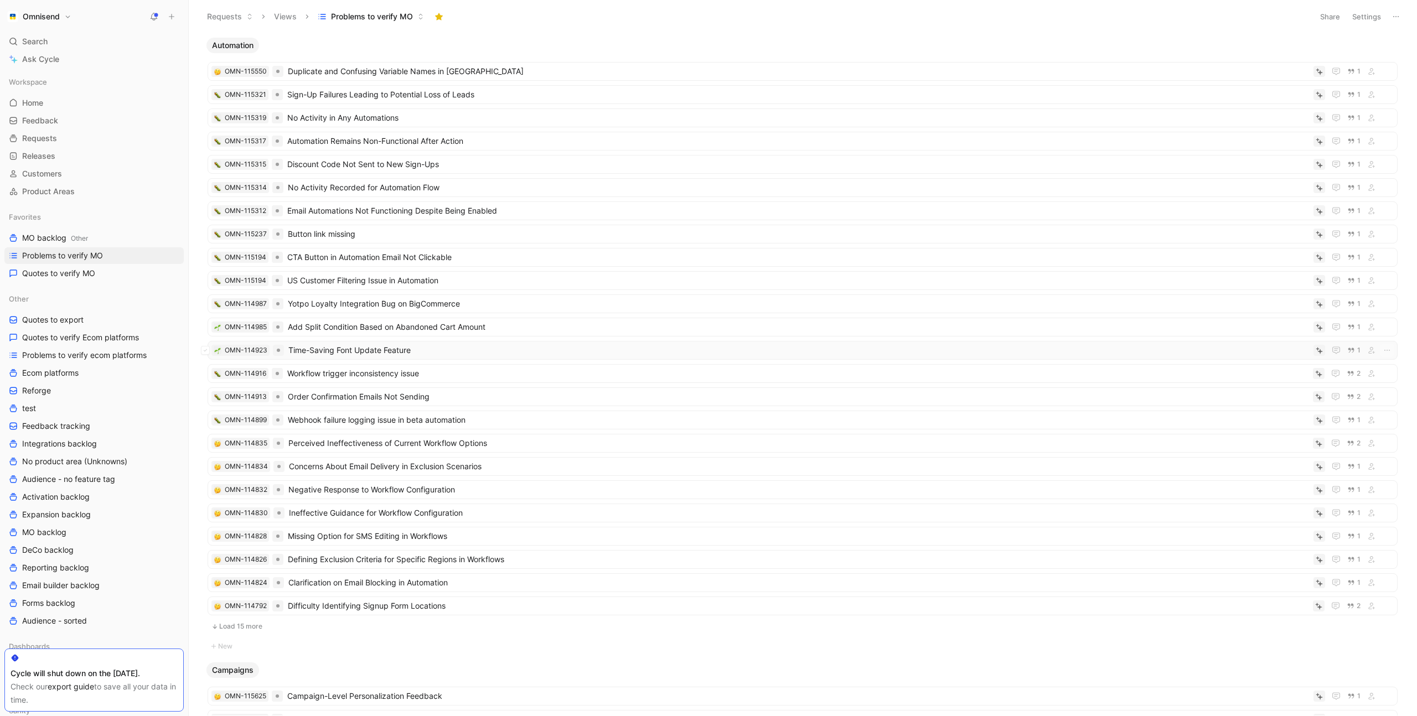
click at [374, 351] on span "Time-Saving Font Update Feature" at bounding box center [798, 350] width 1021 height 13
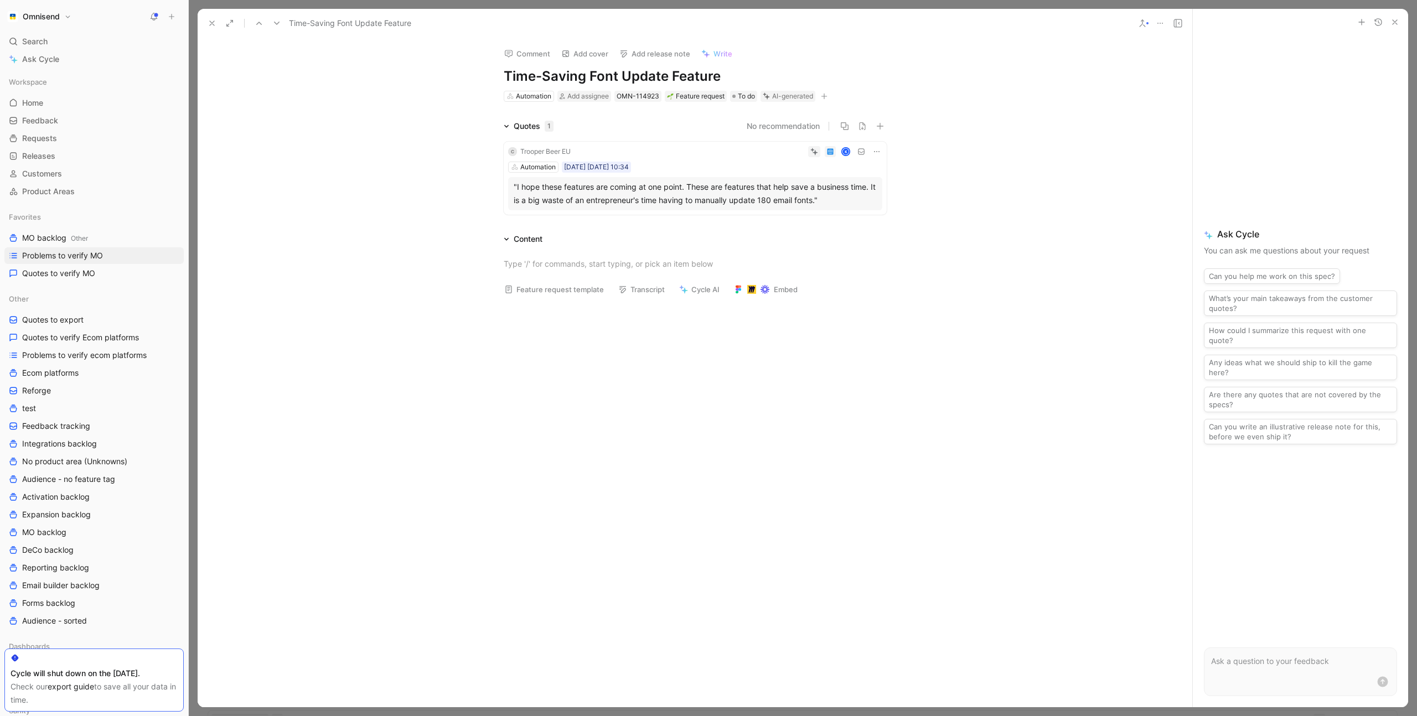
click at [530, 101] on div "Automation" at bounding box center [529, 96] width 51 height 11
click at [530, 97] on div "Automation" at bounding box center [533, 96] width 35 height 11
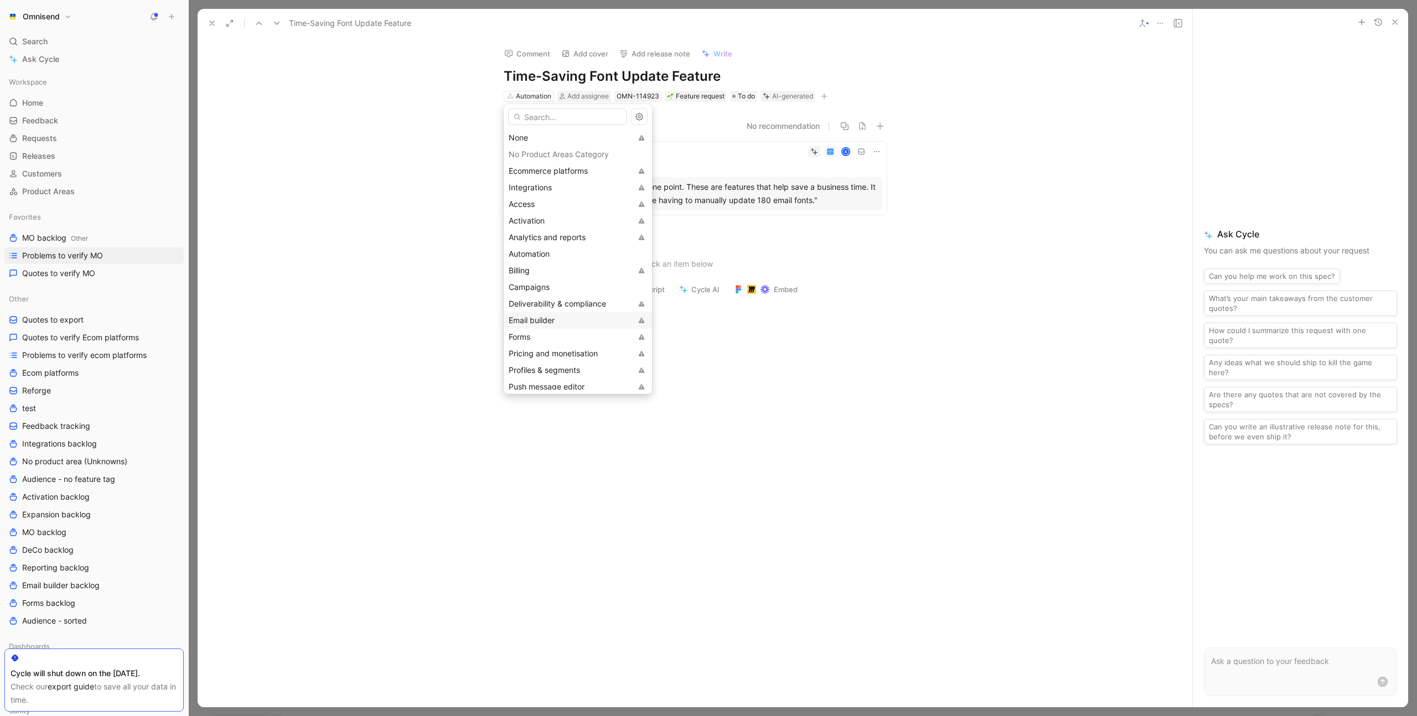
click at [567, 319] on div "Email builder" at bounding box center [570, 320] width 123 height 13
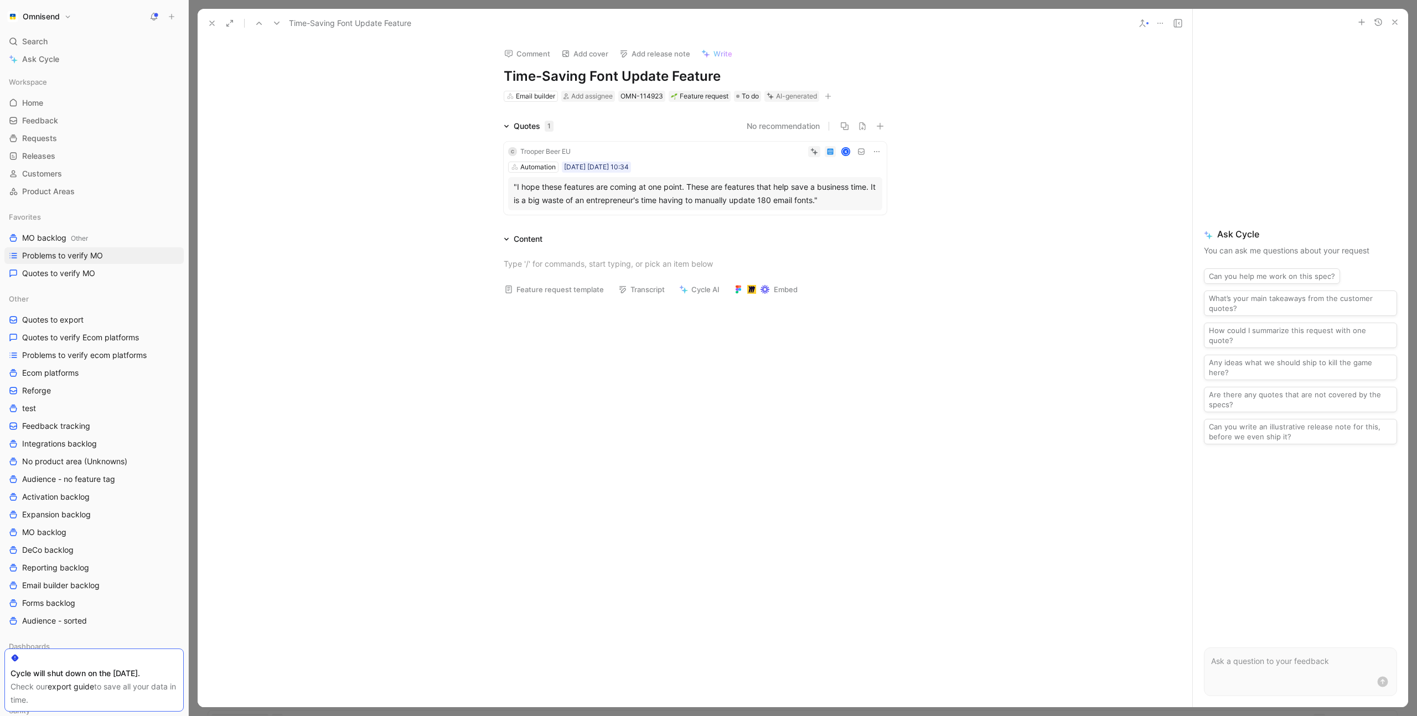
click at [431, 170] on div "Quotes 1 No recommendation C Trooper Beer EU K Automation [DATE] [DATE] 10:34 "…" at bounding box center [695, 170] width 995 height 100
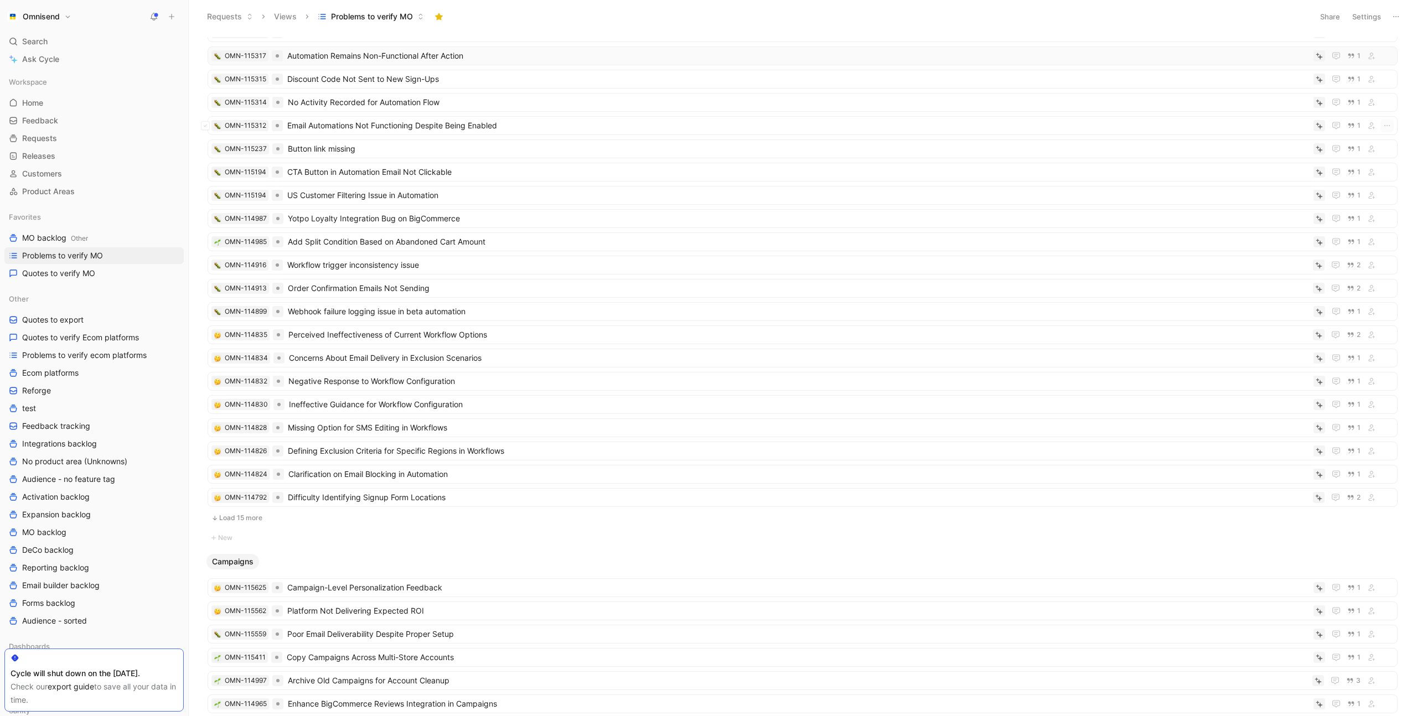
scroll to position [86, 0]
click at [251, 519] on button "Load 15 more" at bounding box center [803, 516] width 1190 height 13
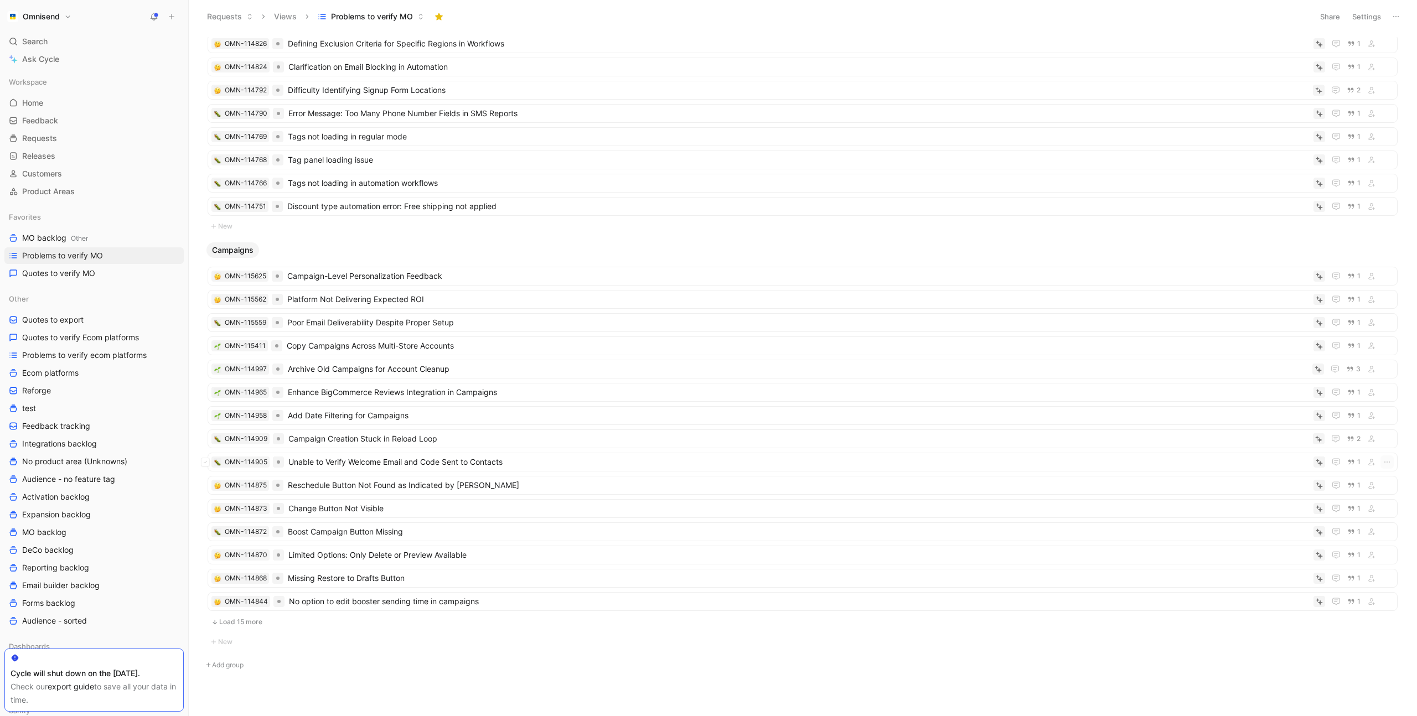
scroll to position [504, 0]
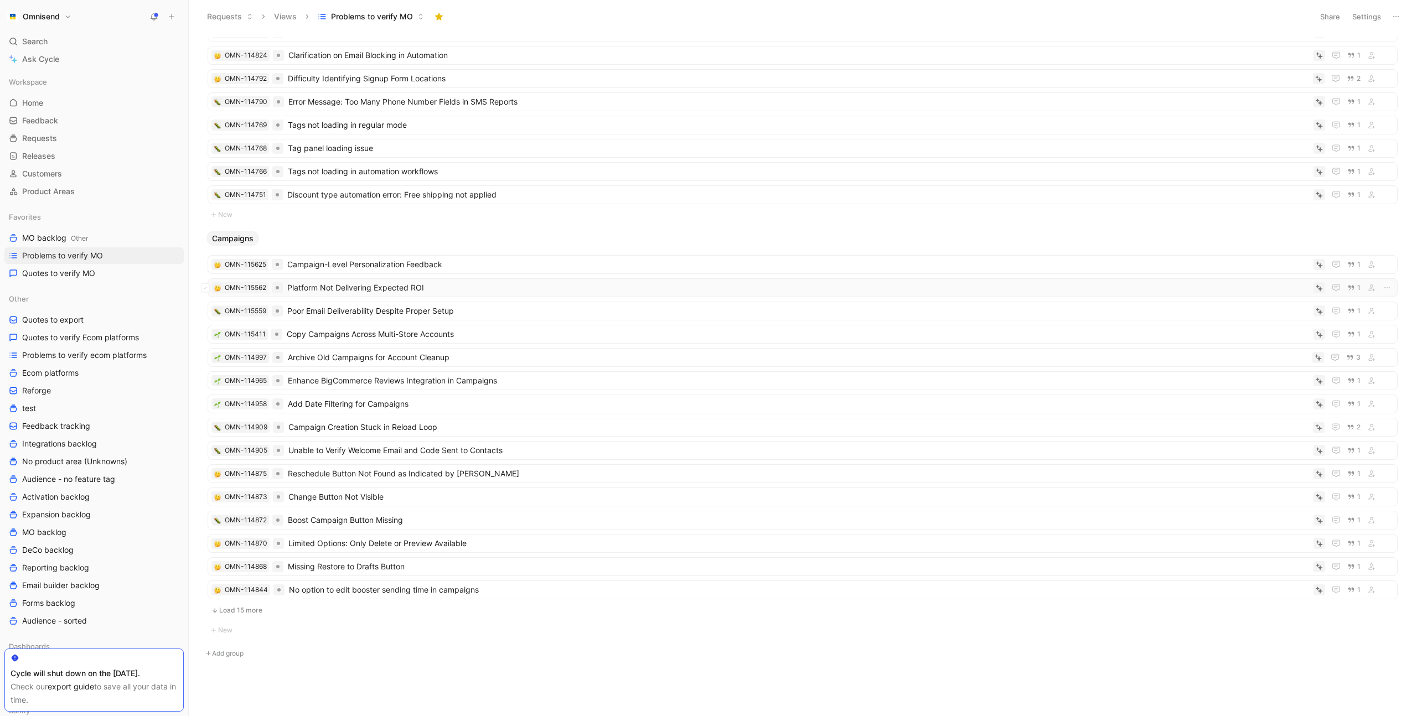
click at [390, 284] on span "Platform Not Delivering Expected ROI" at bounding box center [798, 287] width 1022 height 13
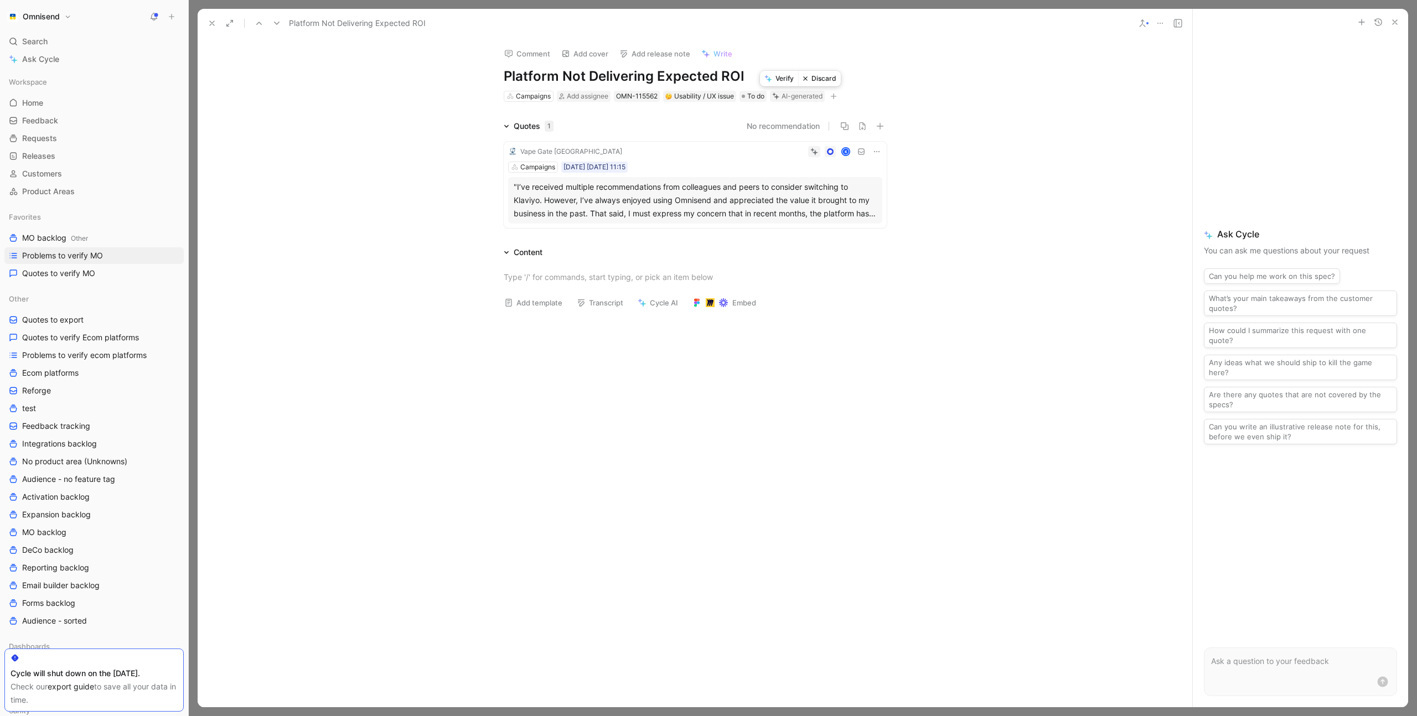
click at [824, 79] on button "Discard" at bounding box center [819, 78] width 43 height 15
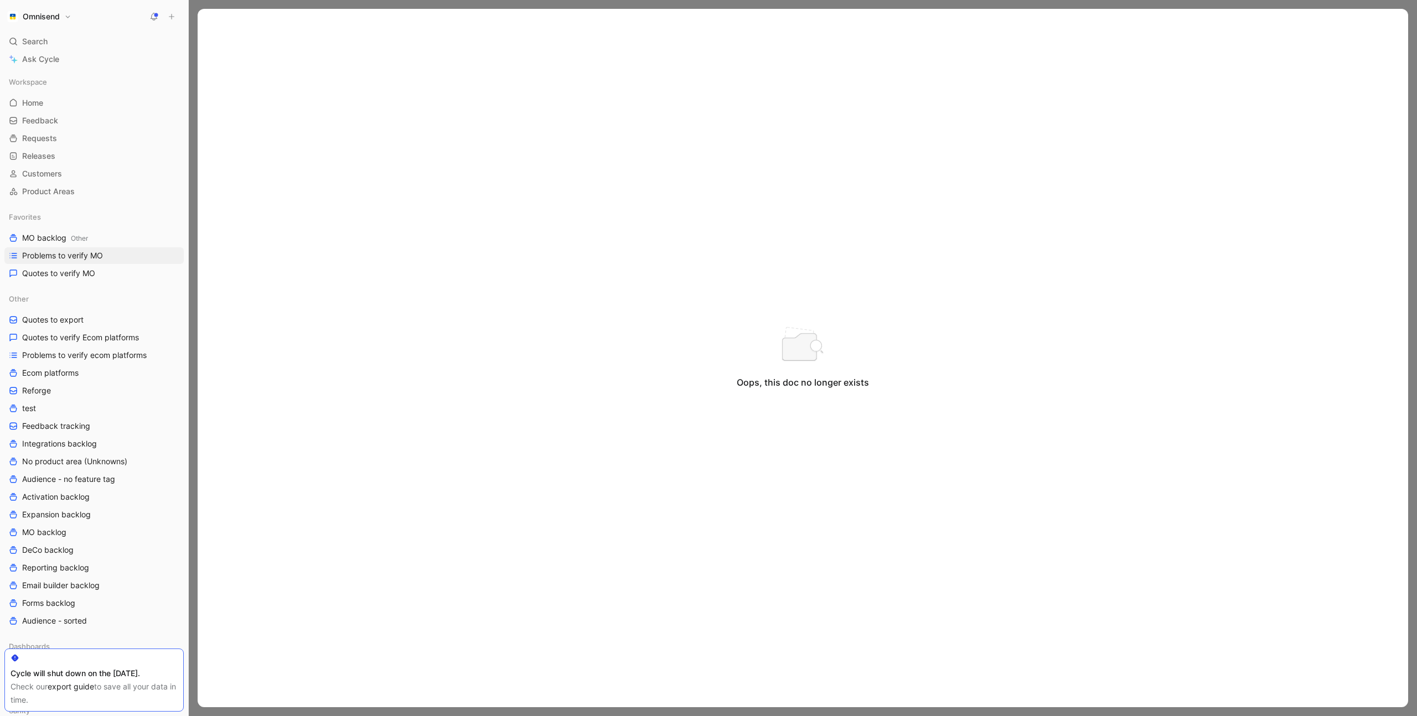
click at [359, 89] on div "Oops, this doc no longer exists" at bounding box center [803, 358] width 1210 height 698
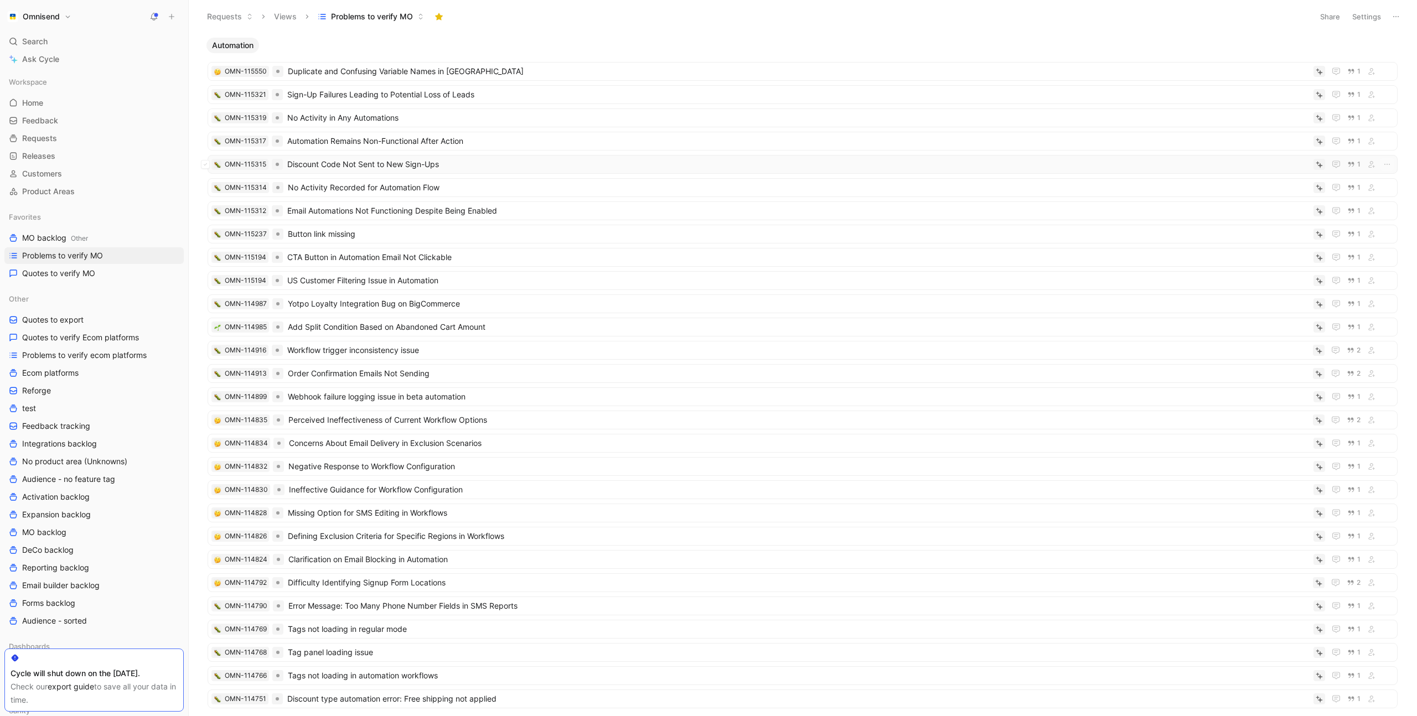
click at [389, 166] on span "Discount Code Not Sent to New Sign-Ups" at bounding box center [798, 164] width 1022 height 13
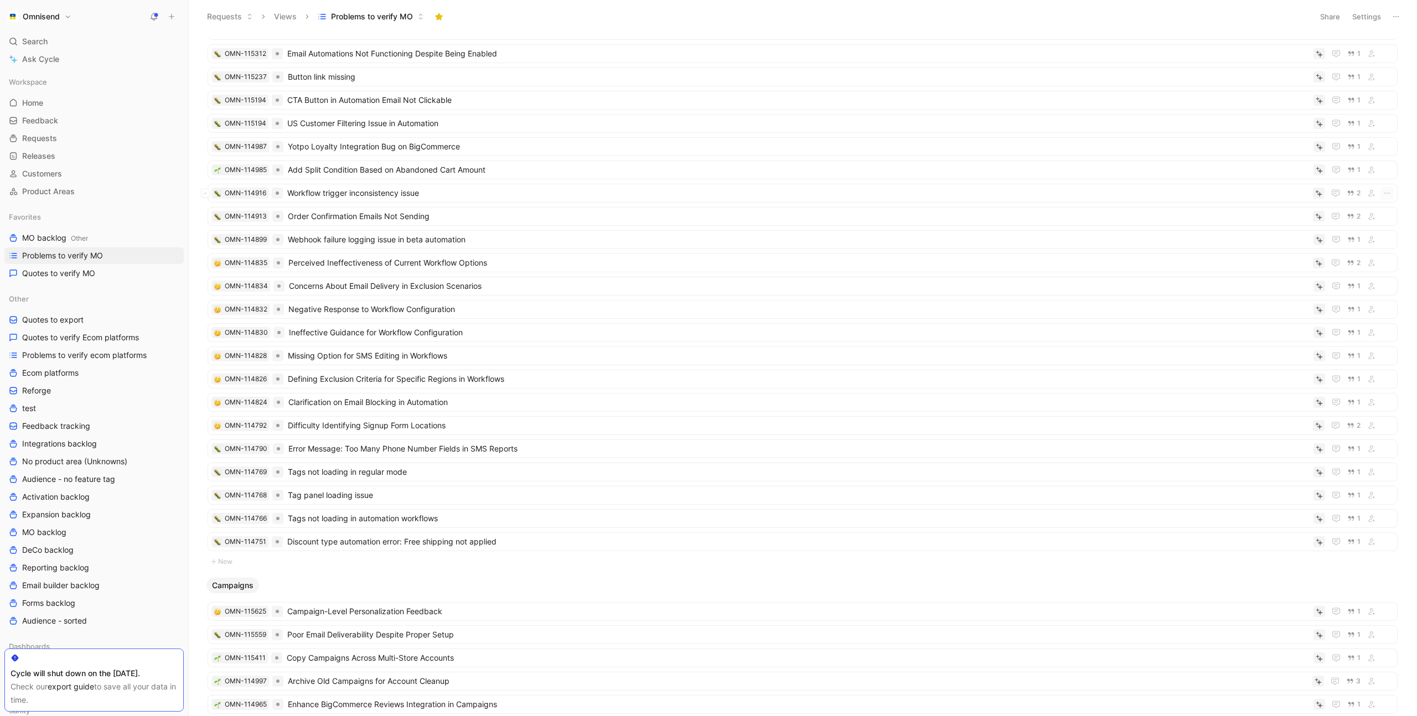
scroll to position [237, 0]
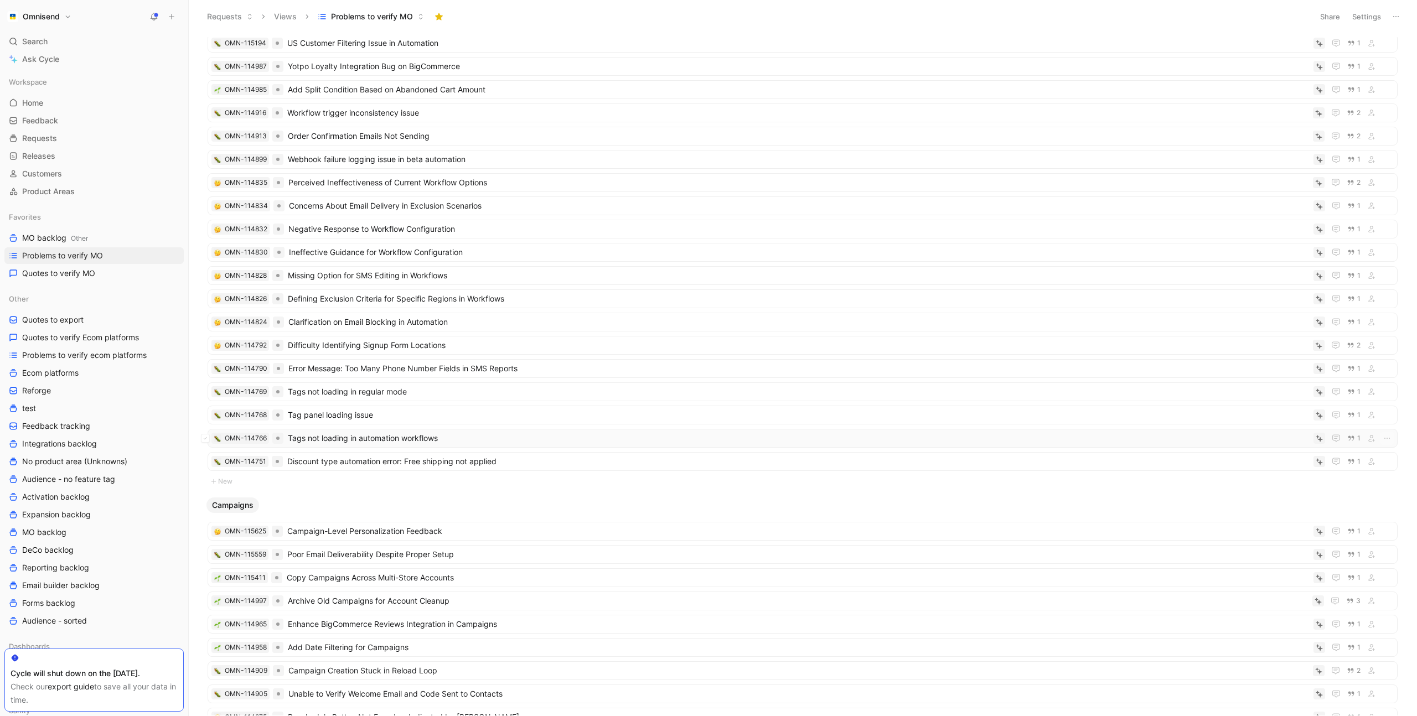
click at [367, 438] on span "Tags not loading in automation workflows" at bounding box center [798, 438] width 1021 height 13
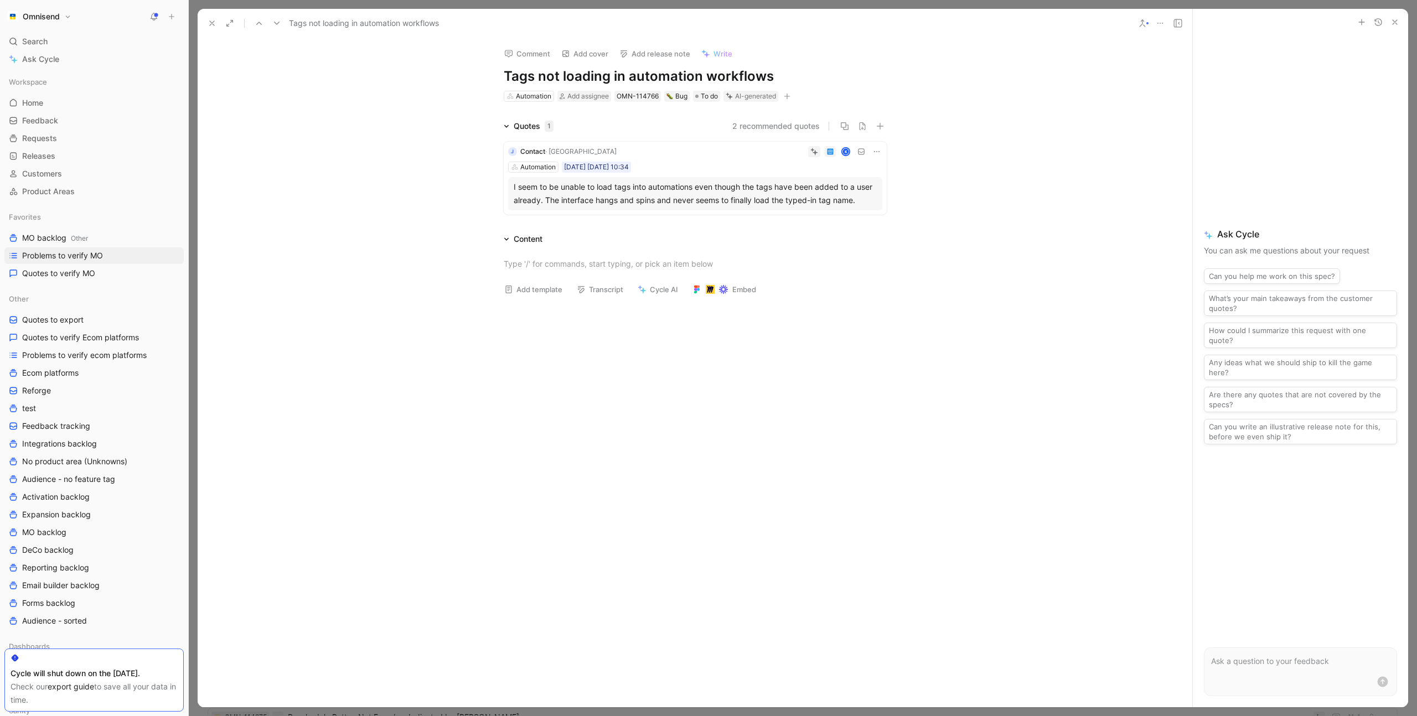
click at [262, 158] on div "Quotes 1 2 recommended quotes J Contact · JAFRA K Automation [DATE] [DATE] 10:3…" at bounding box center [695, 170] width 995 height 100
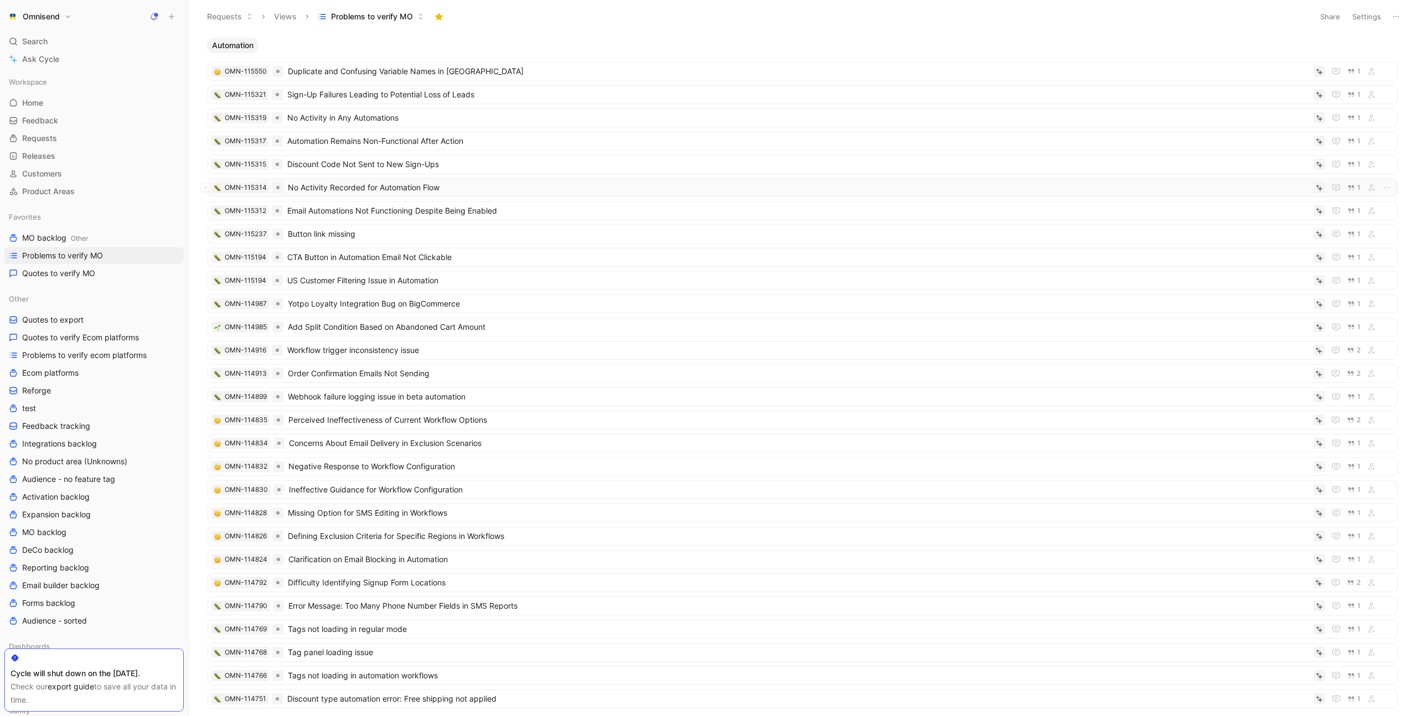
click at [522, 182] on span "No Activity Recorded for Automation Flow" at bounding box center [798, 187] width 1021 height 13
click at [539, 321] on span "Add Split Condition Based on Abandoned Cart Amount" at bounding box center [798, 326] width 1021 height 13
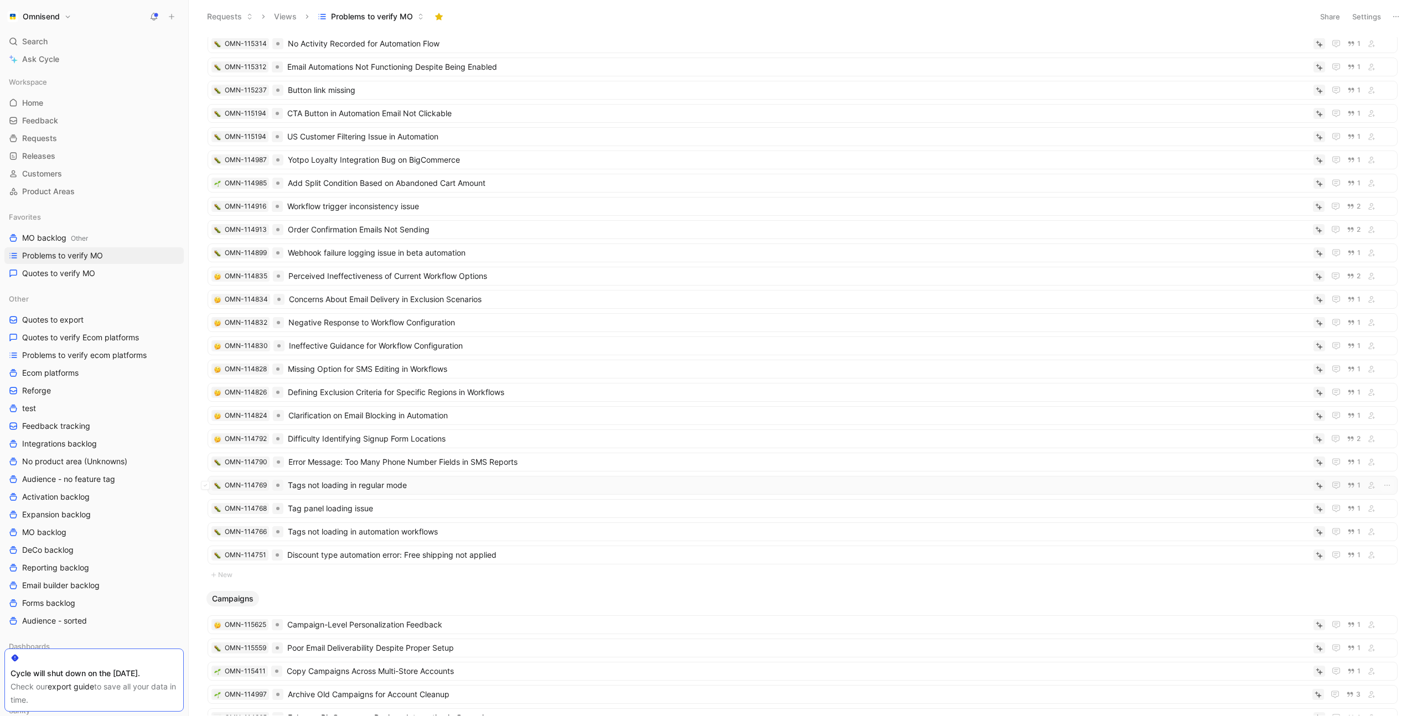
scroll to position [143, 0]
click at [468, 491] on span "Tags not loading in regular mode" at bounding box center [798, 486] width 1021 height 13
click at [469, 532] on span "Tags not loading in automation workflows" at bounding box center [798, 532] width 1021 height 13
click at [368, 512] on span "Tag panel loading issue" at bounding box center [798, 509] width 1021 height 13
